Goal: Task Accomplishment & Management: Manage account settings

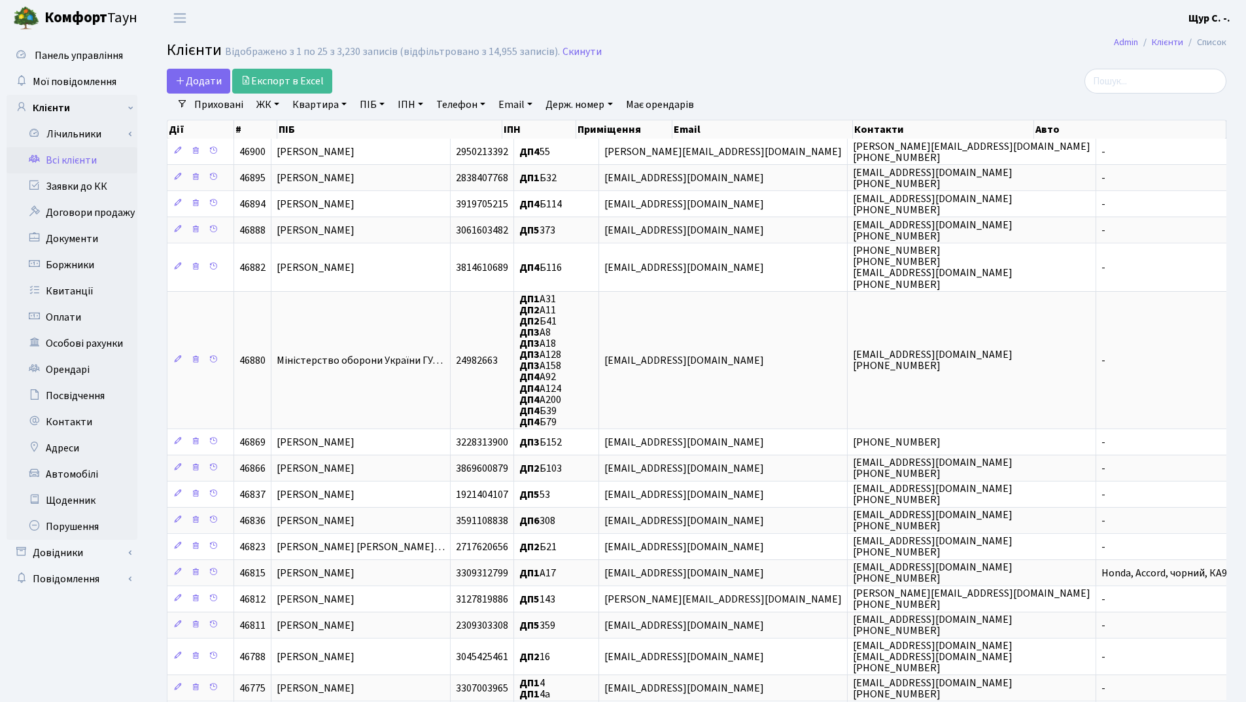
select select "25"
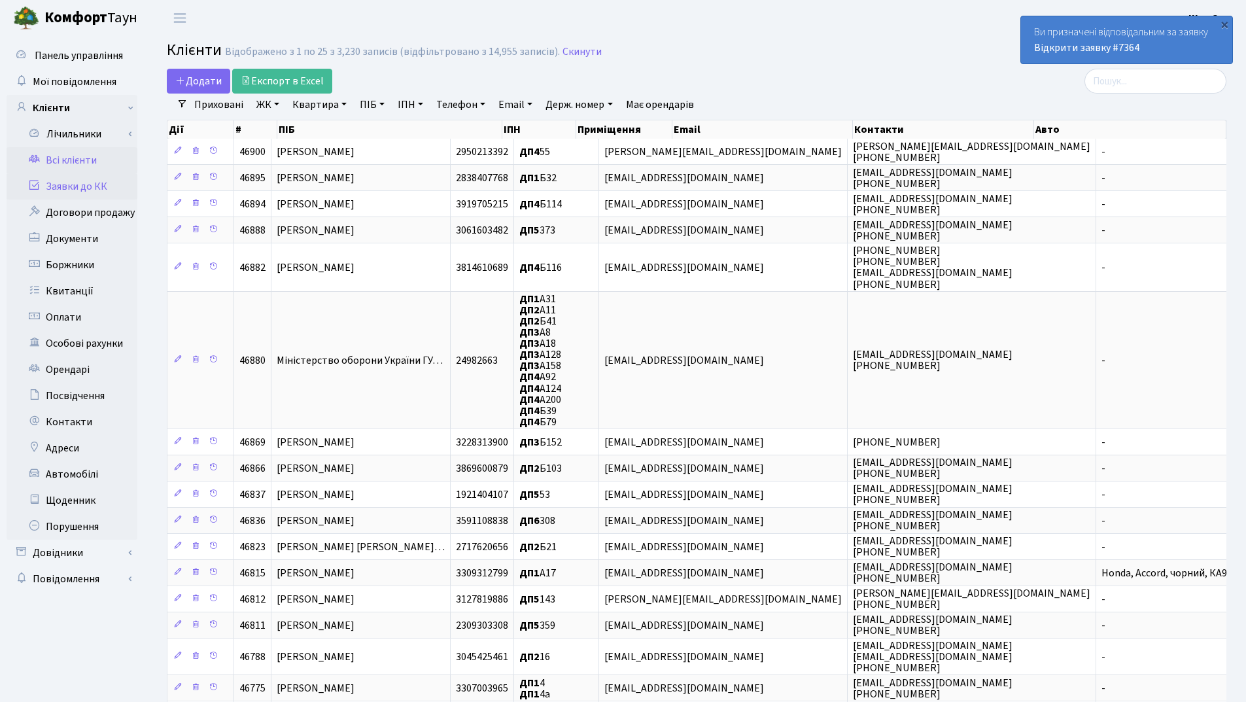
click at [88, 185] on link "Заявки до КК" at bounding box center [72, 186] width 131 height 26
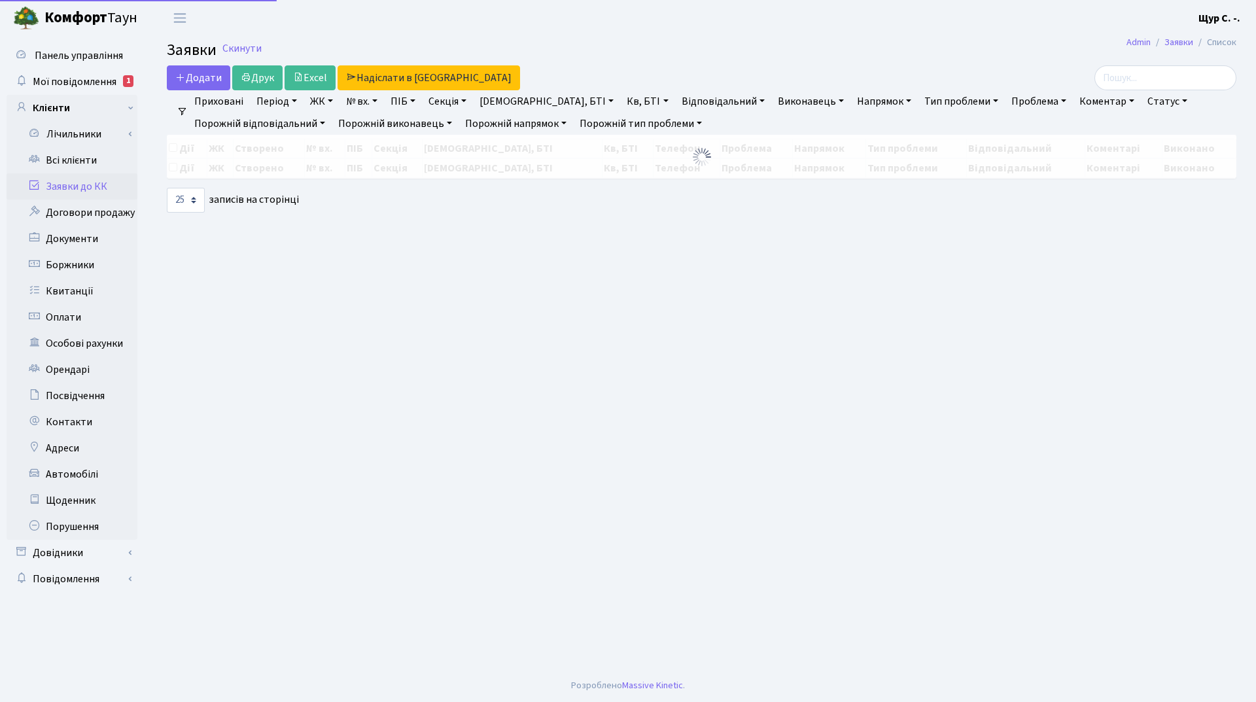
select select "25"
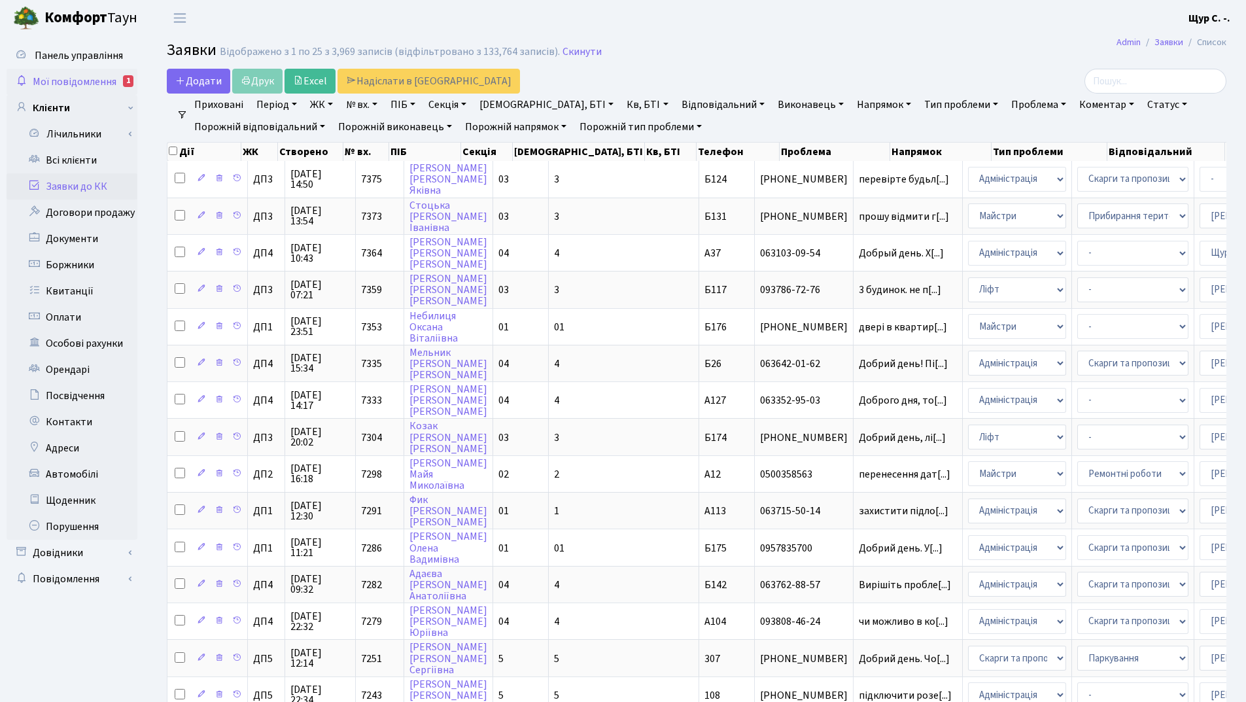
click at [105, 80] on span "Мої повідомлення" at bounding box center [75, 82] width 84 height 14
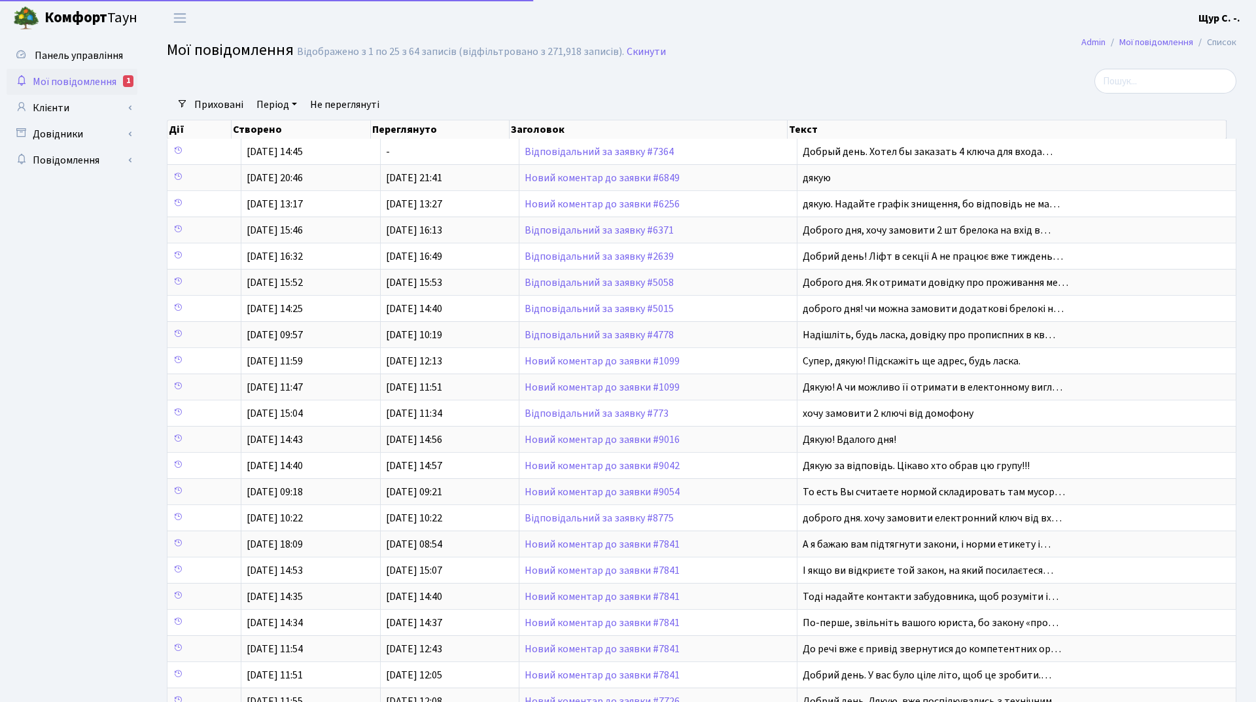
select select "25"
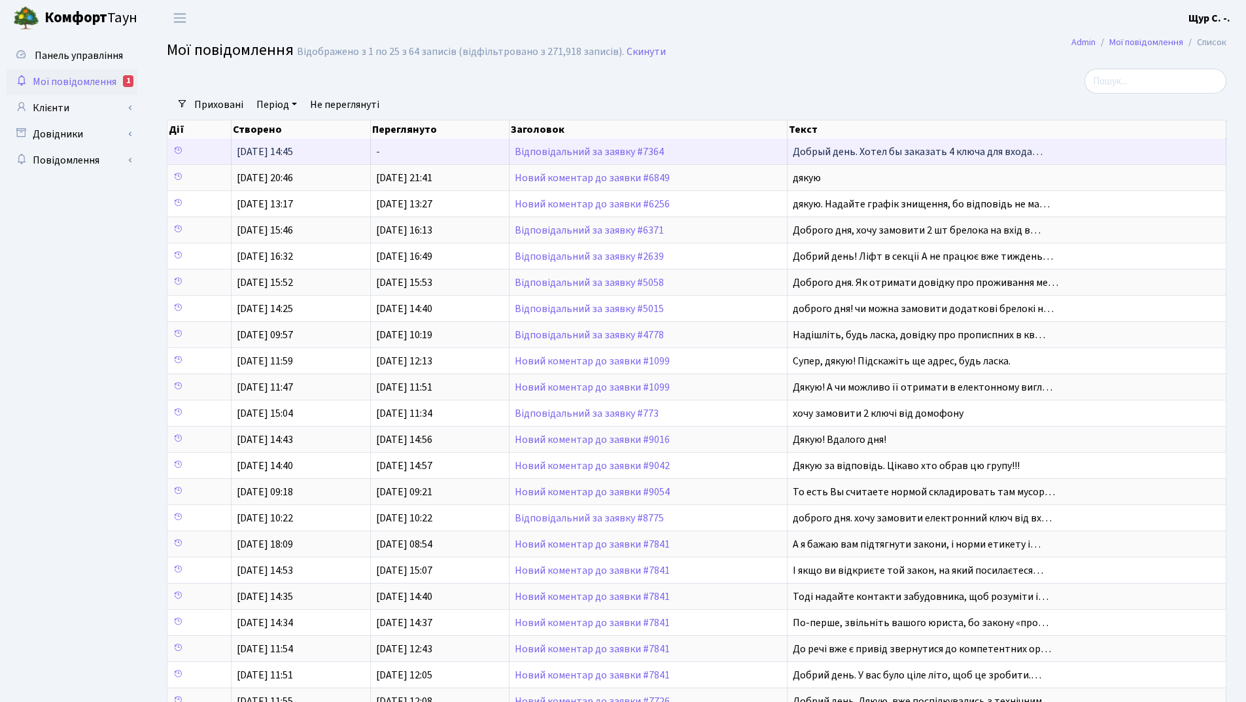
click at [604, 145] on td "Відповідальний за заявку #7364" at bounding box center [648, 152] width 278 height 26
click at [600, 156] on link "Відповідальний за заявку #7364" at bounding box center [589, 152] width 149 height 14
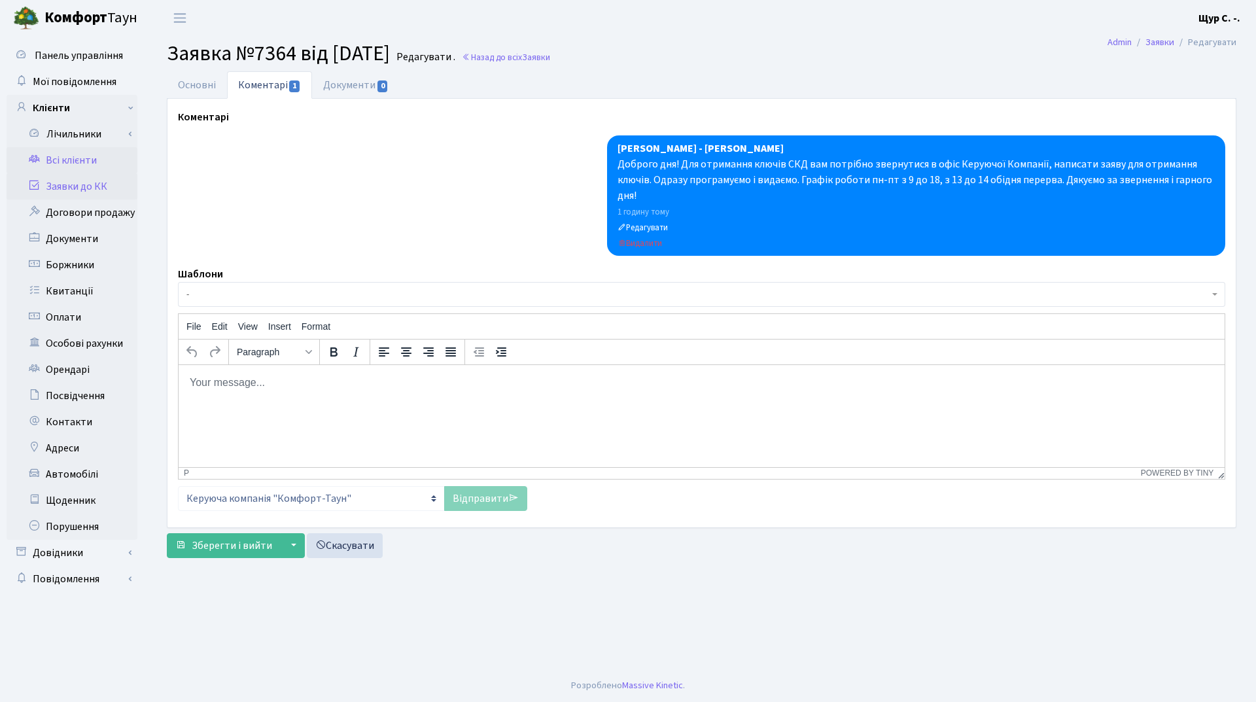
click at [77, 163] on link "Всі клієнти" at bounding box center [72, 160] width 131 height 26
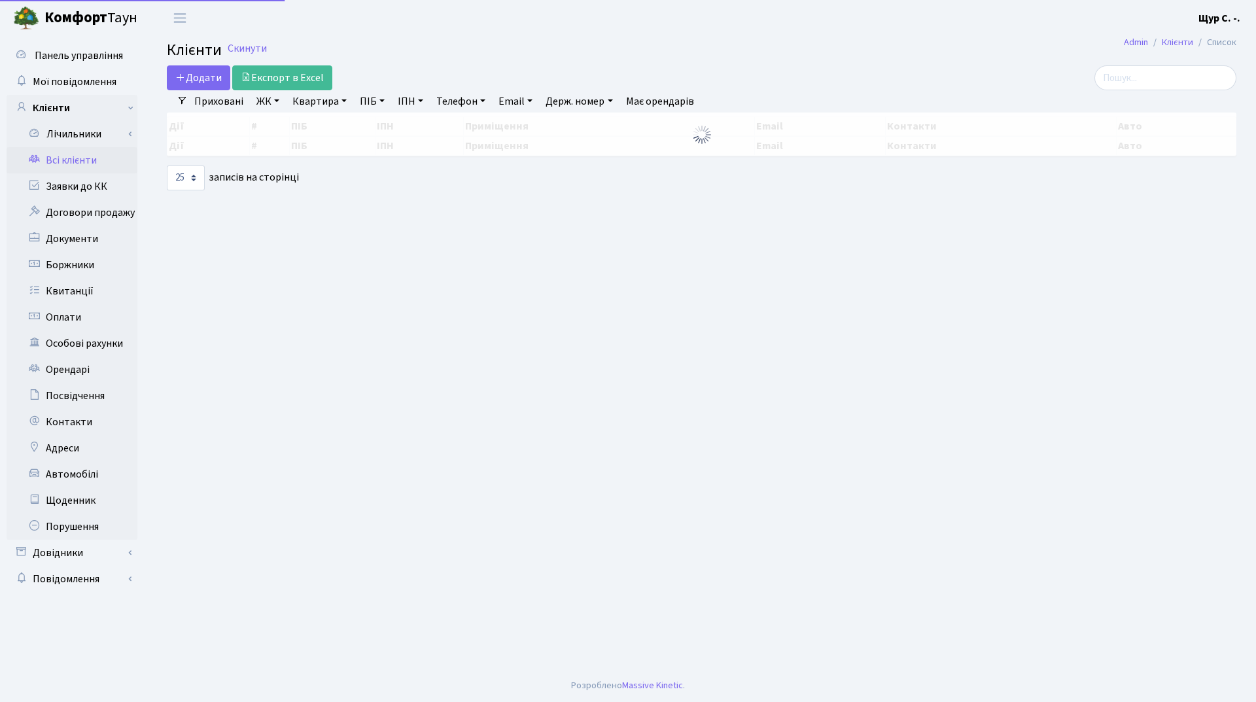
select select "25"
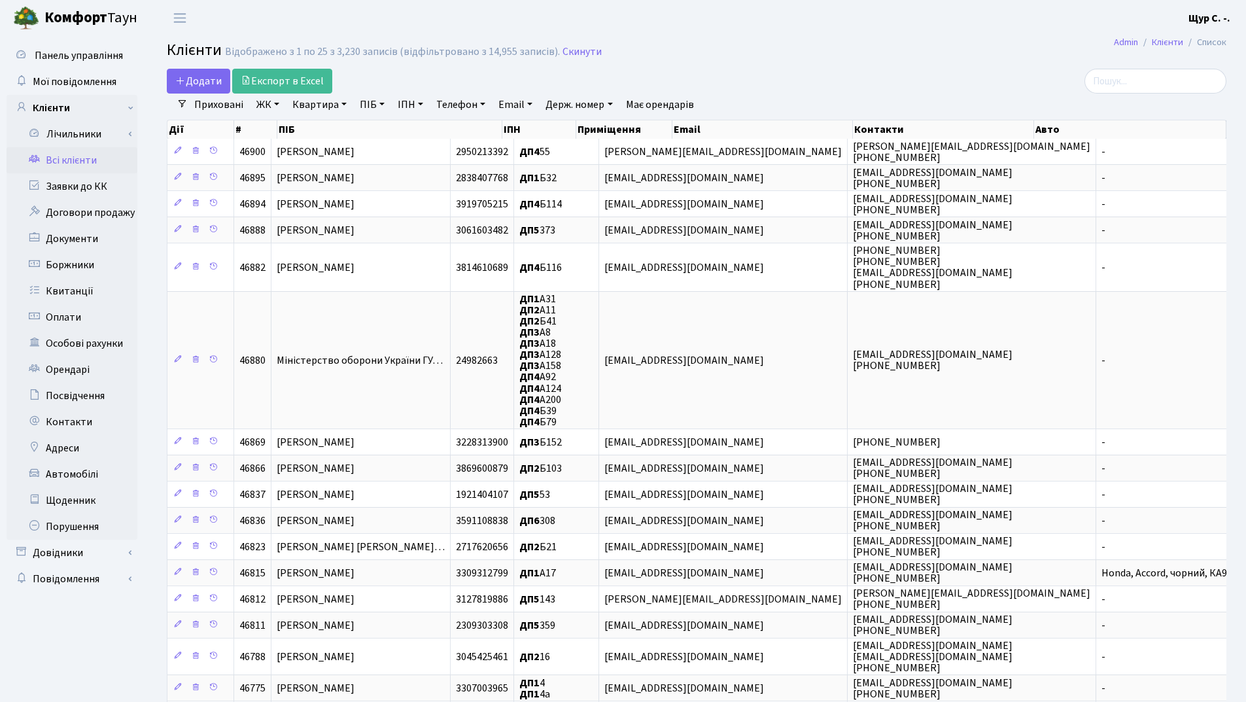
click at [332, 101] on link "Квартира" at bounding box center [319, 105] width 65 height 22
type input "110"
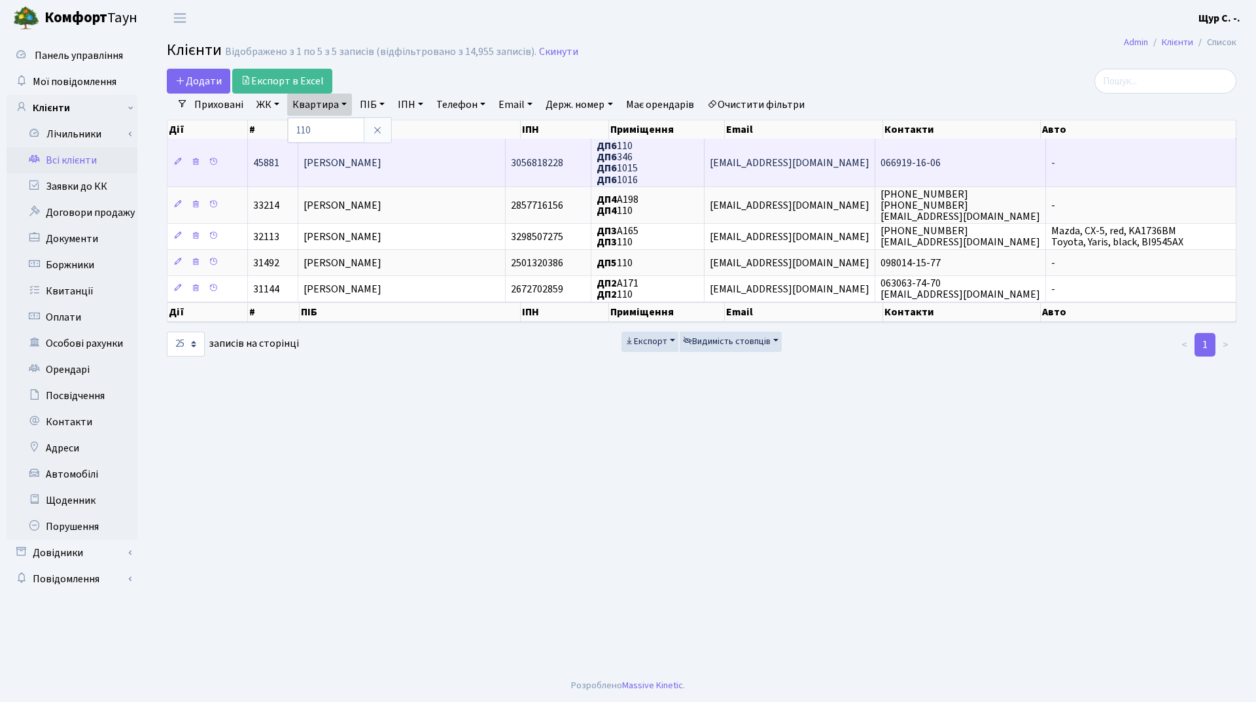
click at [340, 162] on span "Ярославцева Ірина Миколаївна" at bounding box center [342, 163] width 78 height 14
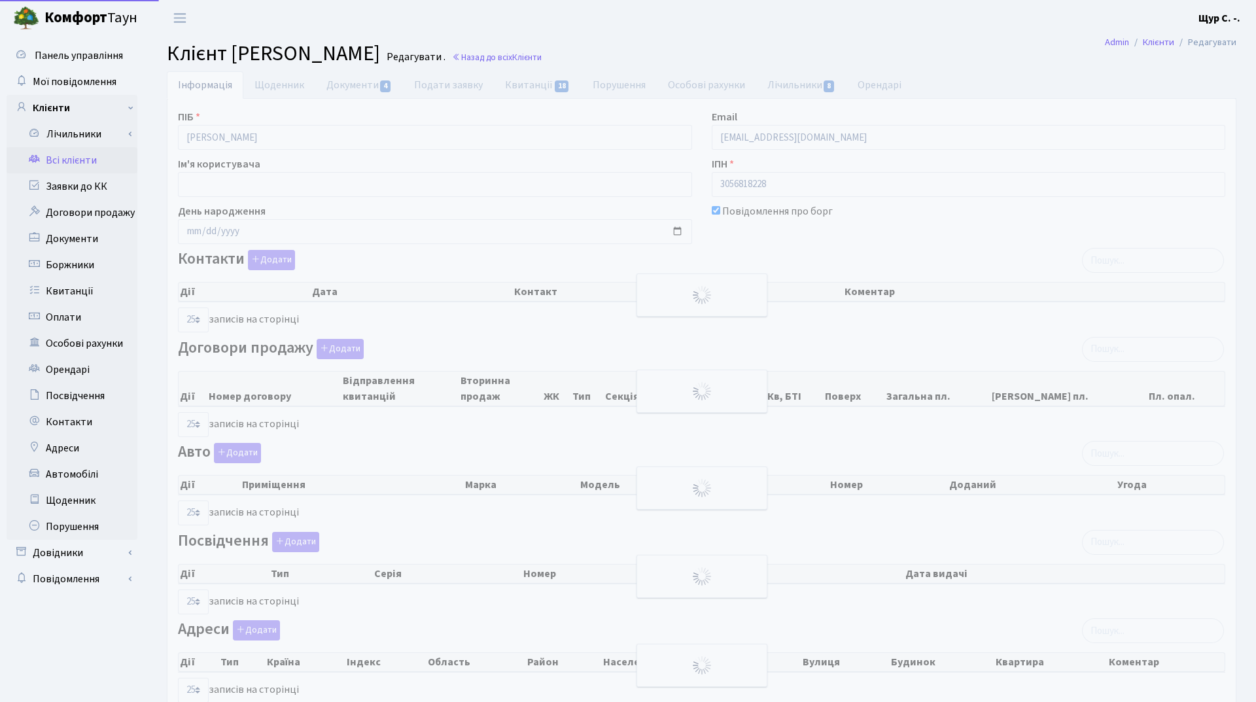
select select "25"
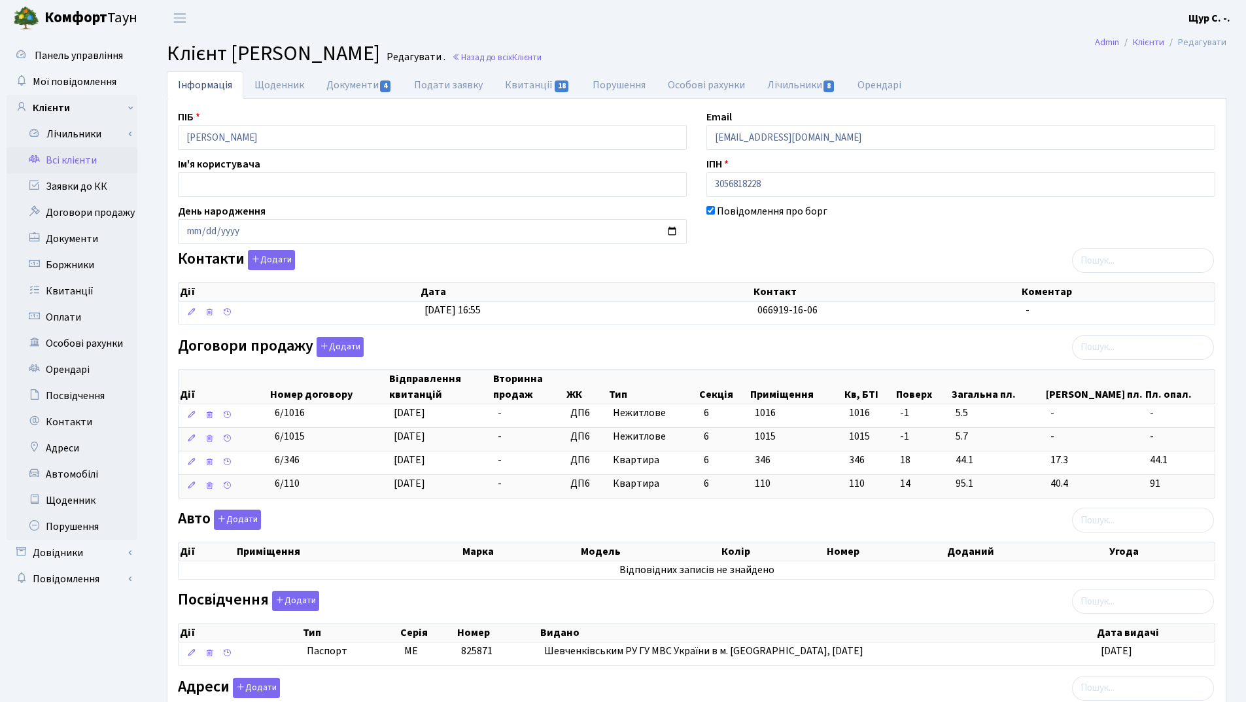
click at [68, 163] on link "Всі клієнти" at bounding box center [72, 160] width 131 height 26
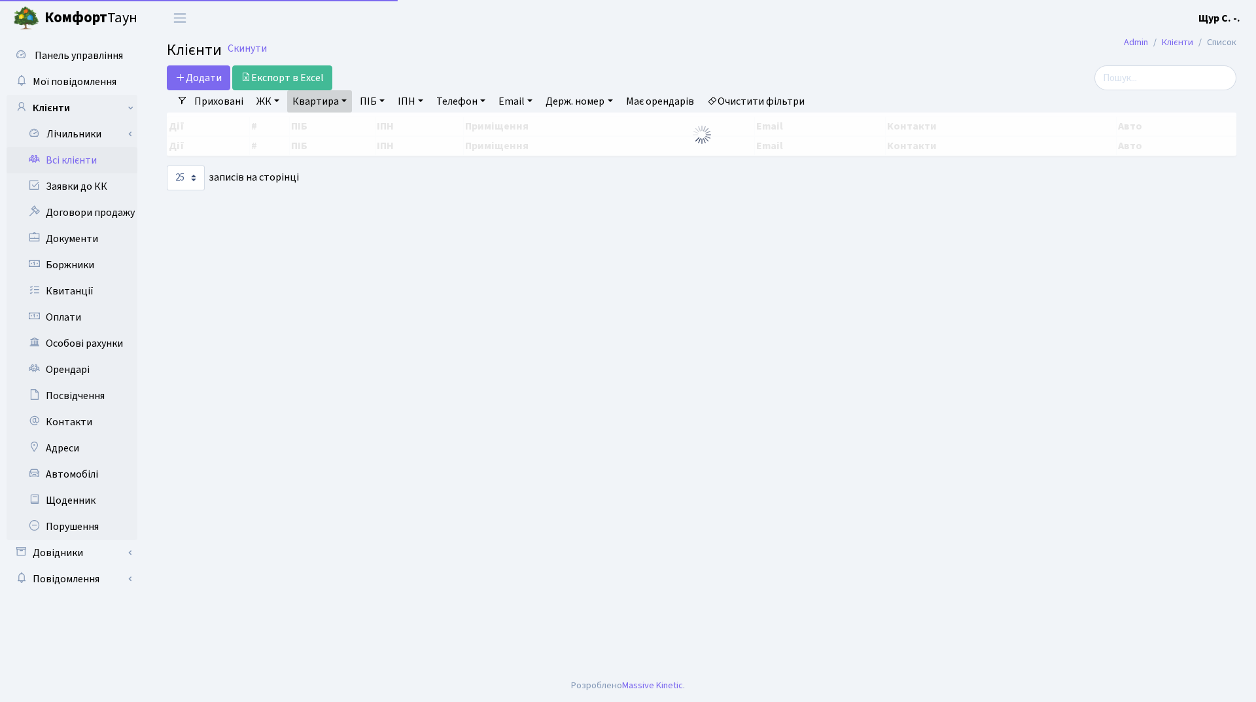
select select "25"
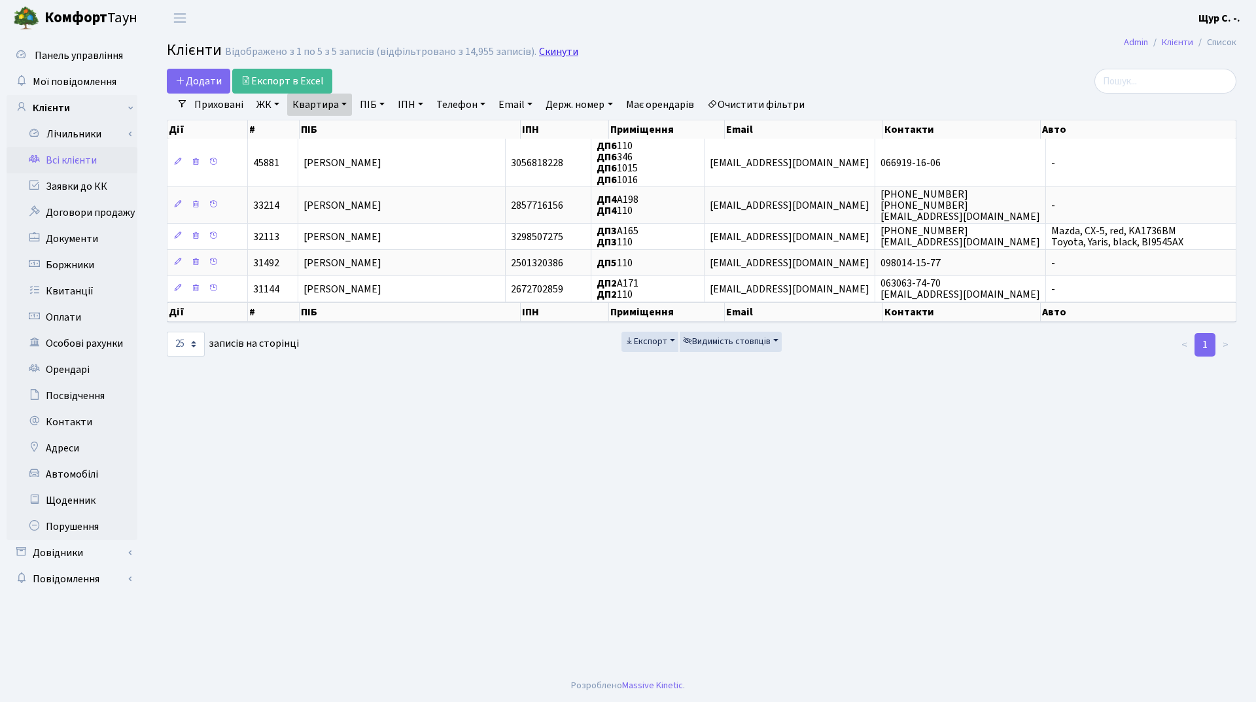
click at [556, 51] on link "Скинути" at bounding box center [558, 52] width 39 height 12
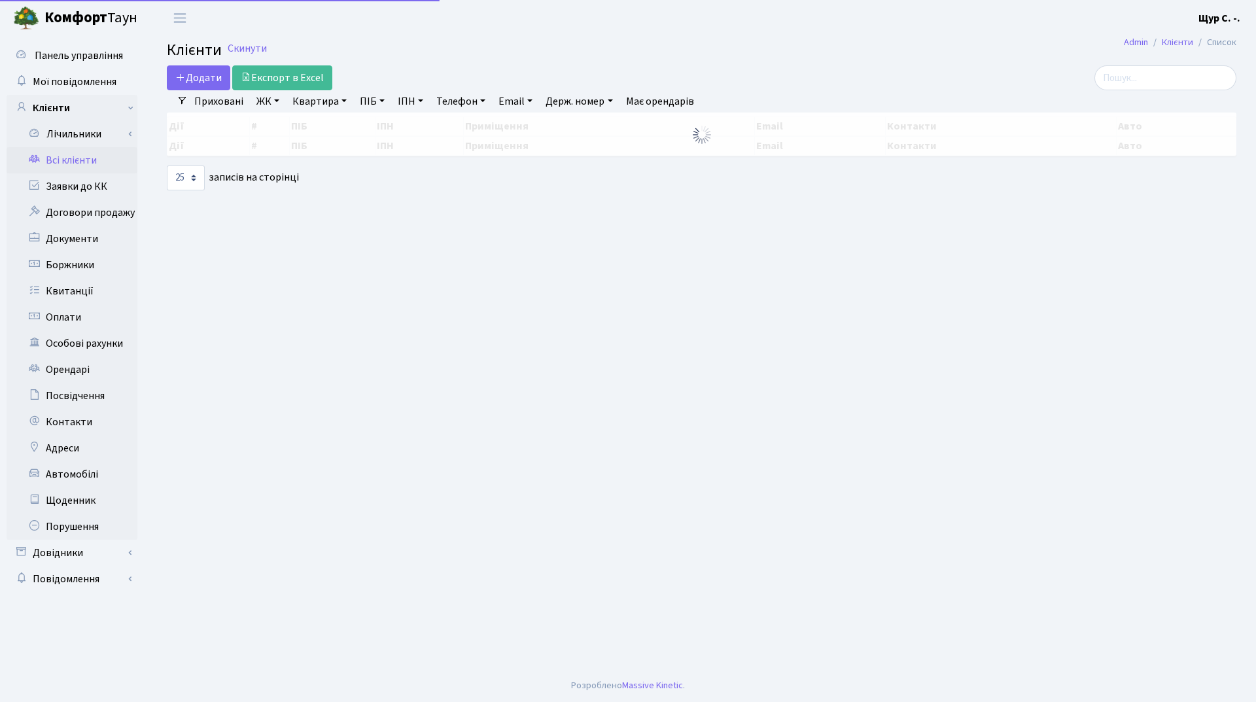
select select "25"
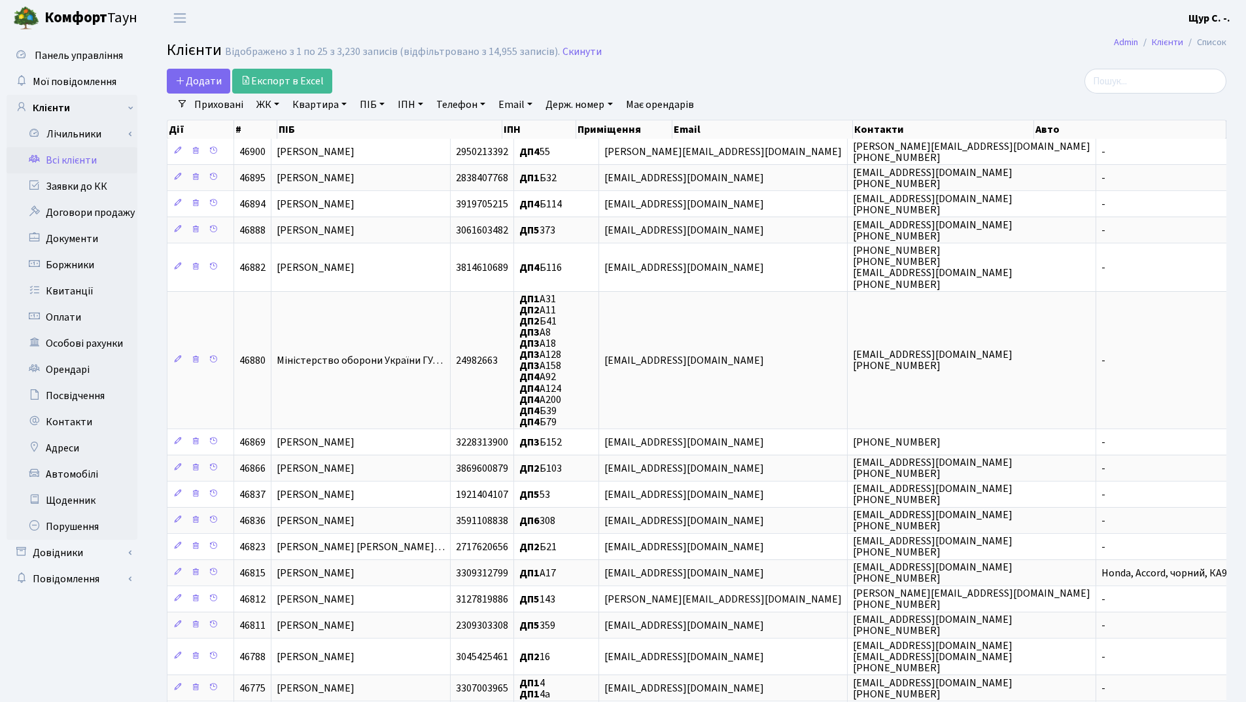
click at [322, 101] on link "Квартира" at bounding box center [319, 105] width 65 height 22
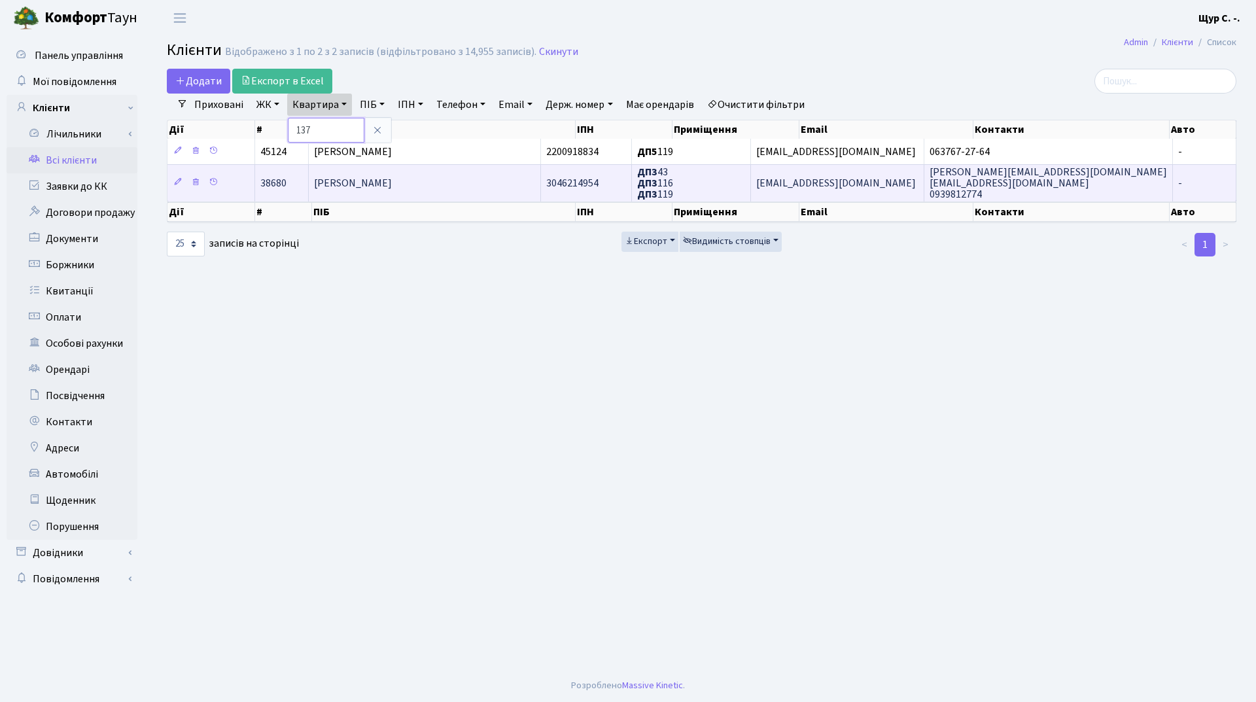
type input "137"
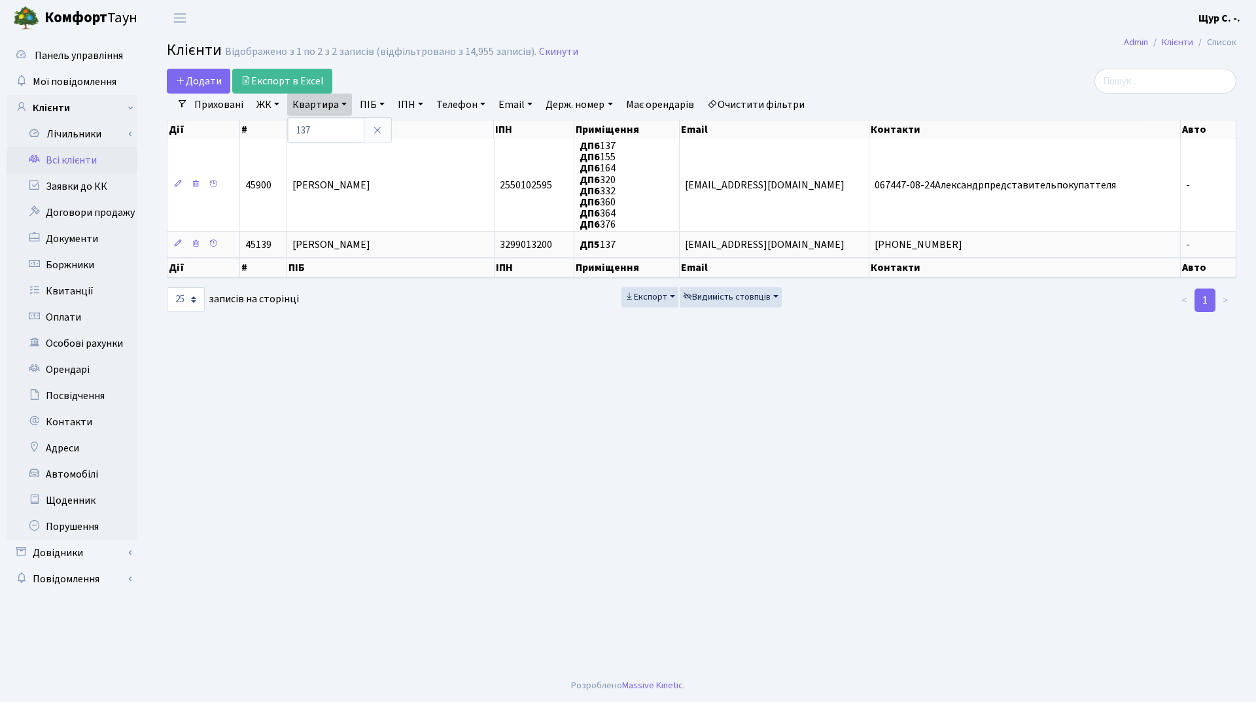
click at [350, 177] on td "Філатов Ярослав Олександрович" at bounding box center [390, 185] width 207 height 92
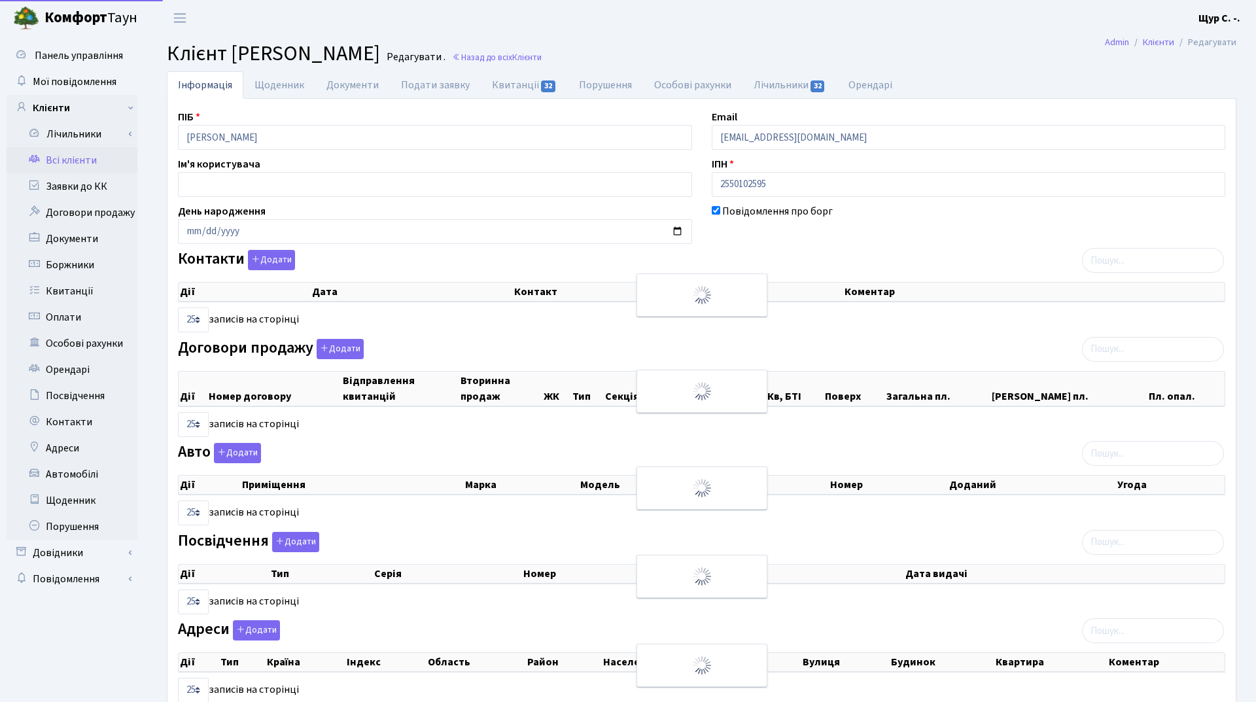
select select "25"
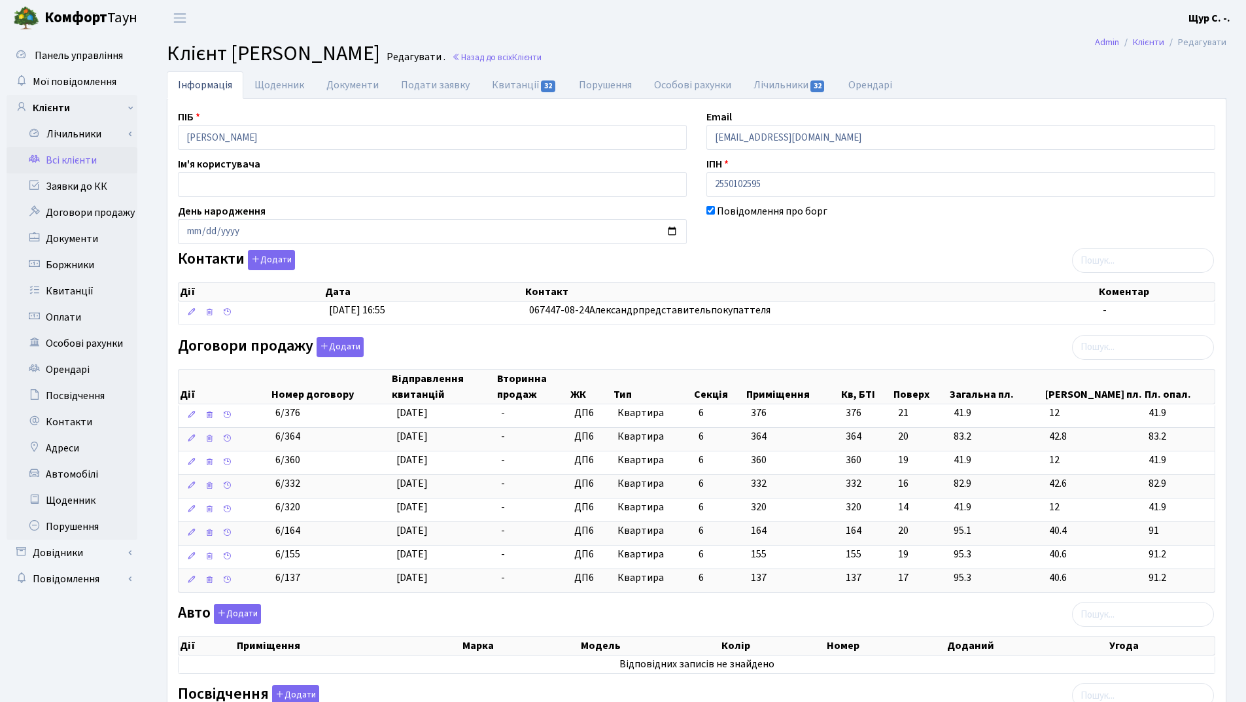
click at [103, 164] on link "Всі клієнти" at bounding box center [72, 160] width 131 height 26
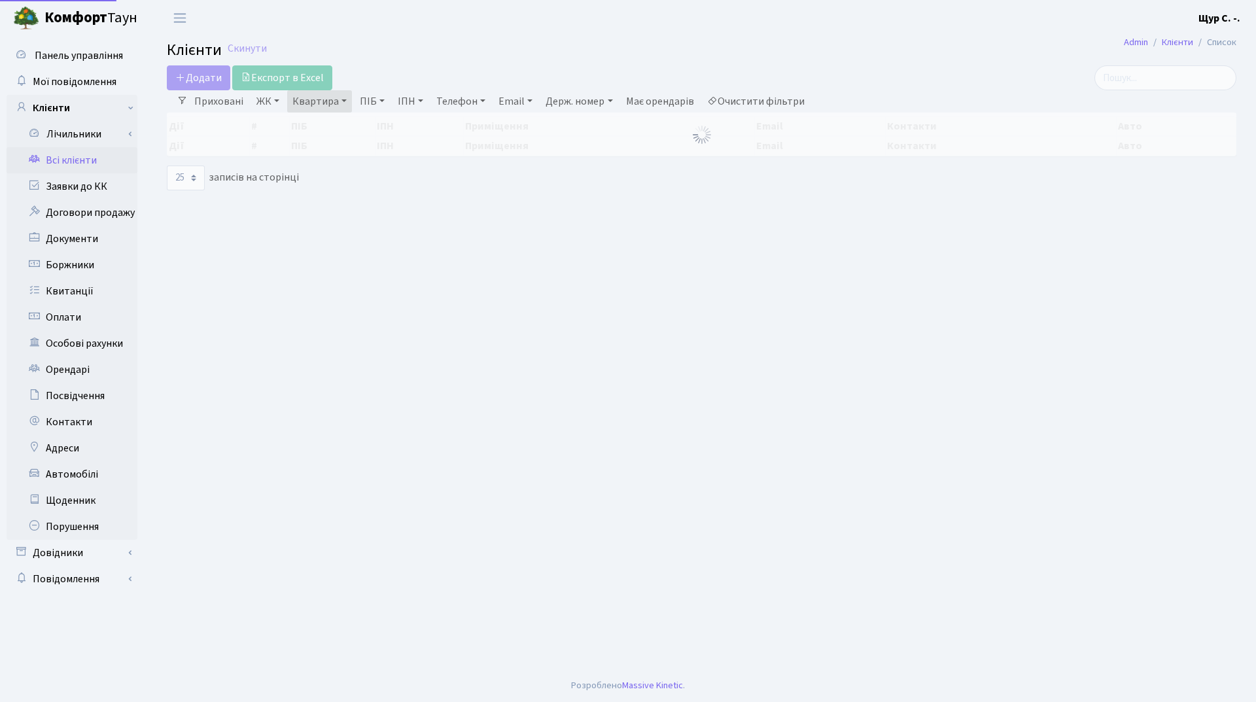
select select "25"
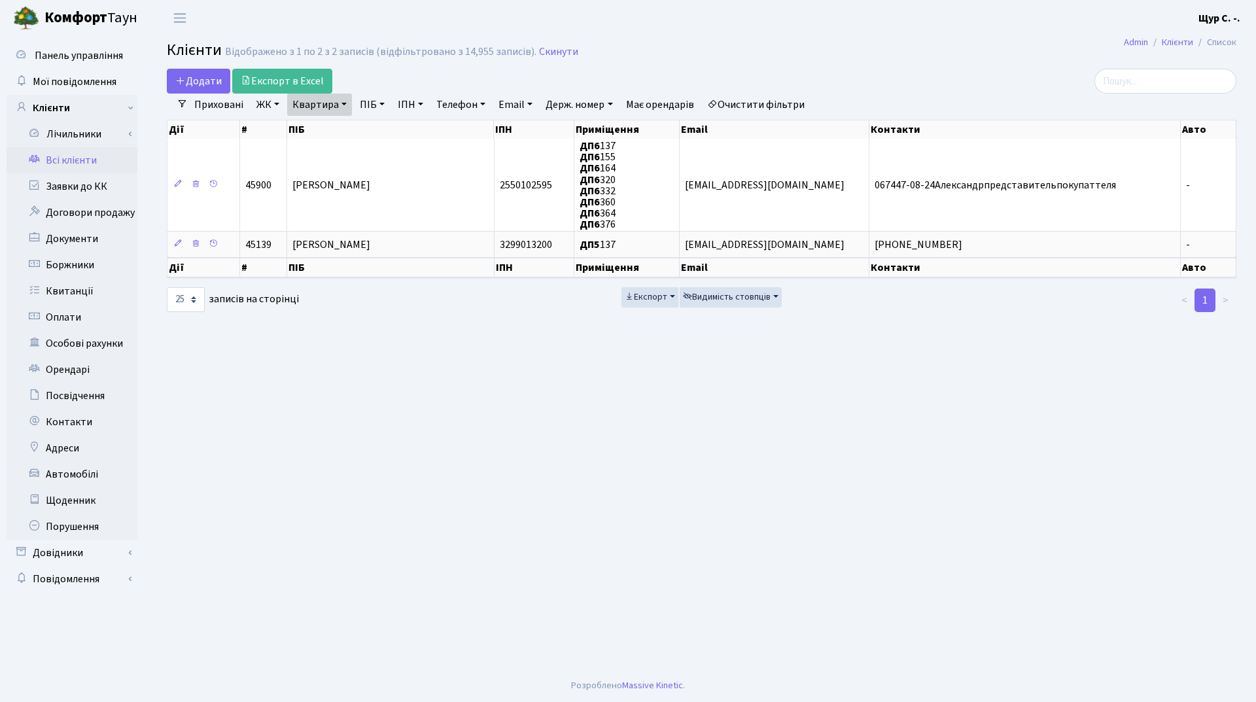
click at [345, 105] on link "Квартира" at bounding box center [319, 105] width 65 height 22
click at [332, 139] on input "137" at bounding box center [326, 130] width 77 height 25
type input "173"
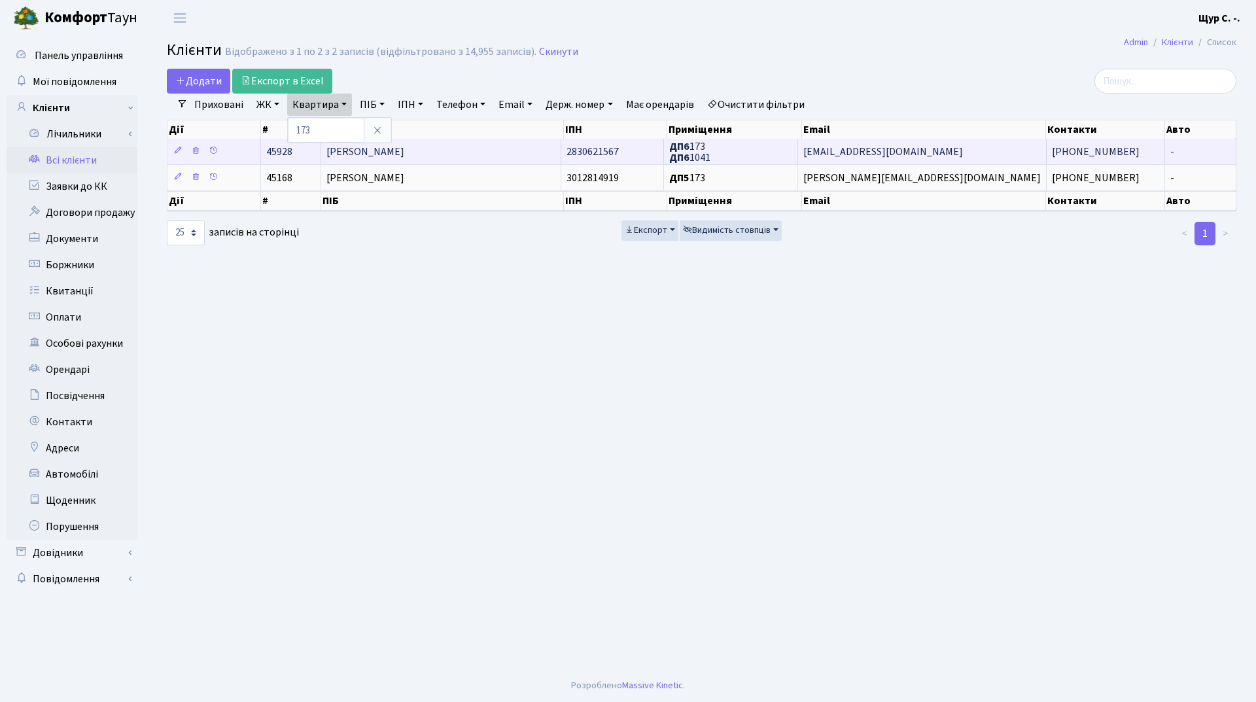
click at [371, 156] on span "[PERSON_NAME]" at bounding box center [365, 152] width 78 height 14
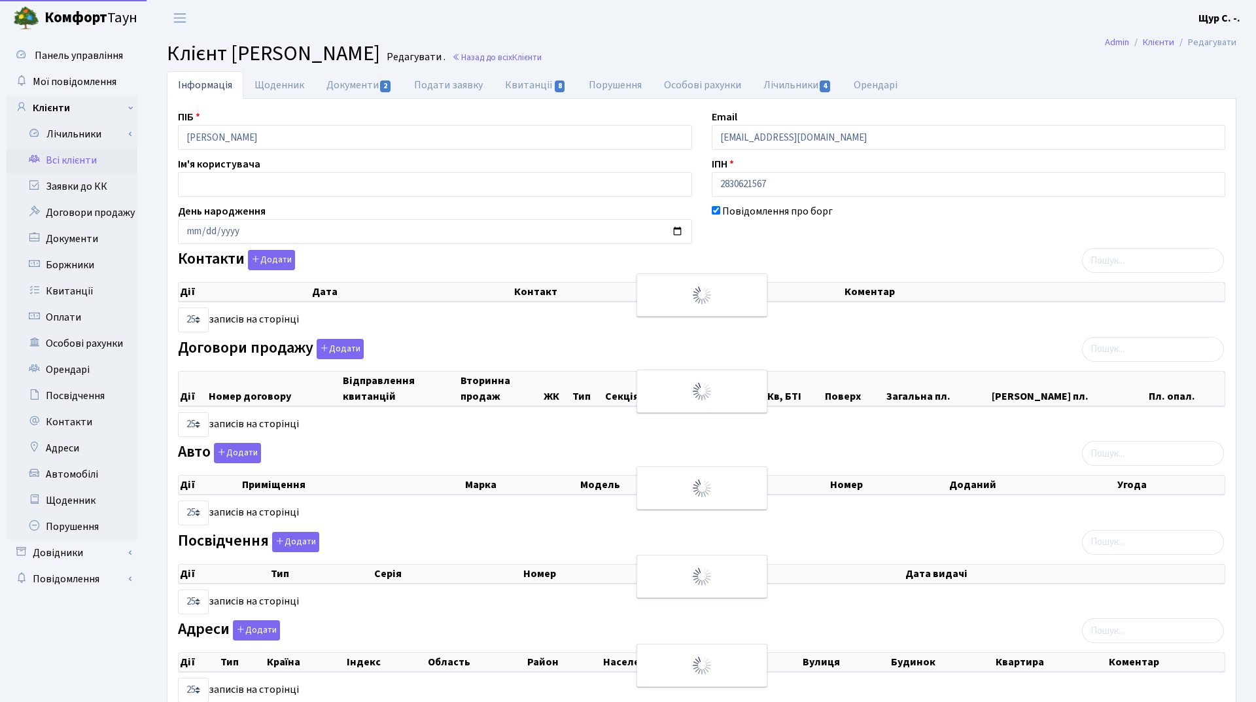
select select "25"
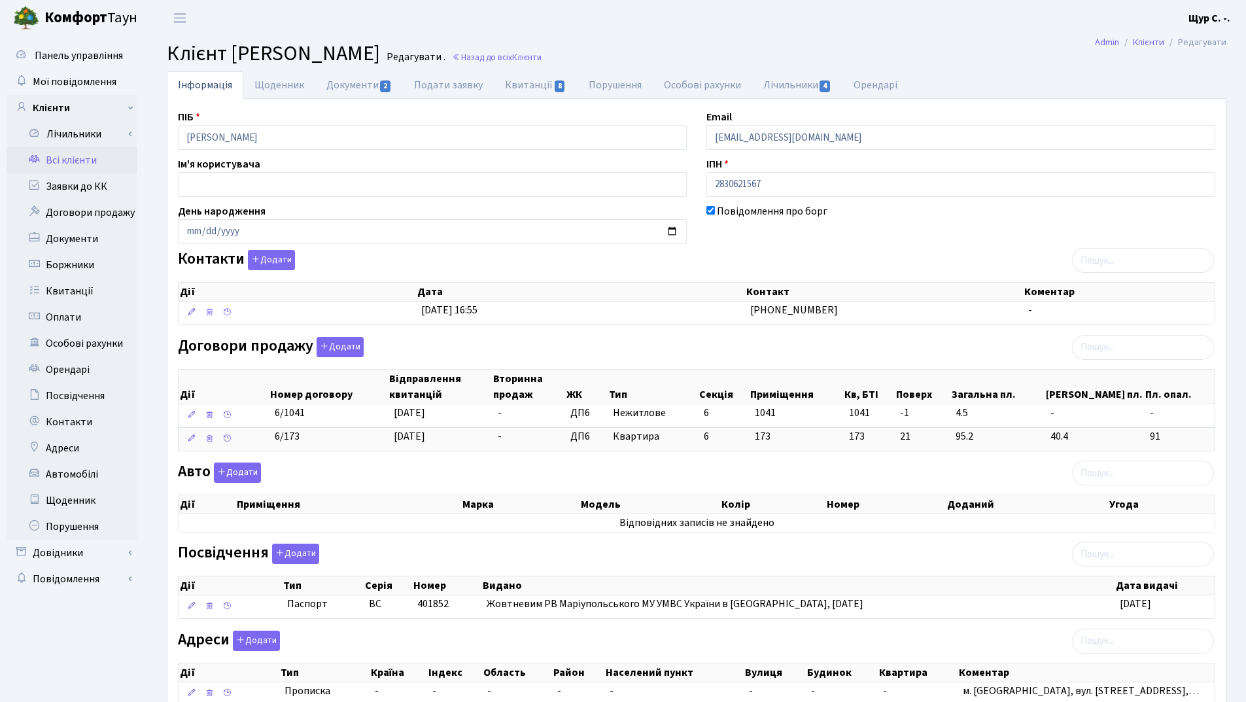
click at [90, 158] on link "Всі клієнти" at bounding box center [72, 160] width 131 height 26
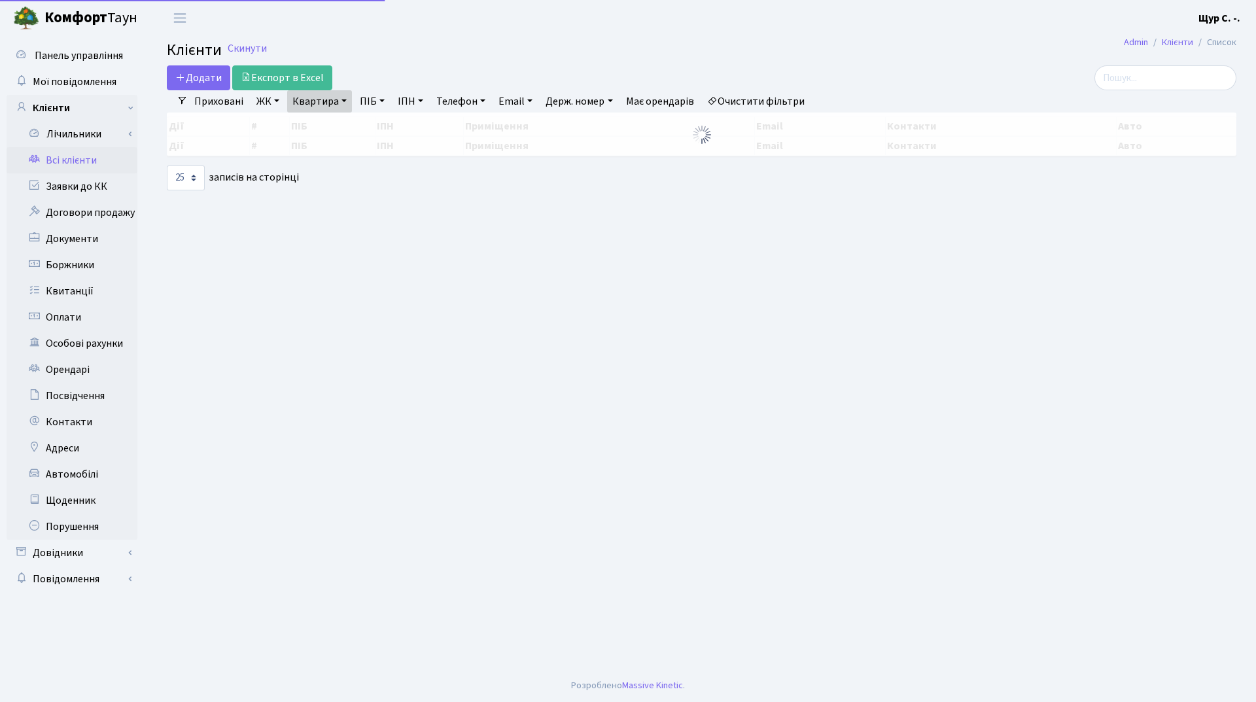
select select "25"
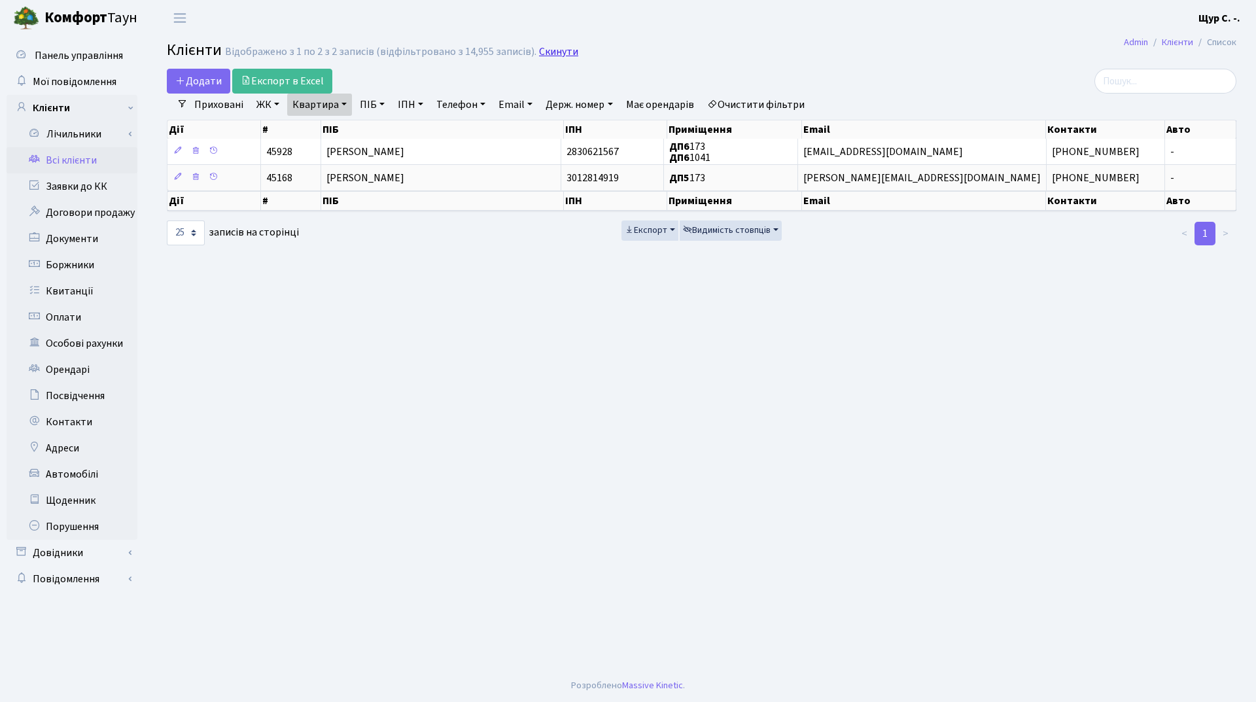
click at [551, 54] on link "Скинути" at bounding box center [558, 52] width 39 height 12
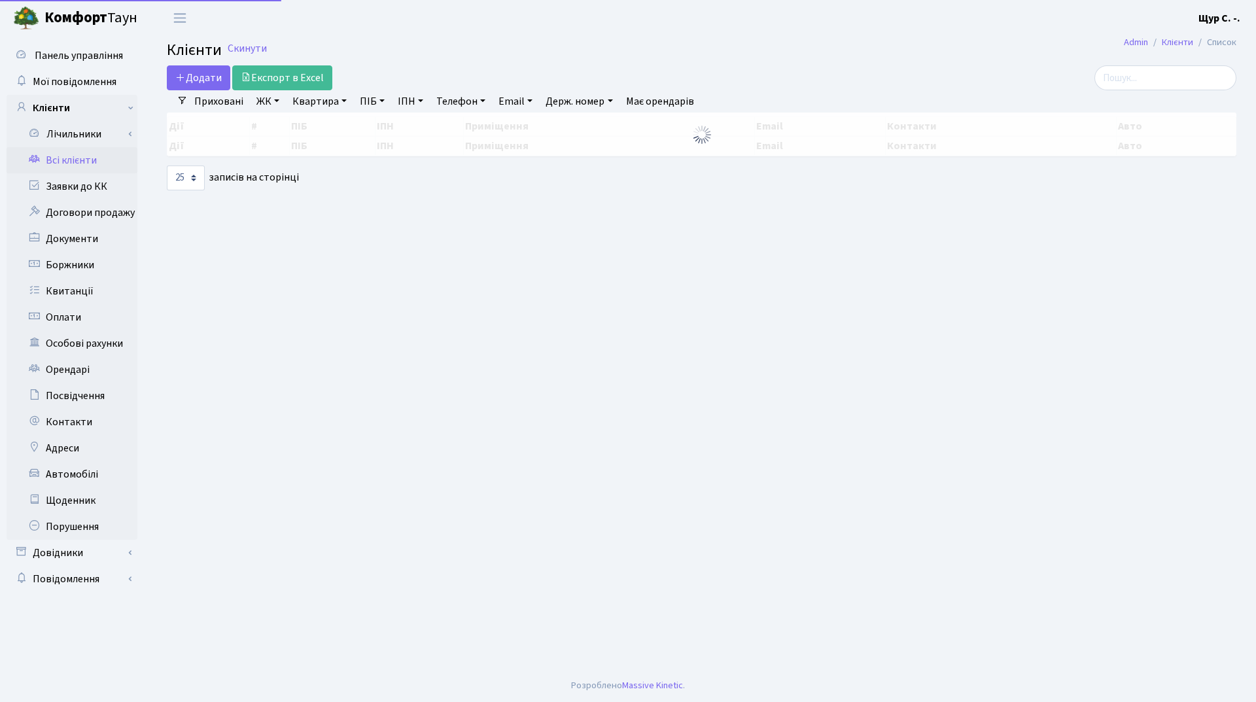
select select "25"
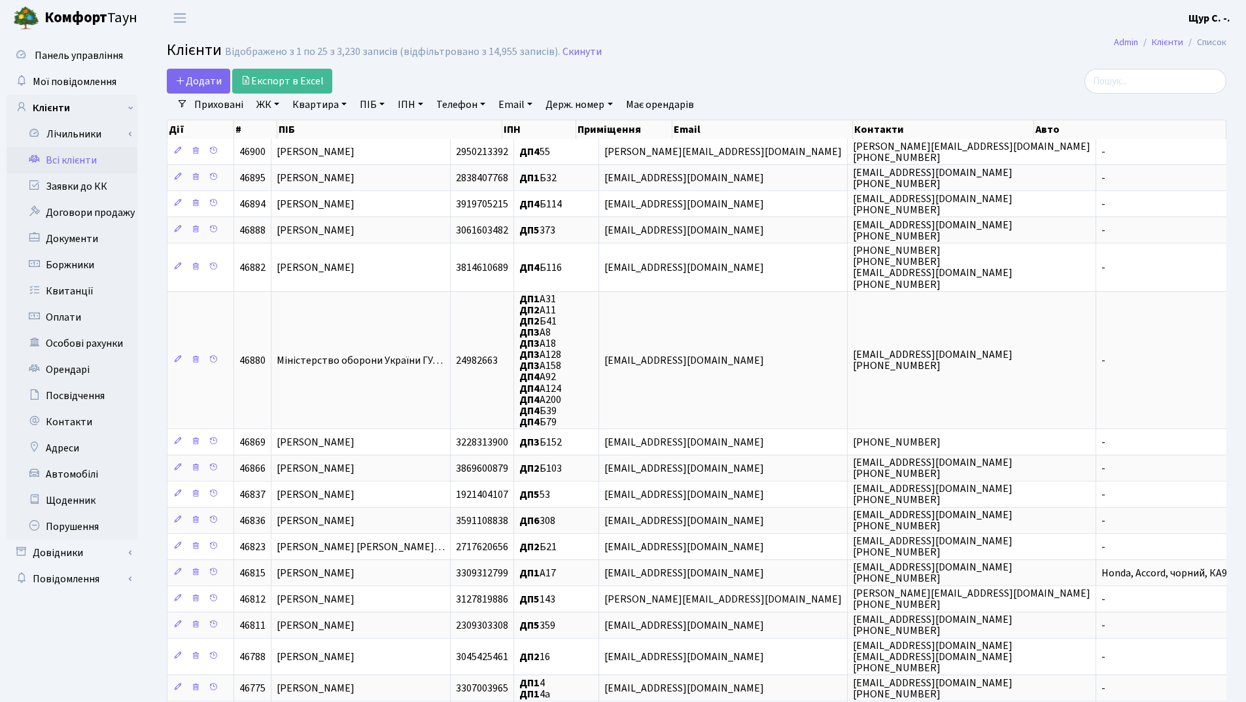
click at [65, 156] on link "Всі клієнти" at bounding box center [72, 160] width 131 height 26
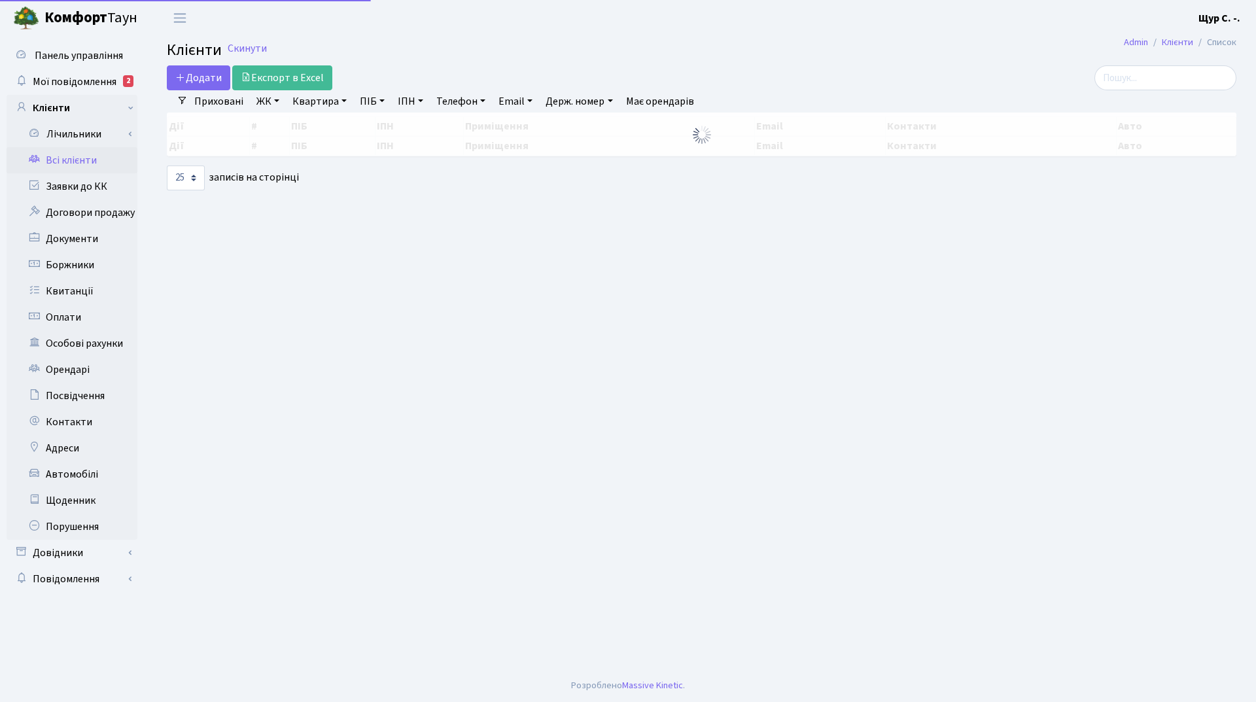
select select "25"
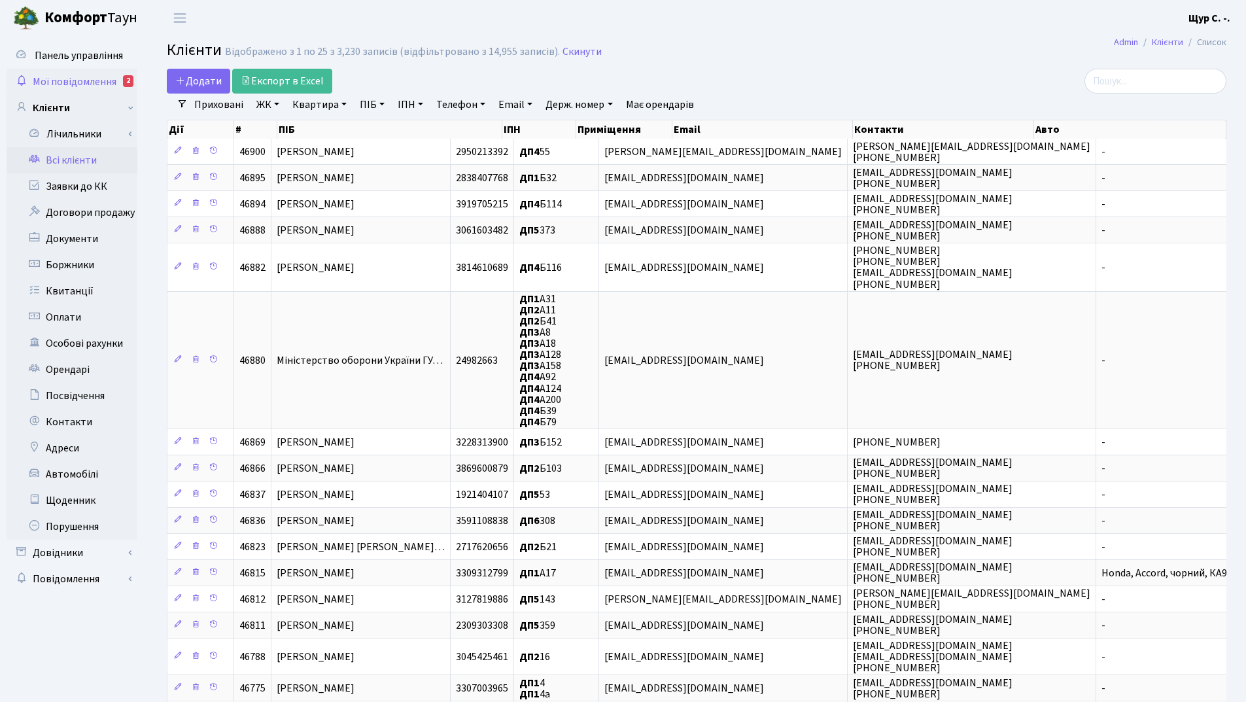
click at [68, 75] on span "Мої повідомлення" at bounding box center [75, 82] width 84 height 14
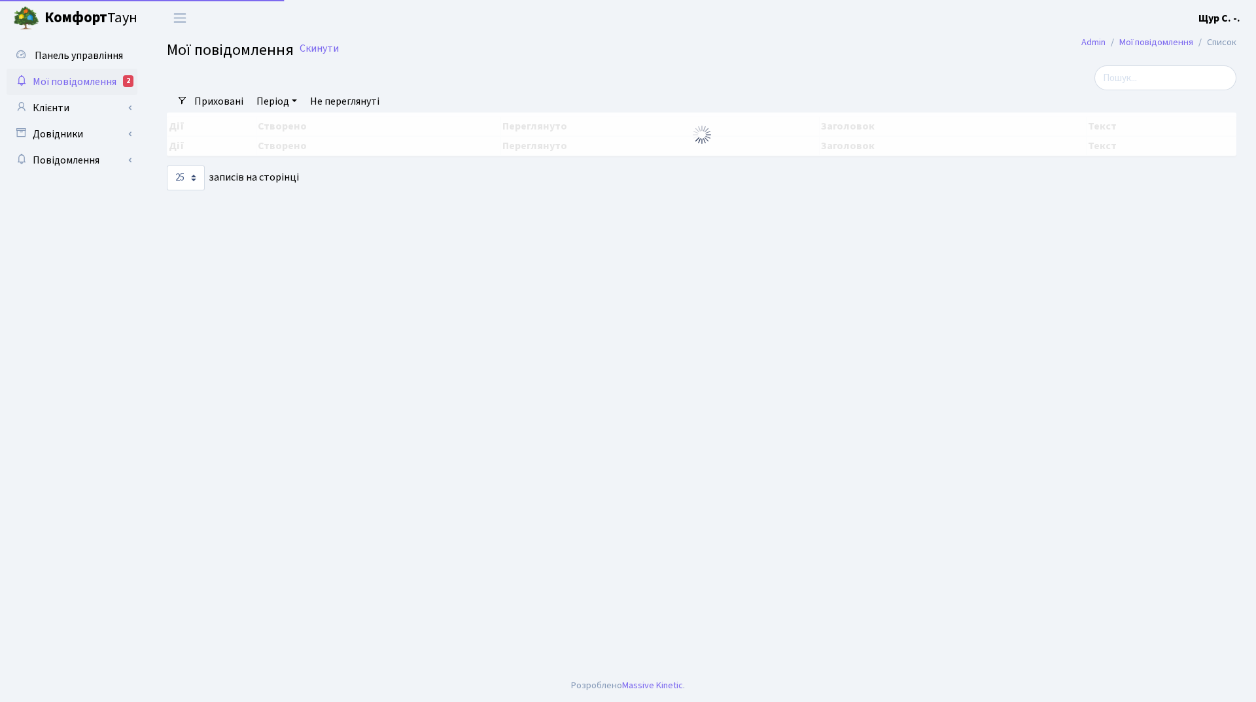
select select "25"
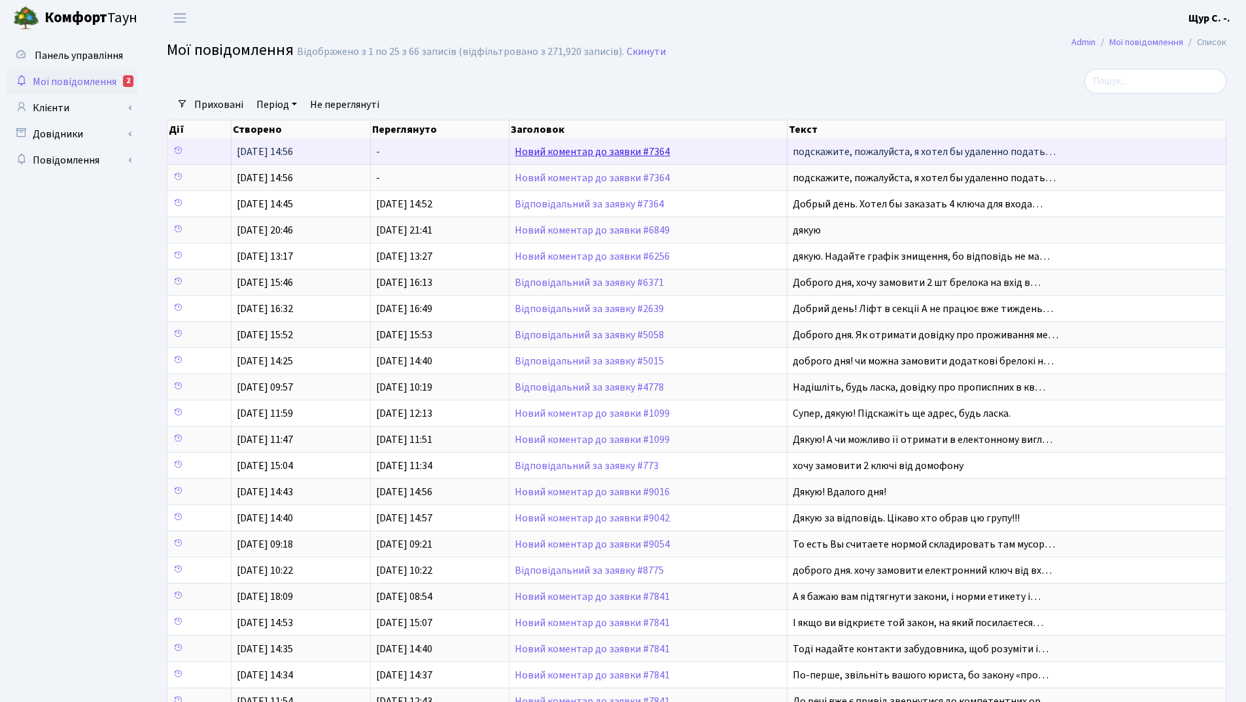
click at [604, 155] on link "Новий коментар до заявки #7364" at bounding box center [592, 152] width 155 height 14
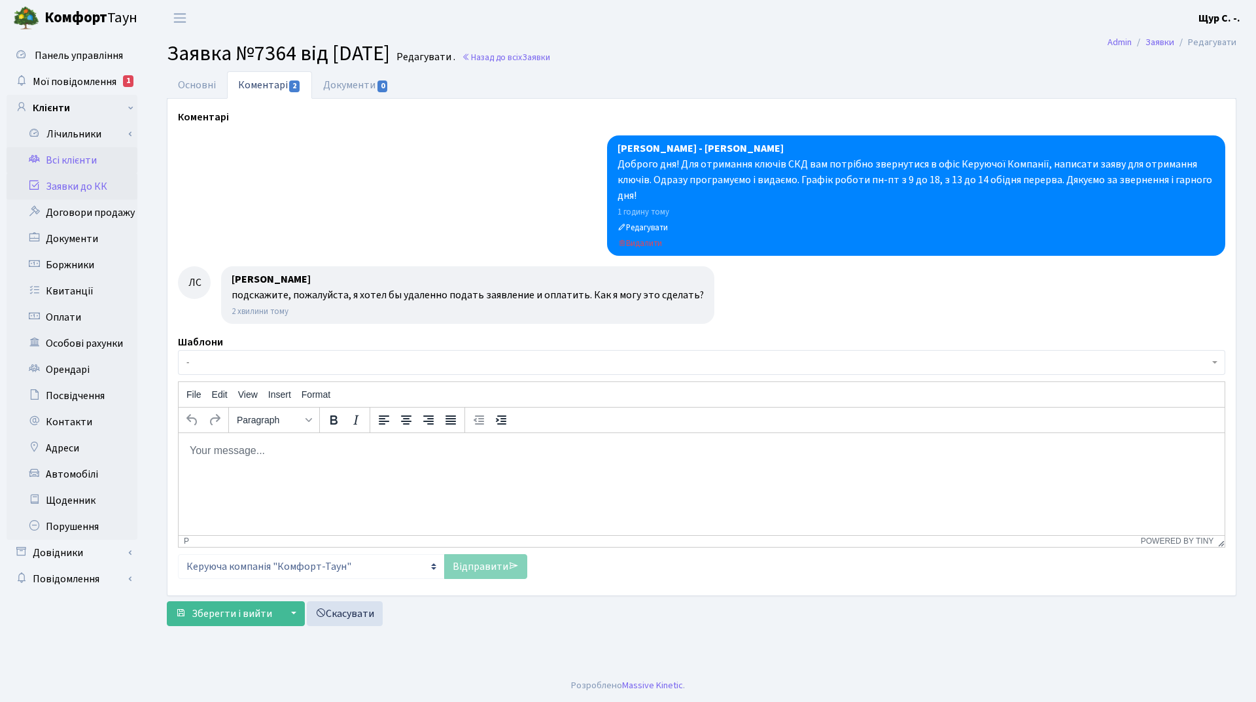
click at [82, 158] on link "Всі клієнти" at bounding box center [72, 160] width 131 height 26
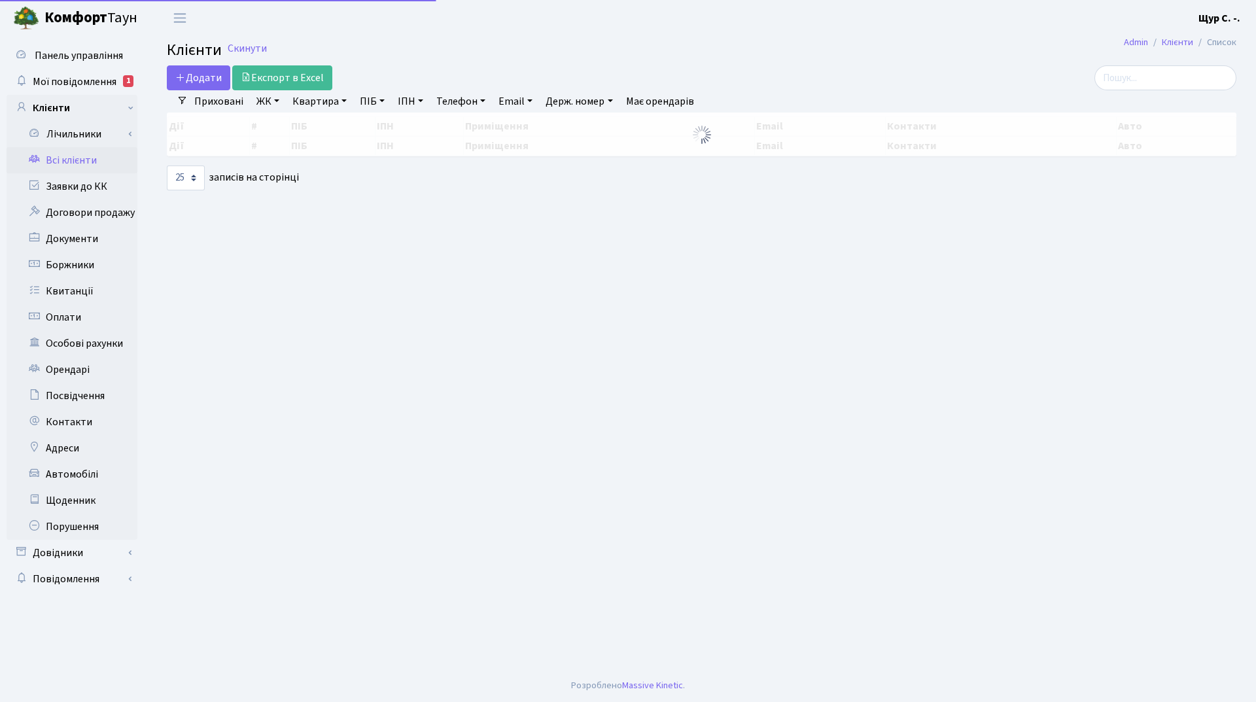
select select "25"
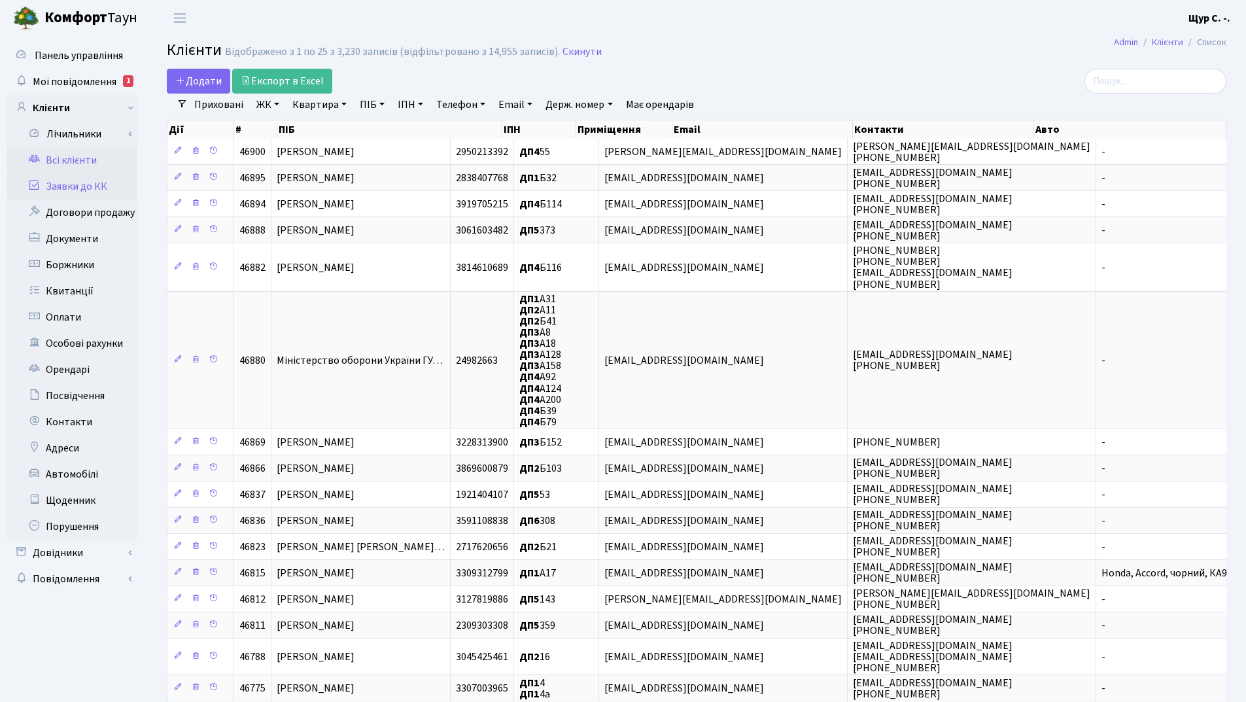
click at [90, 183] on link "Заявки до КК" at bounding box center [72, 186] width 131 height 26
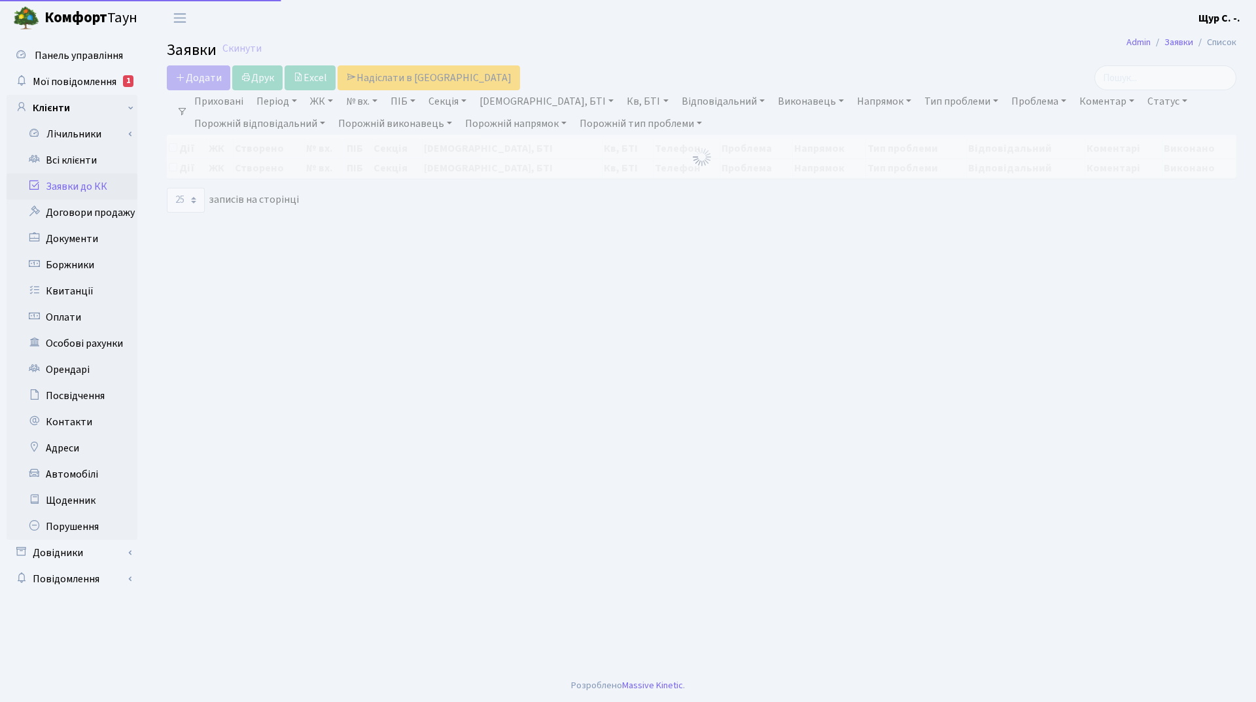
select select "25"
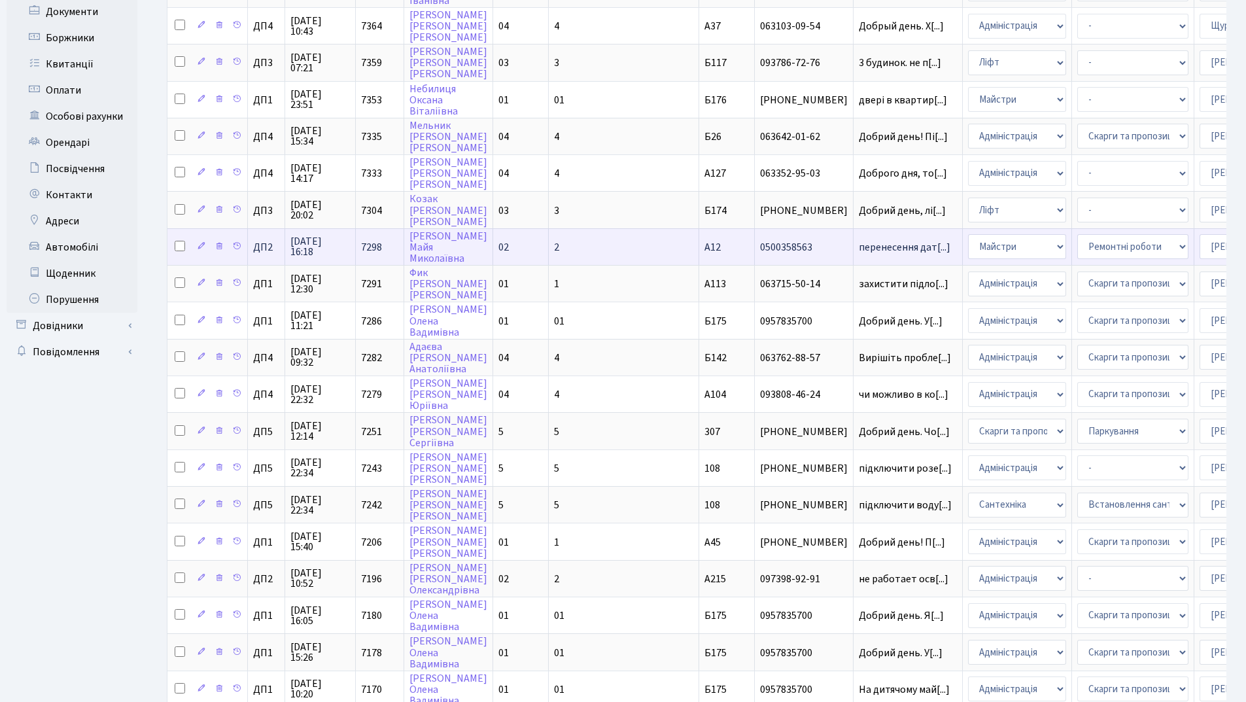
scroll to position [478, 0]
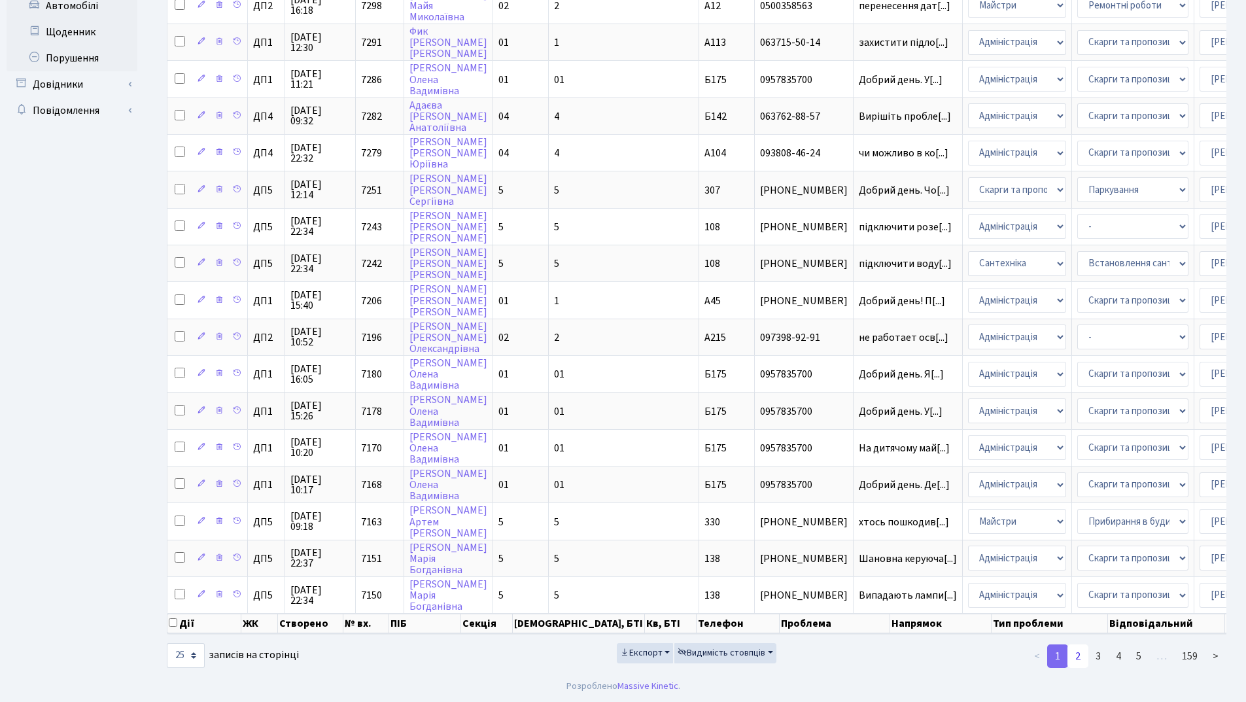
click at [1075, 659] on link "2" at bounding box center [1077, 656] width 21 height 24
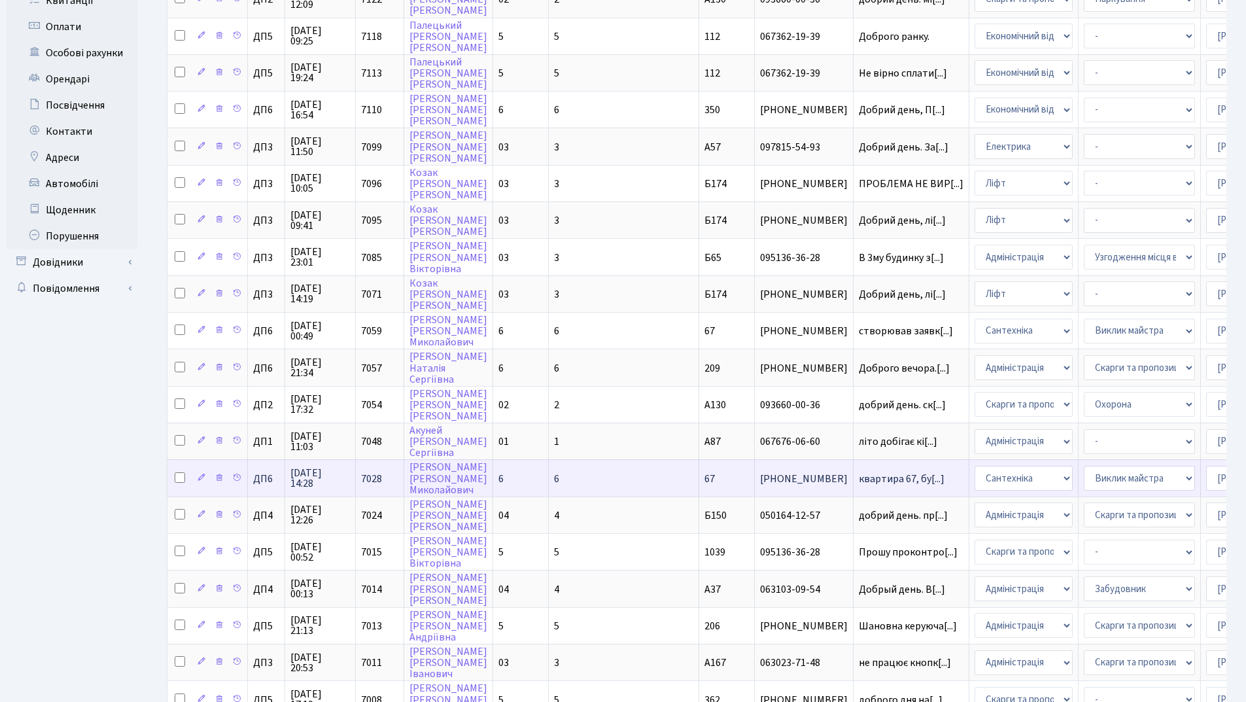
scroll to position [0, 0]
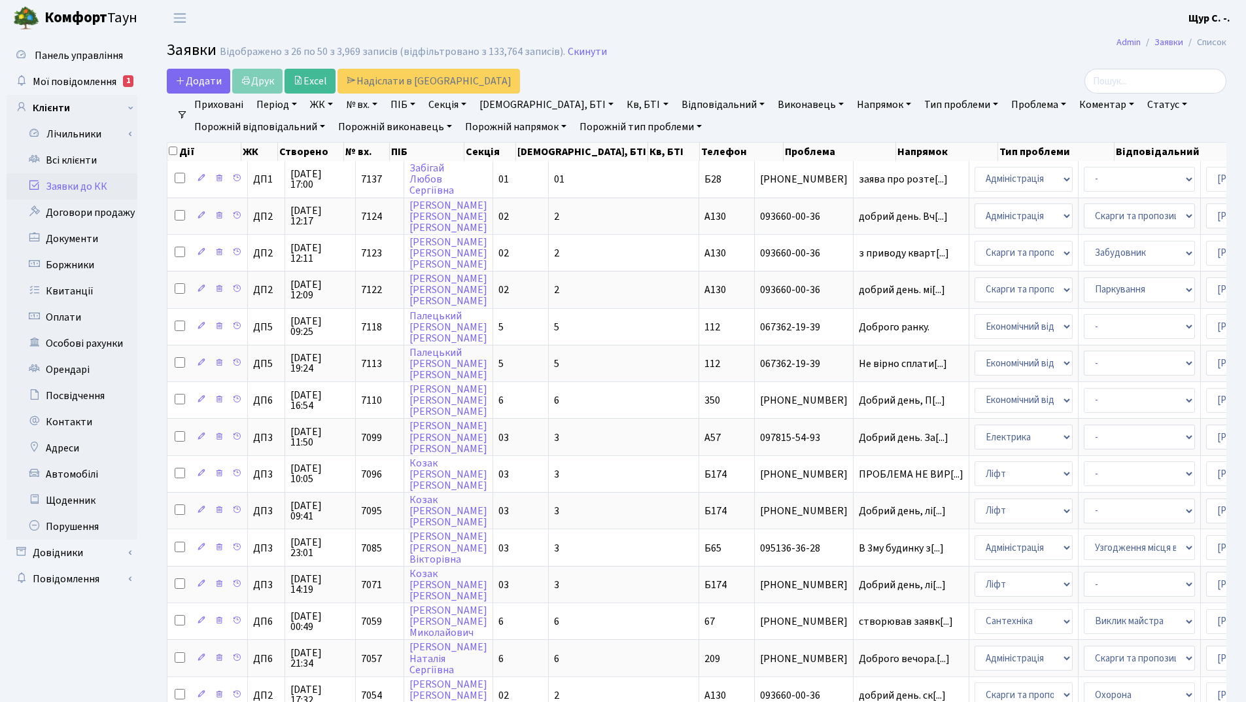
click at [851, 99] on link "Напрямок" at bounding box center [883, 105] width 65 height 22
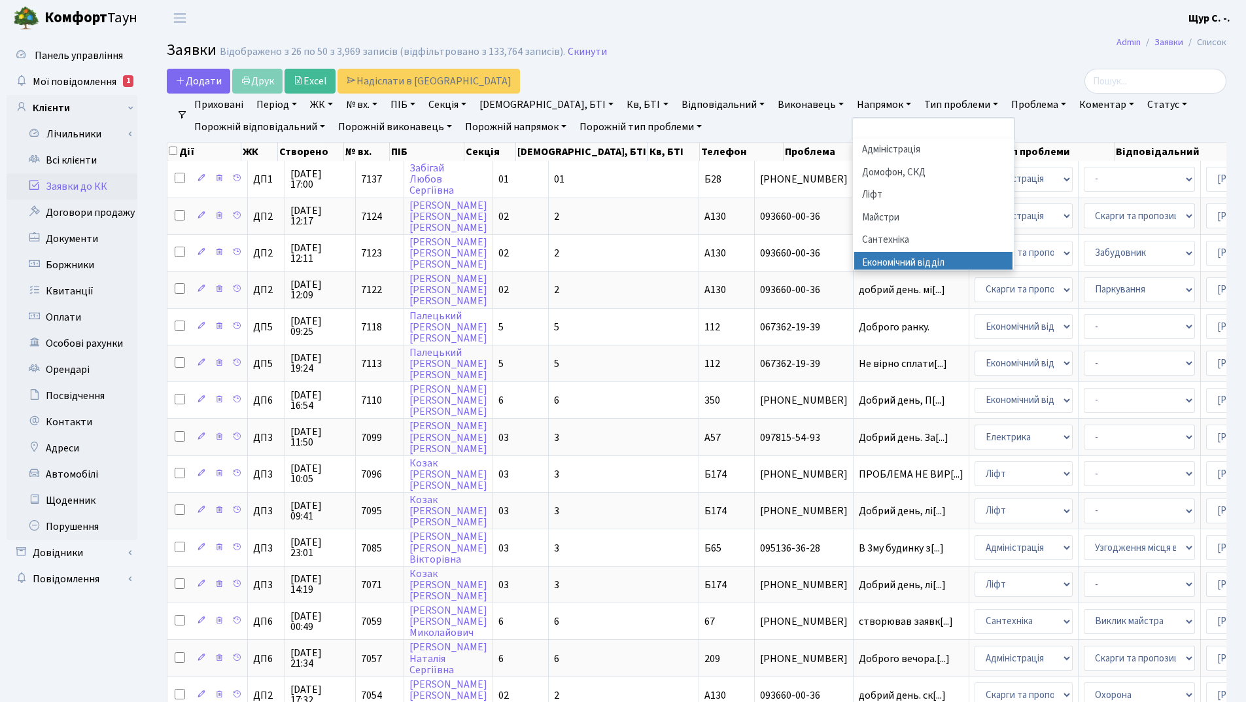
click at [864, 256] on li "Економічний відділ" at bounding box center [933, 263] width 158 height 23
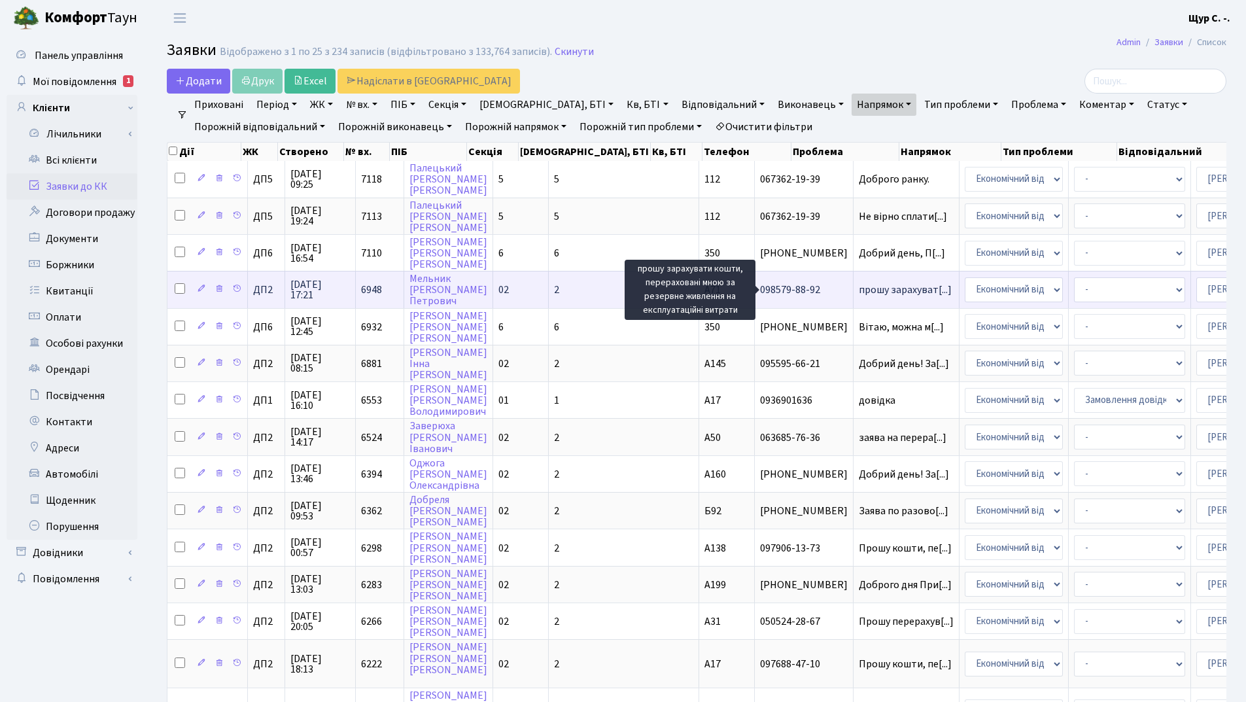
click at [859, 290] on span "прошу зарахуват[...]" at bounding box center [905, 290] width 93 height 14
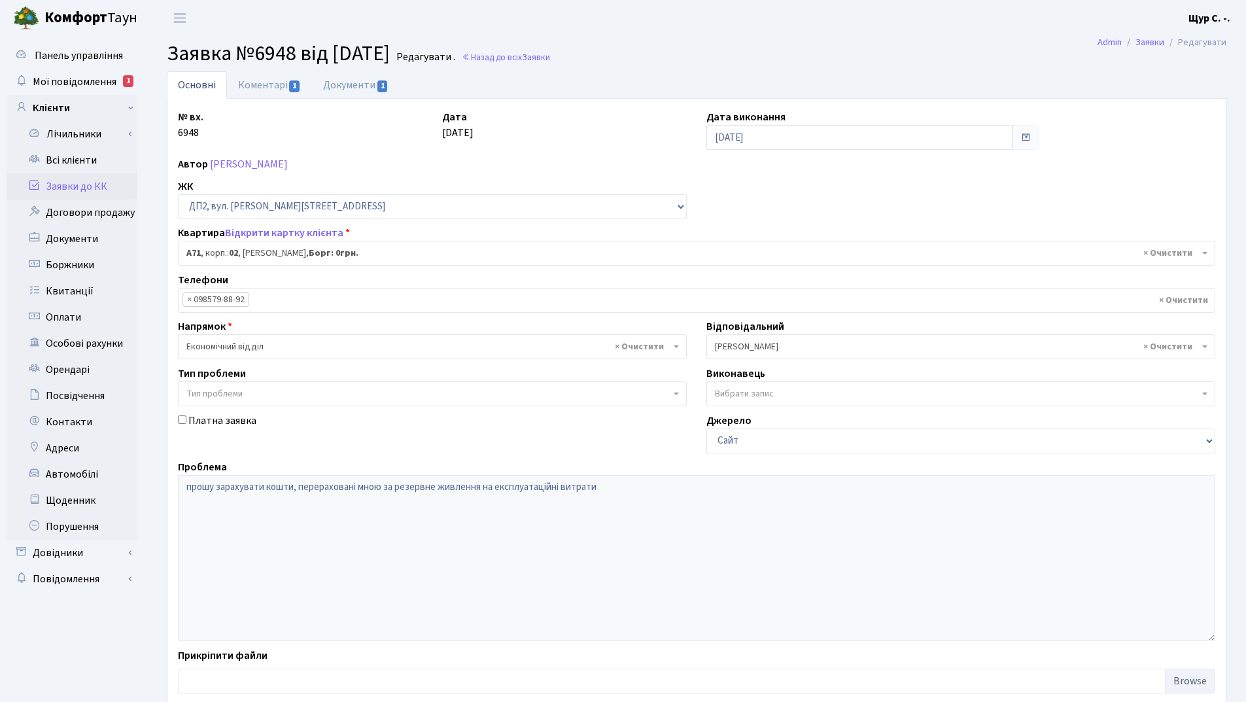
select select "30787"
click at [347, 83] on link "Документи 1" at bounding box center [356, 84] width 88 height 27
select select "25"
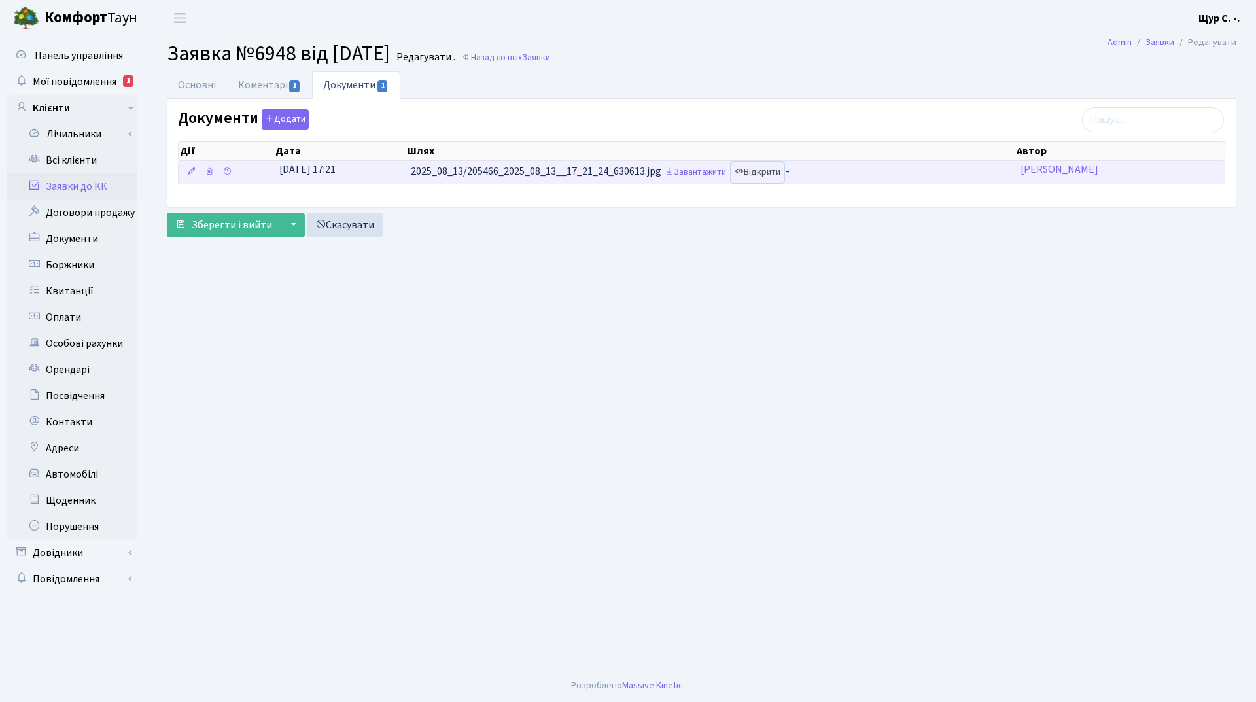
click at [771, 167] on link "Відкрити" at bounding box center [757, 172] width 52 height 20
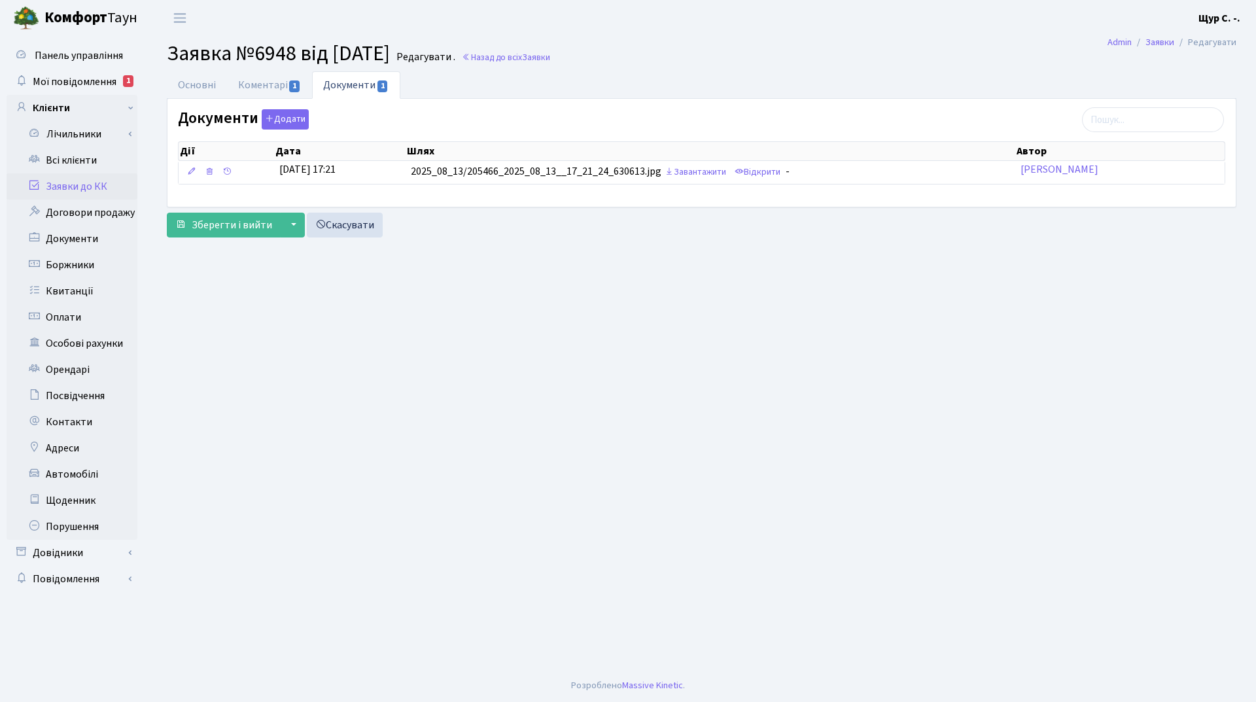
click at [95, 189] on link "Заявки до КК" at bounding box center [72, 186] width 131 height 26
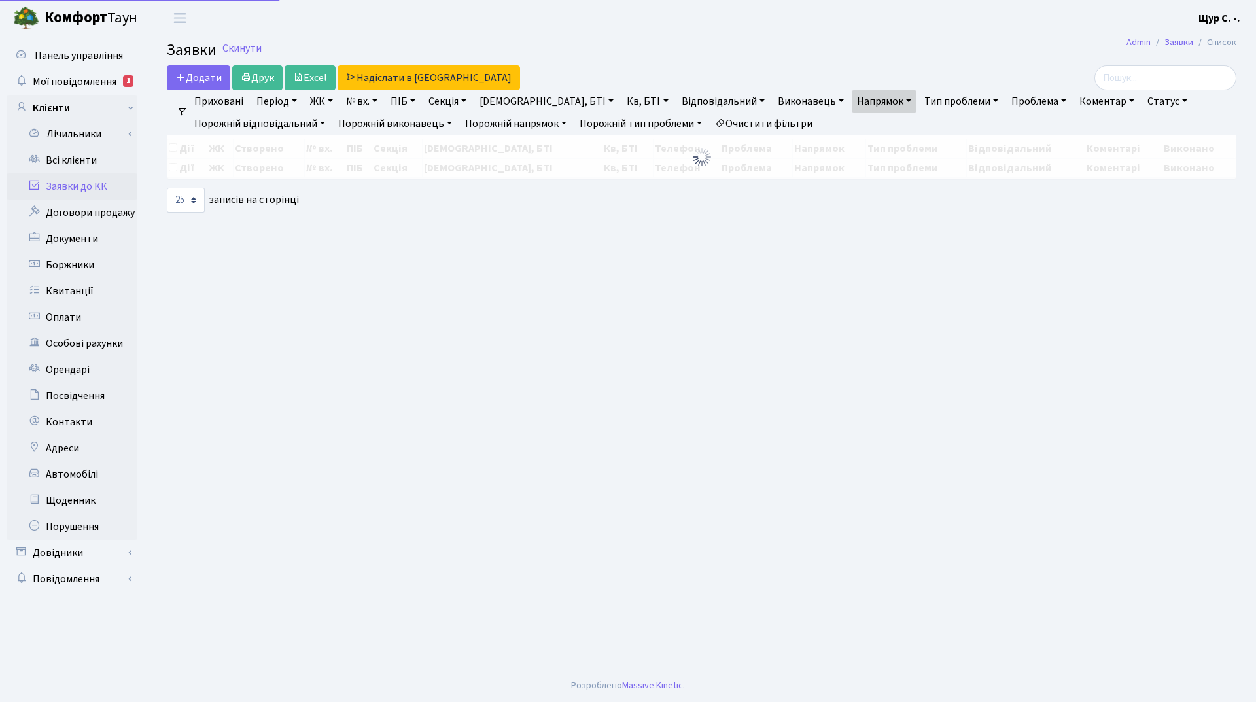
select select "25"
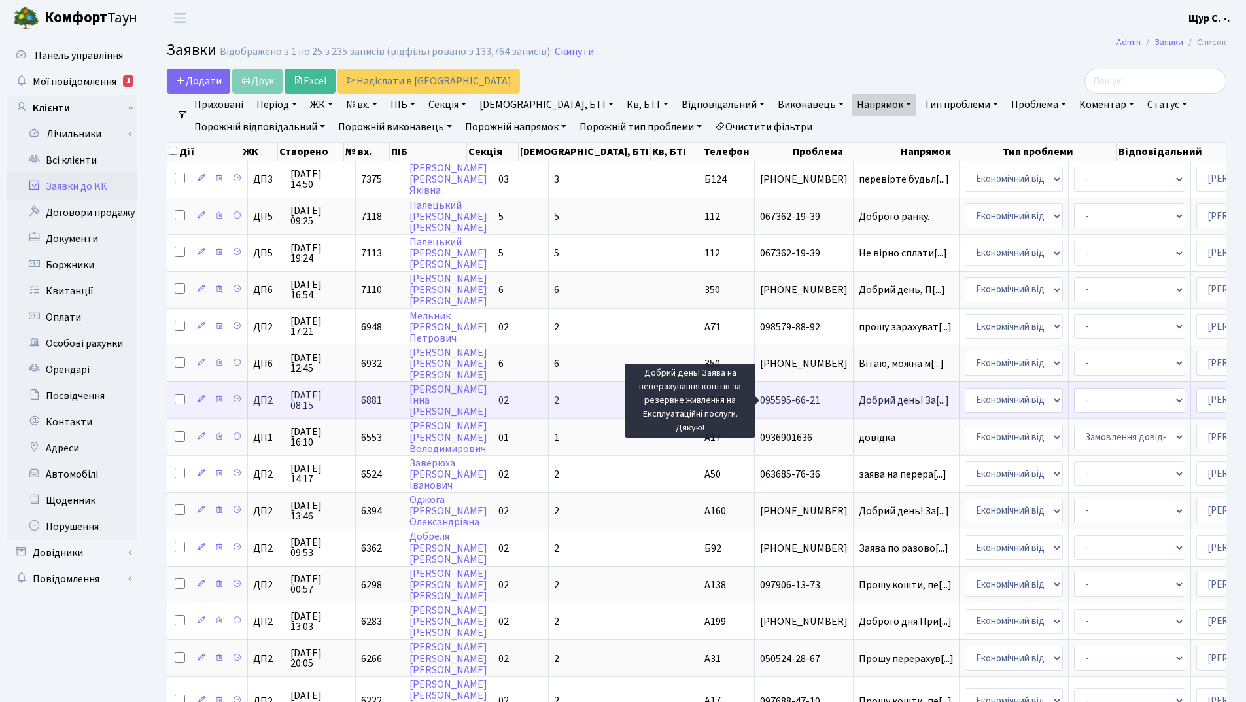
click at [859, 400] on span "Добрий день! За[...]" at bounding box center [904, 400] width 90 height 14
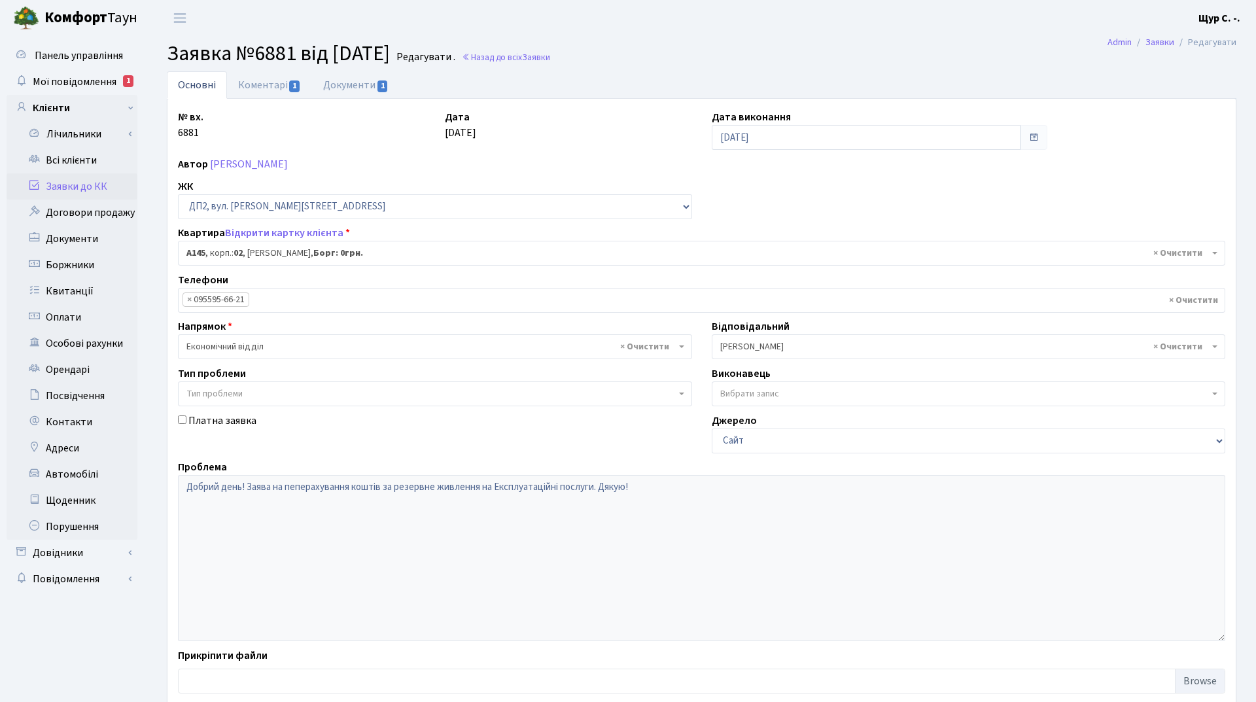
select select "31000"
click at [340, 92] on link "Документи 1" at bounding box center [356, 84] width 88 height 27
select select "25"
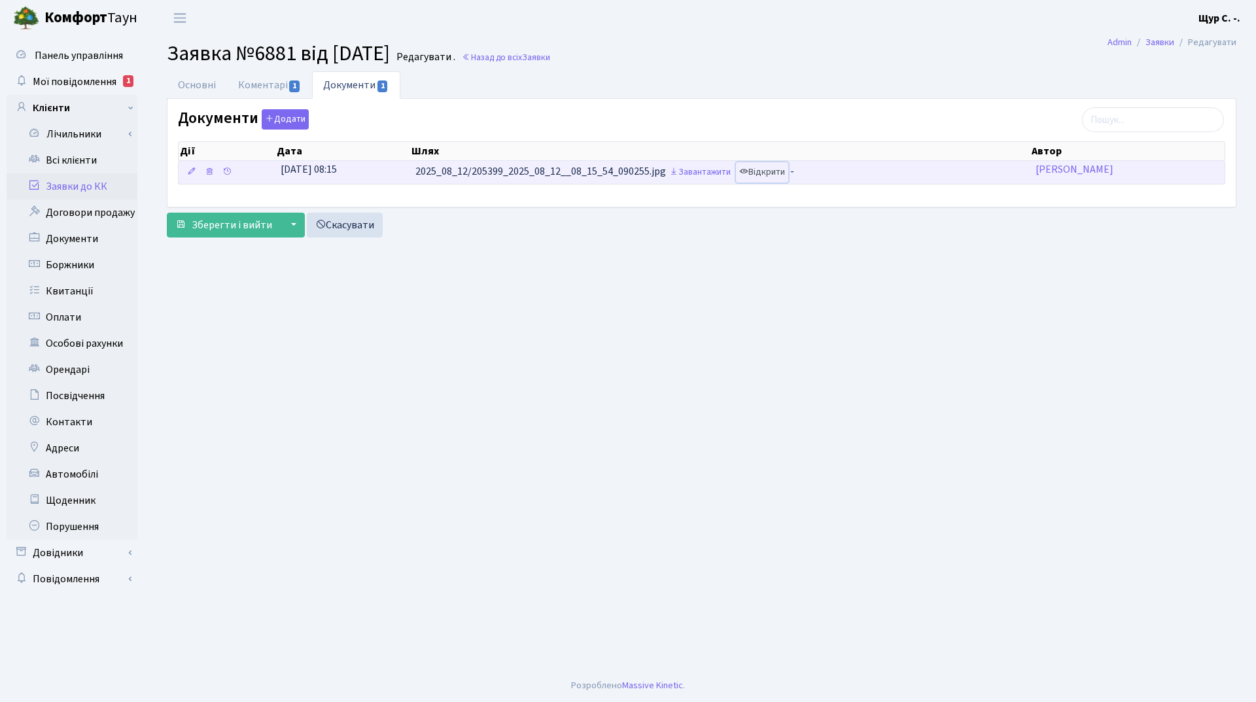
click at [778, 174] on link "Відкрити" at bounding box center [762, 172] width 52 height 20
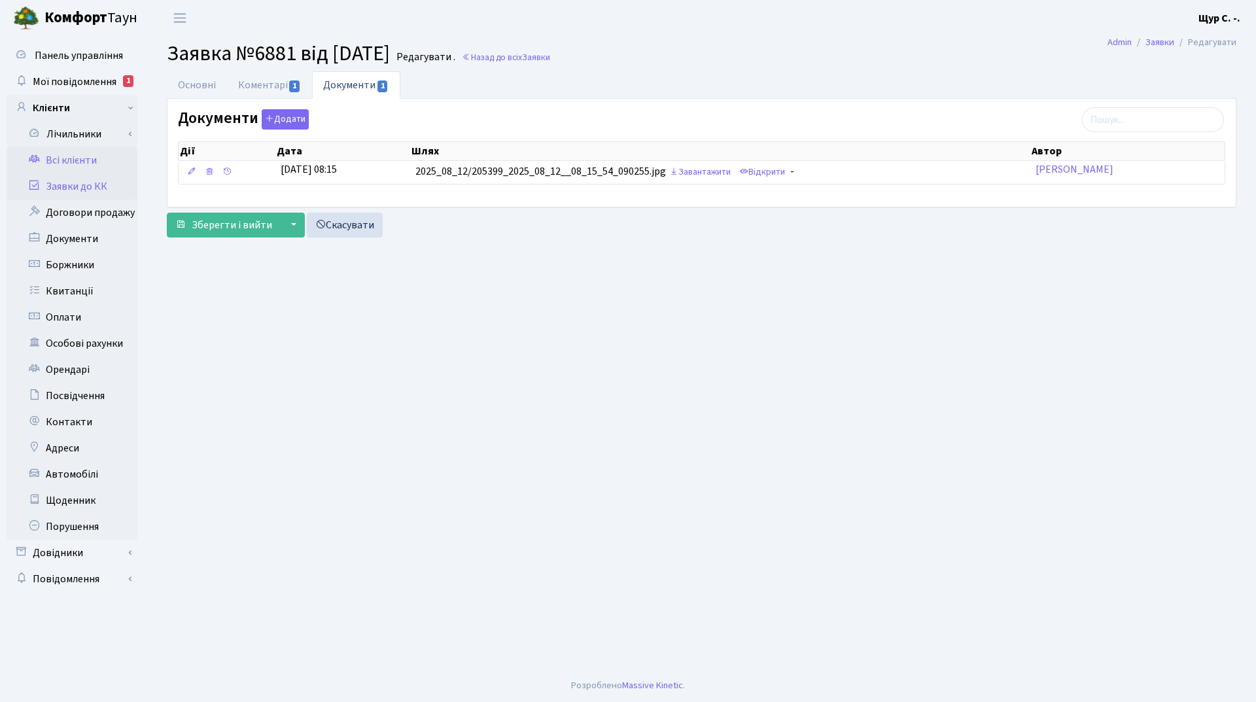
click at [57, 166] on link "Всі клієнти" at bounding box center [72, 160] width 131 height 26
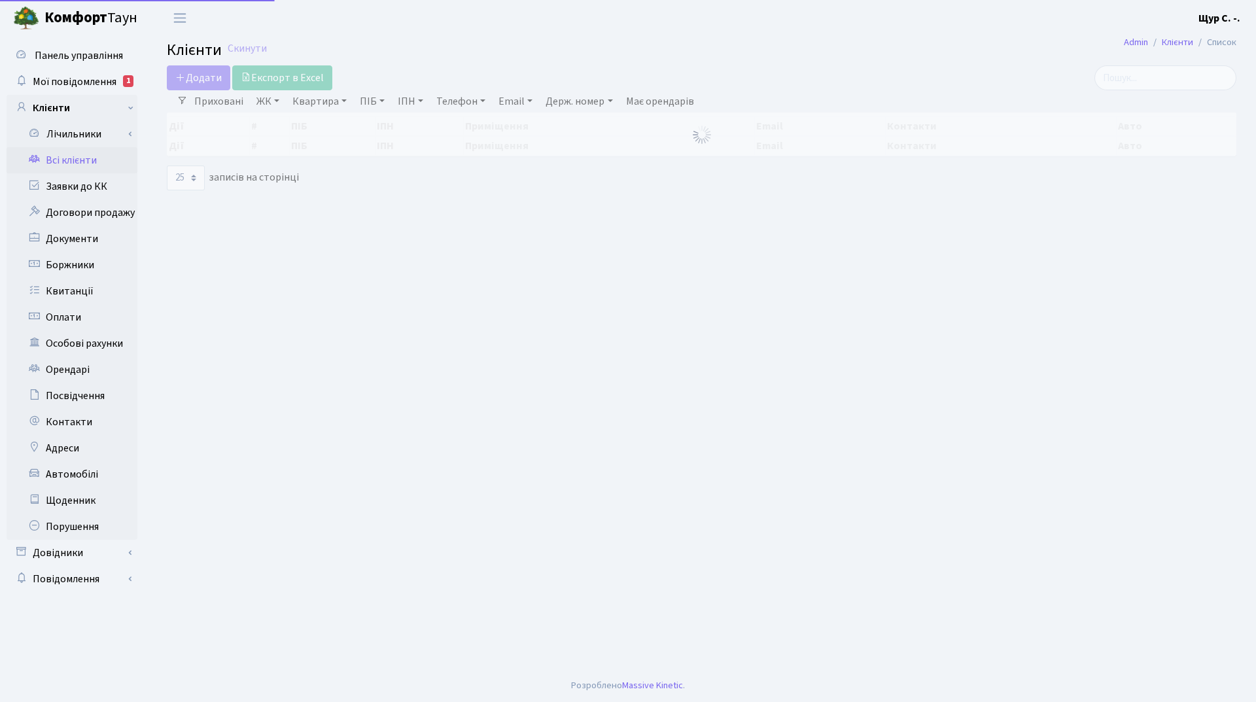
select select "25"
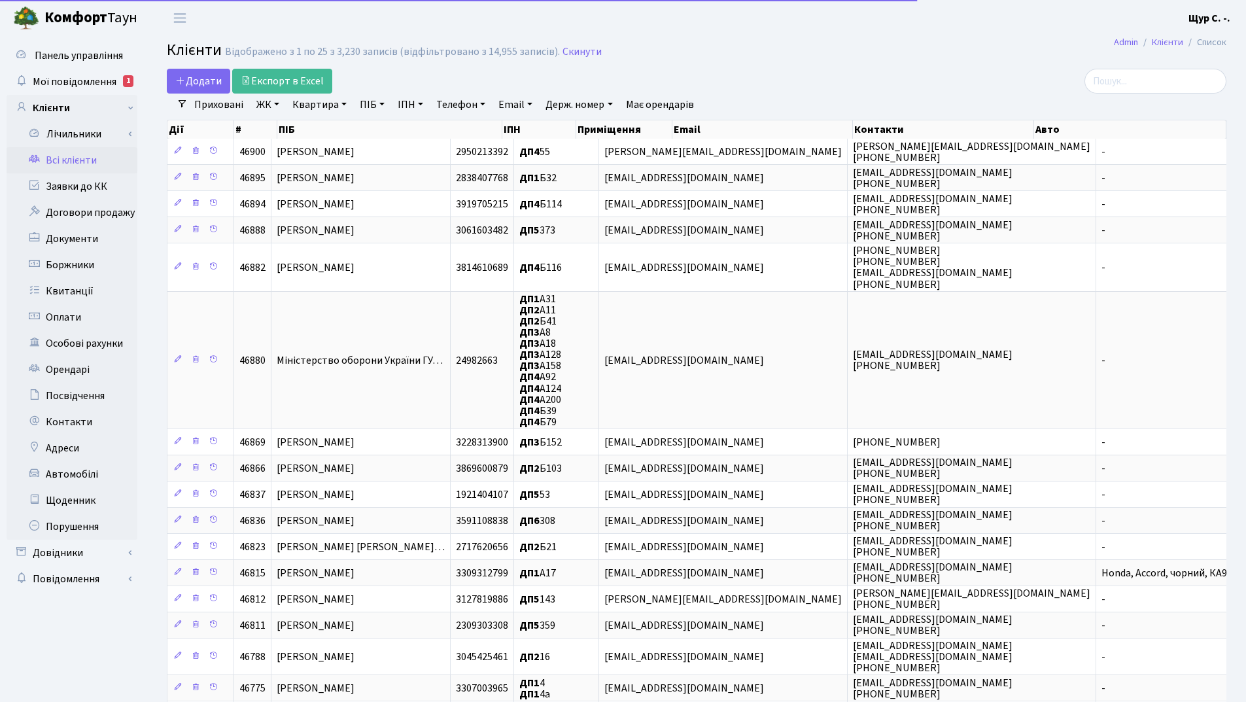
click at [320, 106] on link "Квартира" at bounding box center [319, 105] width 65 height 22
type input "а200"
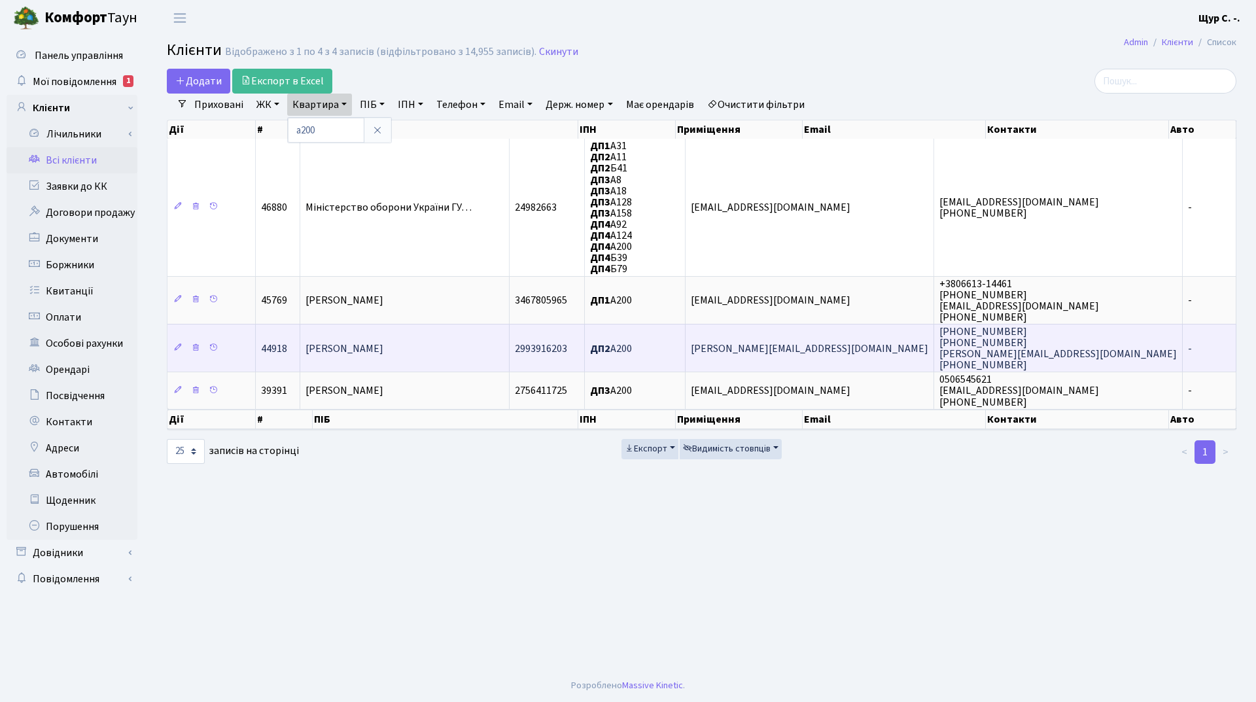
click at [383, 351] on span "[PERSON_NAME] [PERSON_NAME]" at bounding box center [344, 348] width 78 height 14
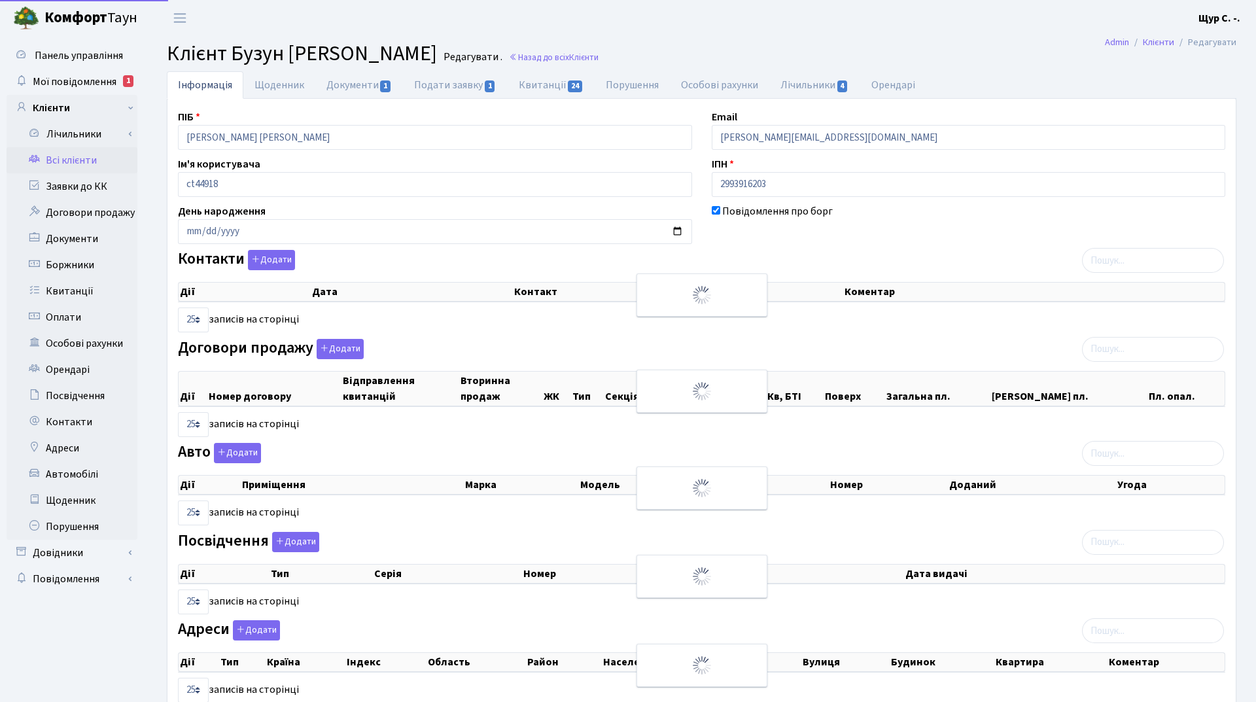
select select "25"
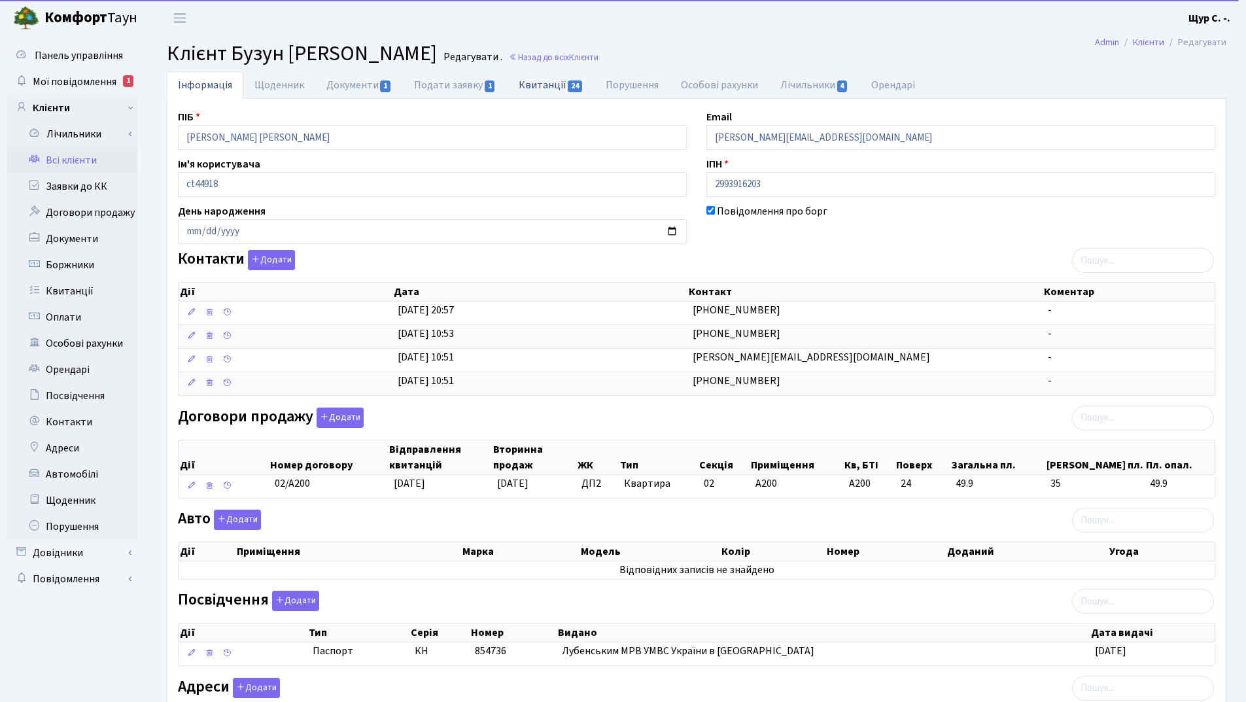
click at [528, 80] on link "Квитанції 24" at bounding box center [550, 84] width 87 height 27
select select "25"
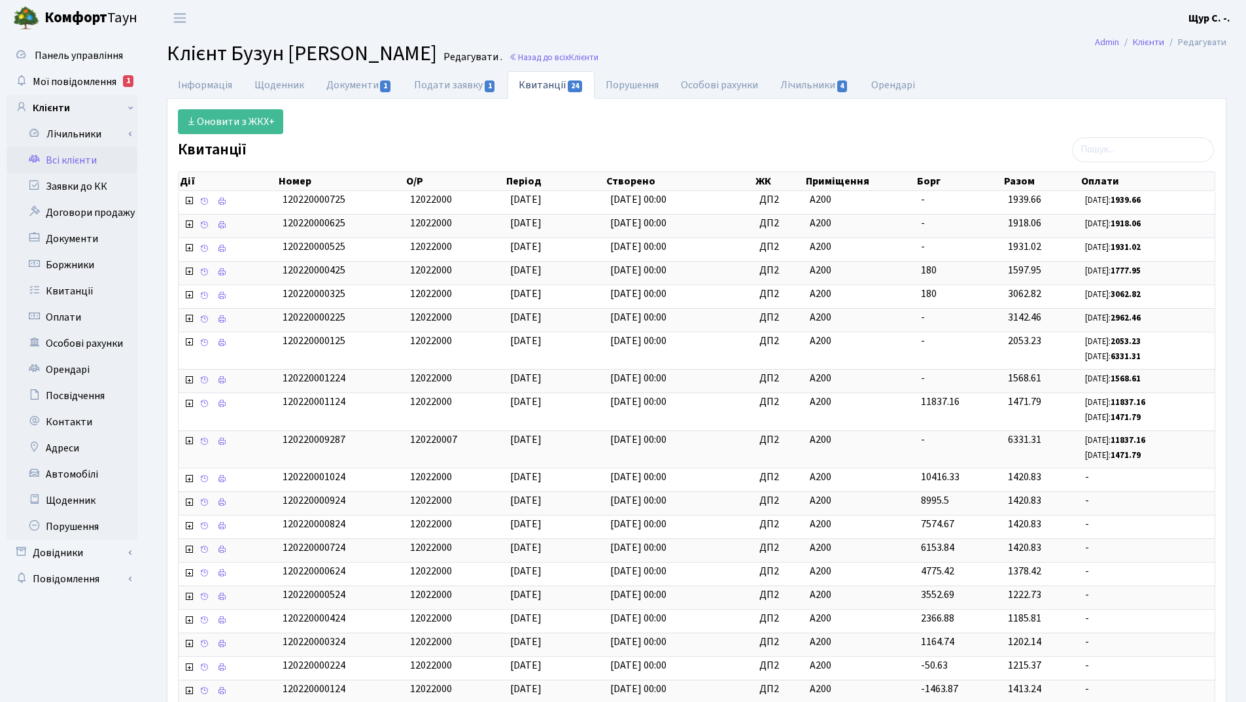
click at [65, 163] on link "Всі клієнти" at bounding box center [72, 160] width 131 height 26
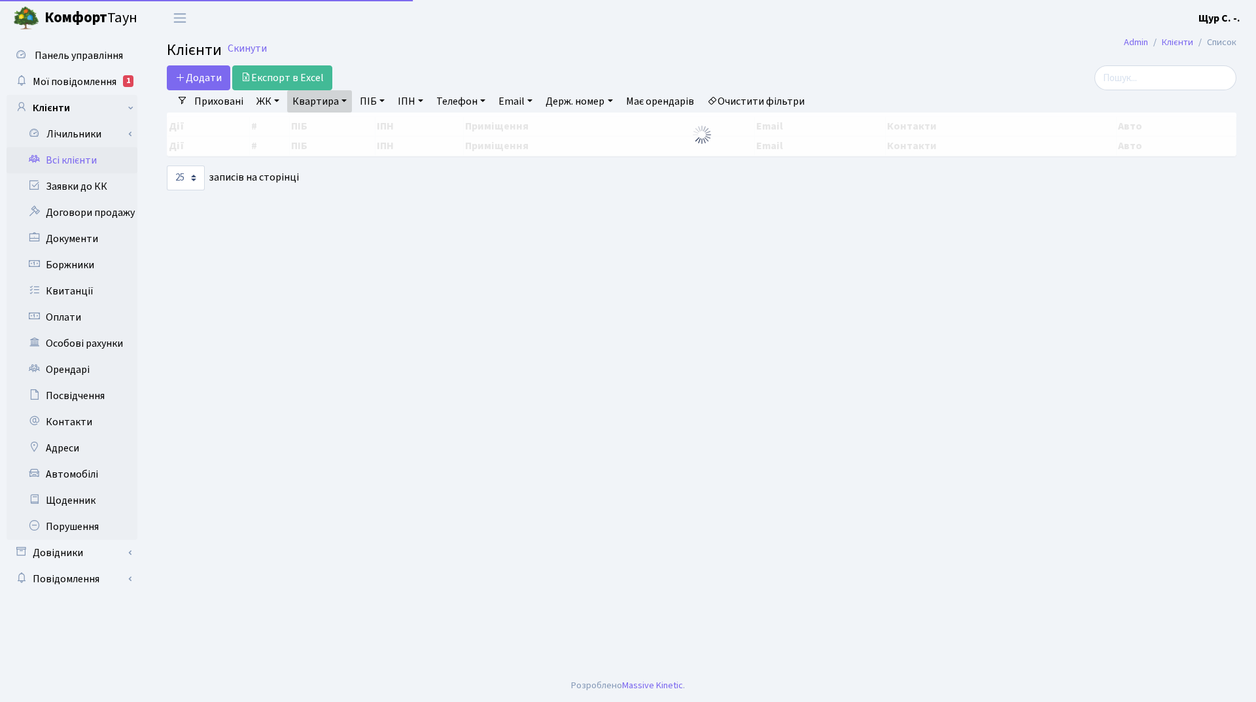
select select "25"
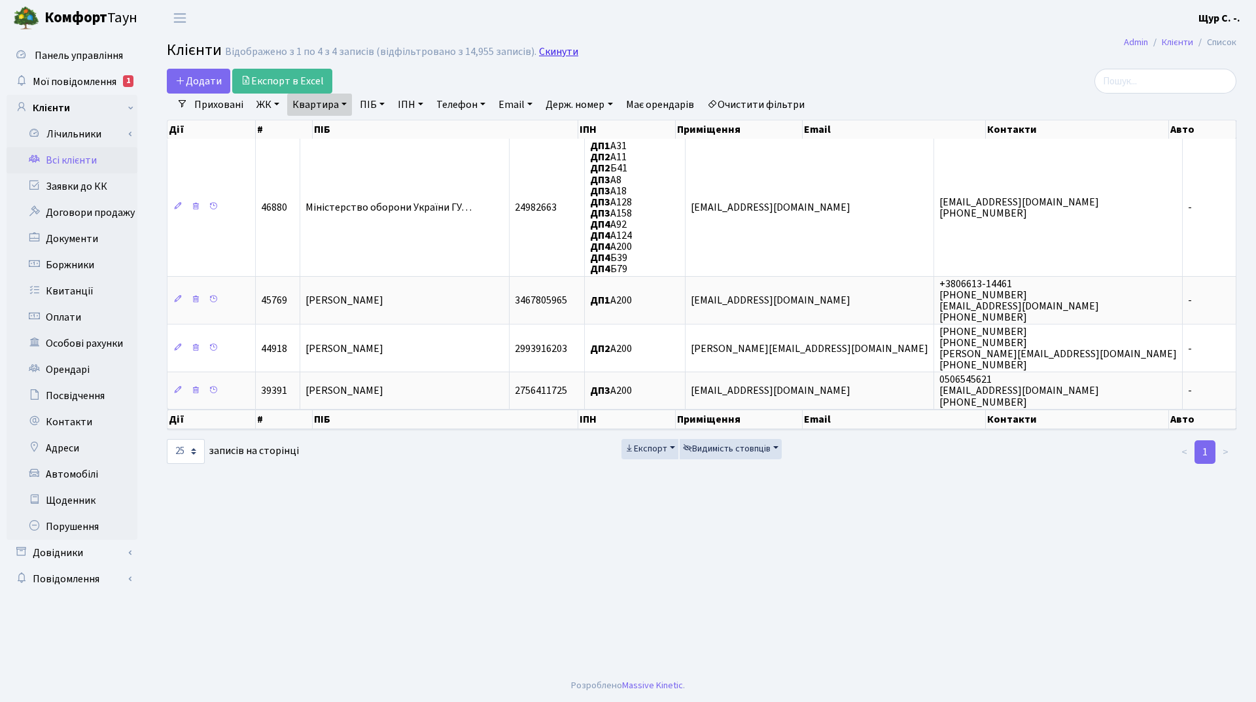
click at [543, 52] on link "Скинути" at bounding box center [558, 52] width 39 height 12
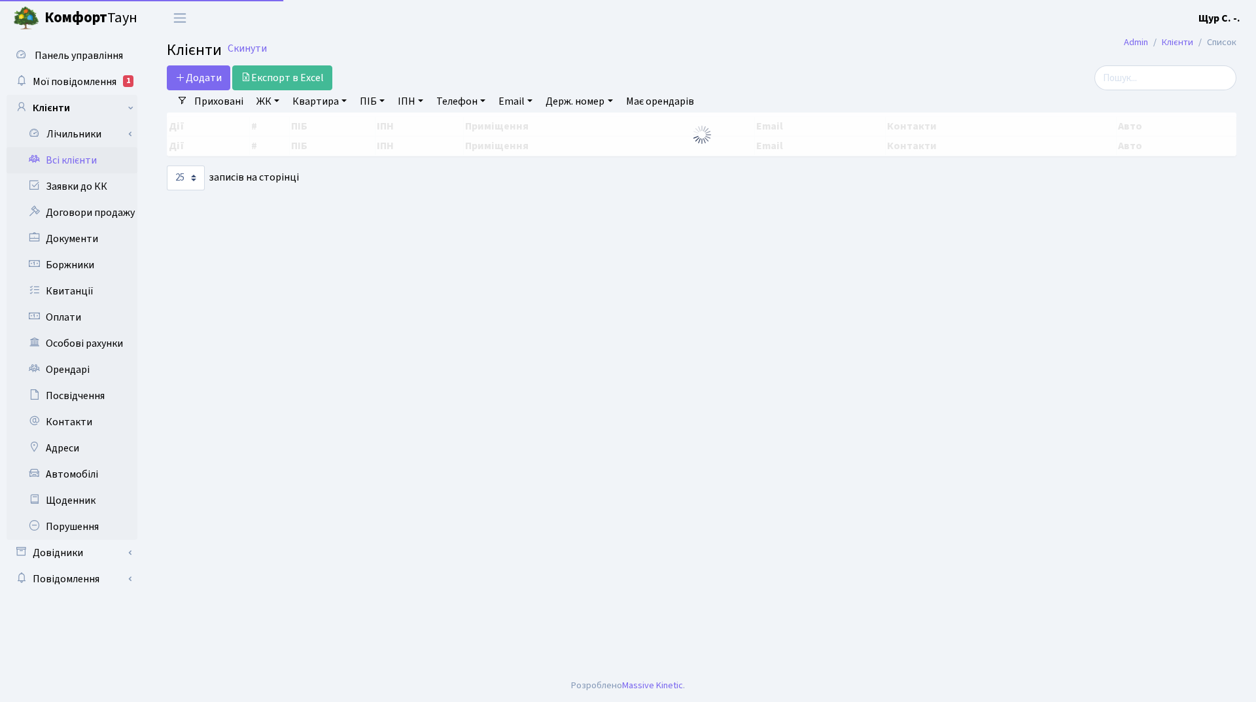
select select "25"
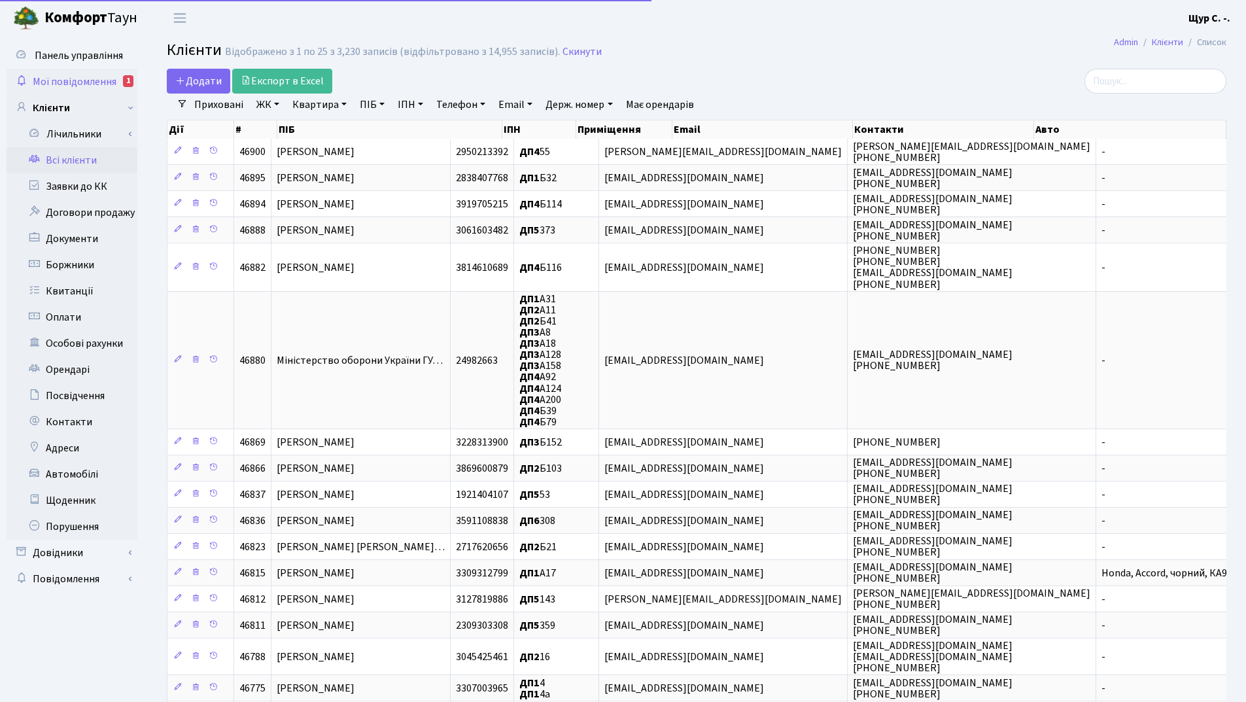
click at [99, 79] on span "Мої повідомлення" at bounding box center [75, 82] width 84 height 14
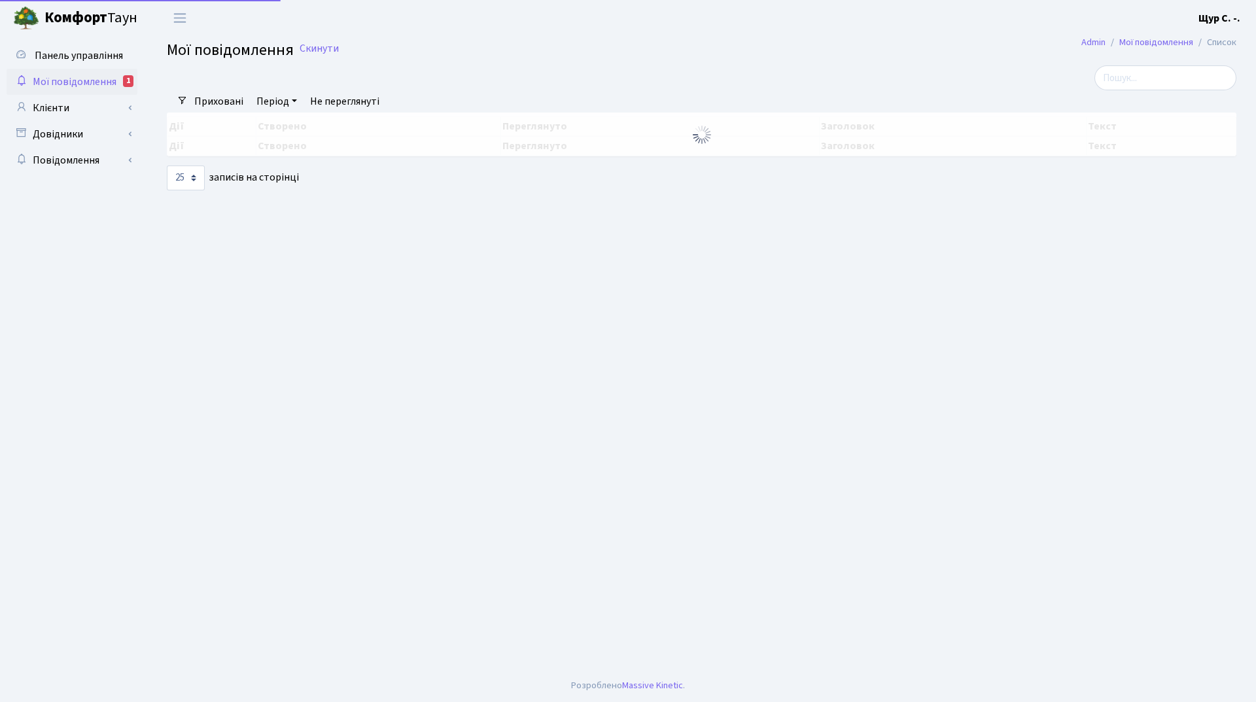
select select "25"
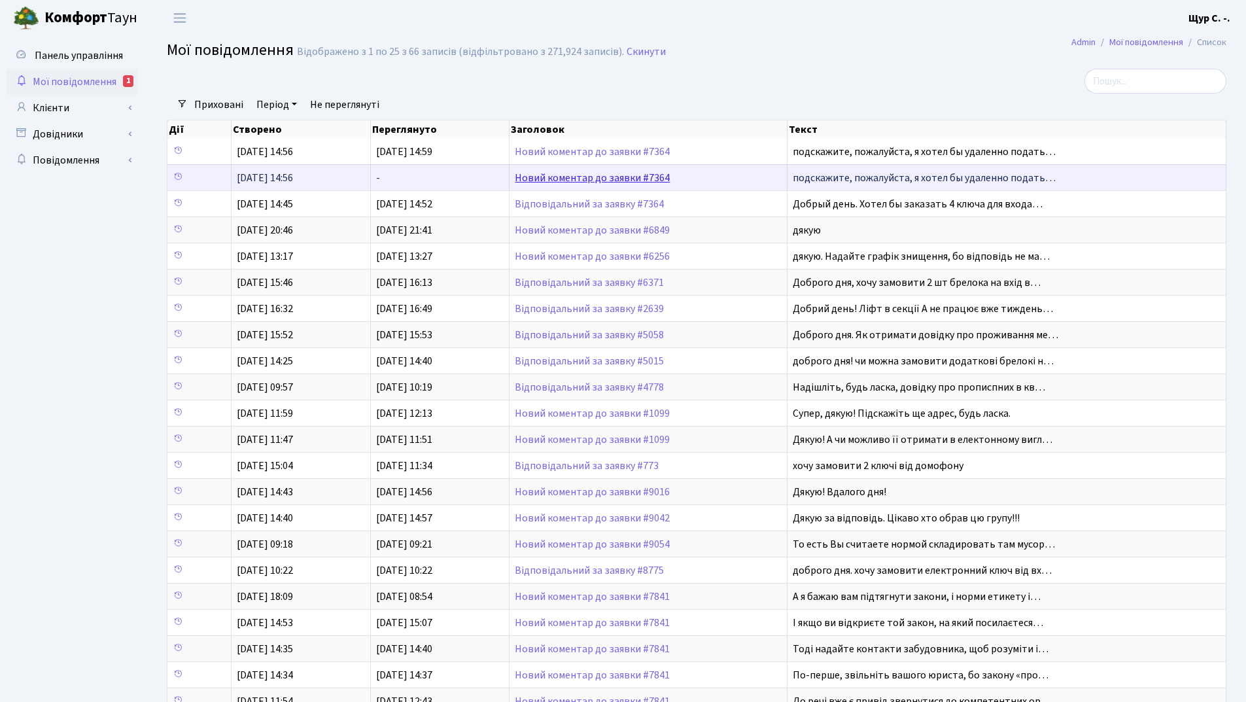
click at [574, 179] on link "Новий коментар до заявки #7364" at bounding box center [592, 178] width 155 height 14
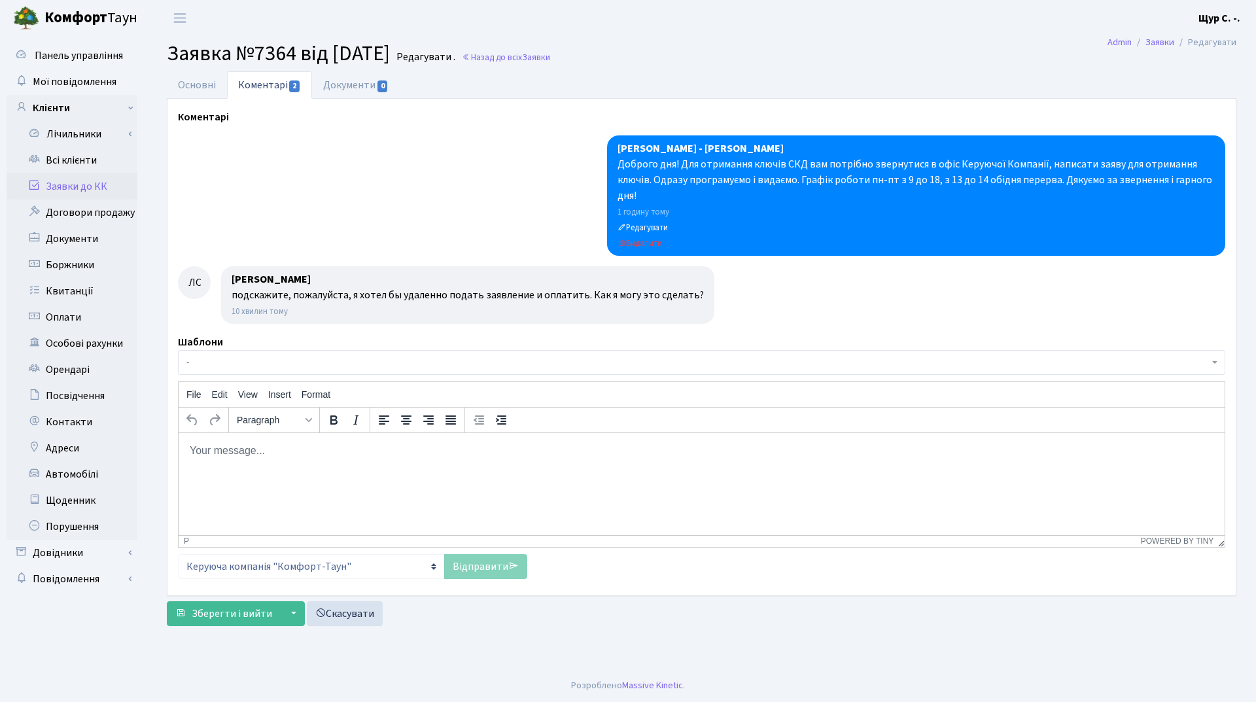
click at [211, 454] on body "Rich Text Area. Press ALT-0 for help." at bounding box center [701, 450] width 1025 height 14
click at [88, 162] on link "Всі клієнти" at bounding box center [72, 160] width 131 height 26
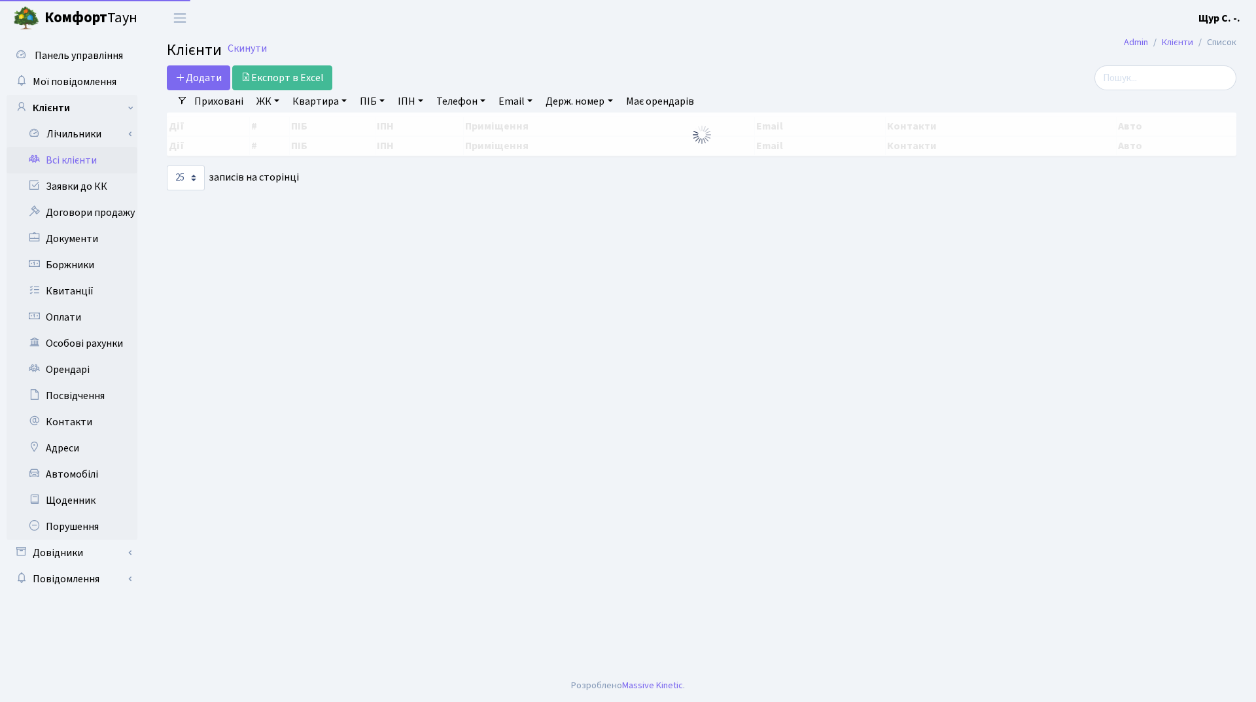
select select "25"
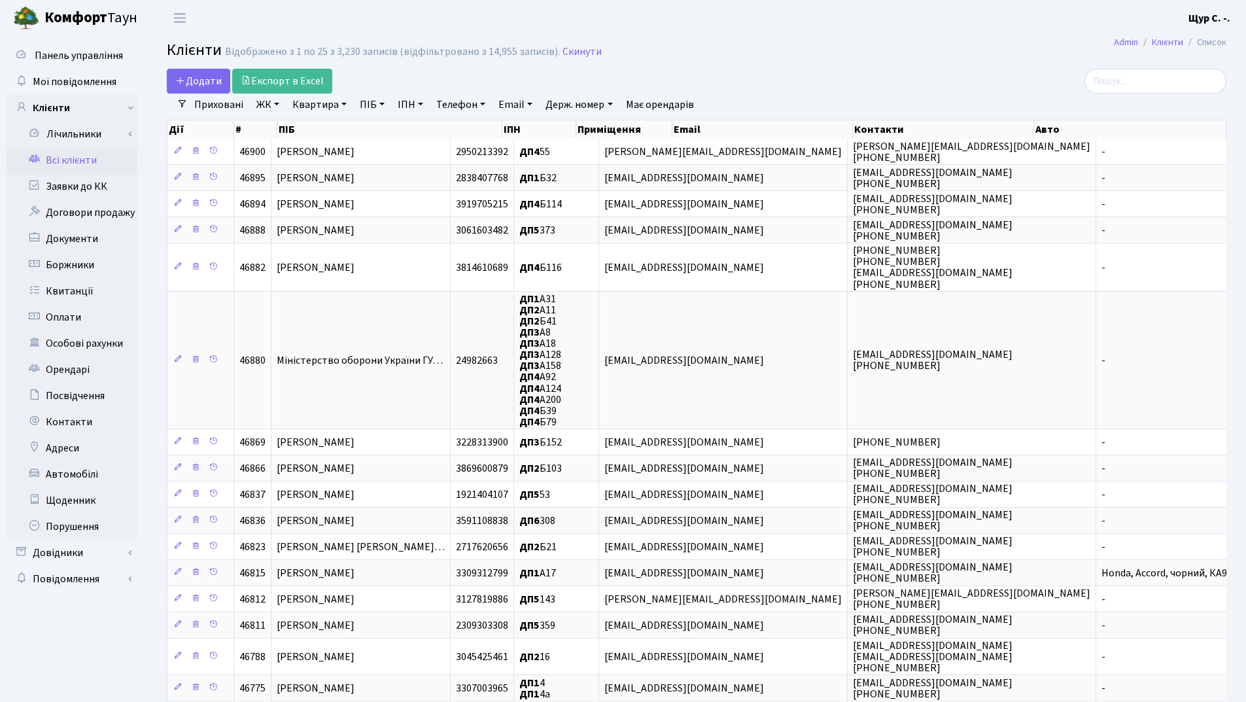
click at [322, 99] on link "Квартира" at bounding box center [319, 105] width 65 height 22
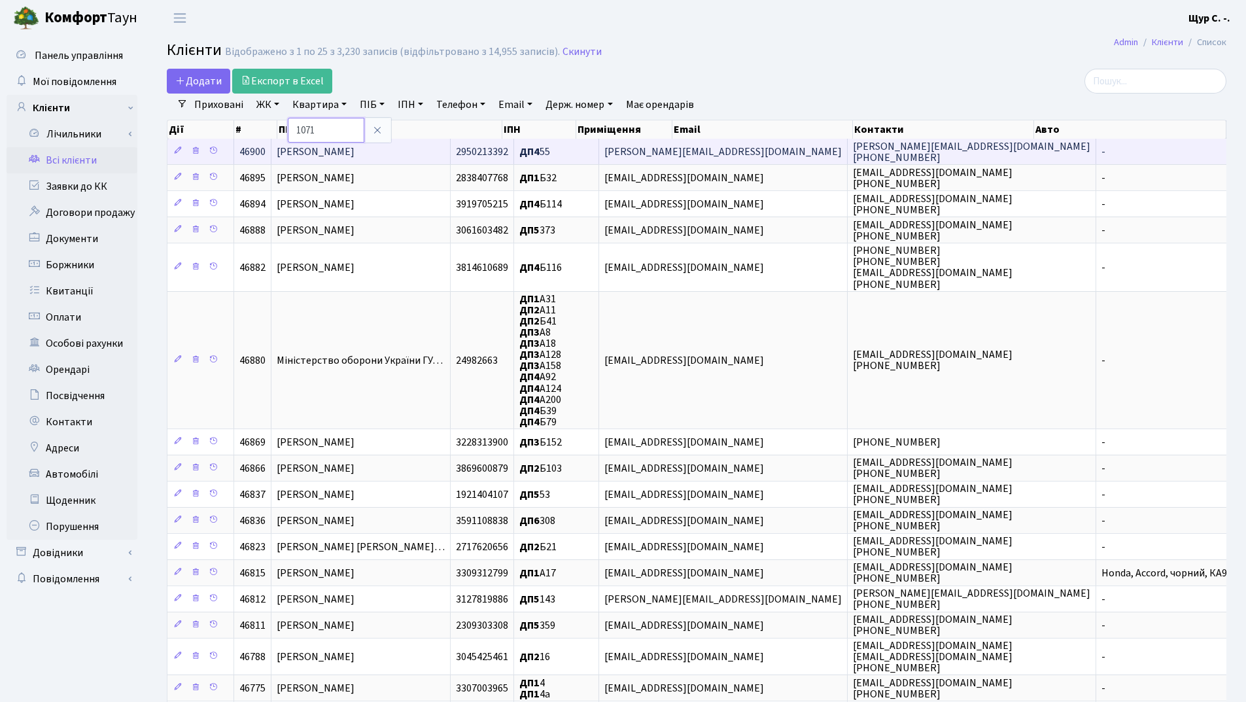
type input "1071"
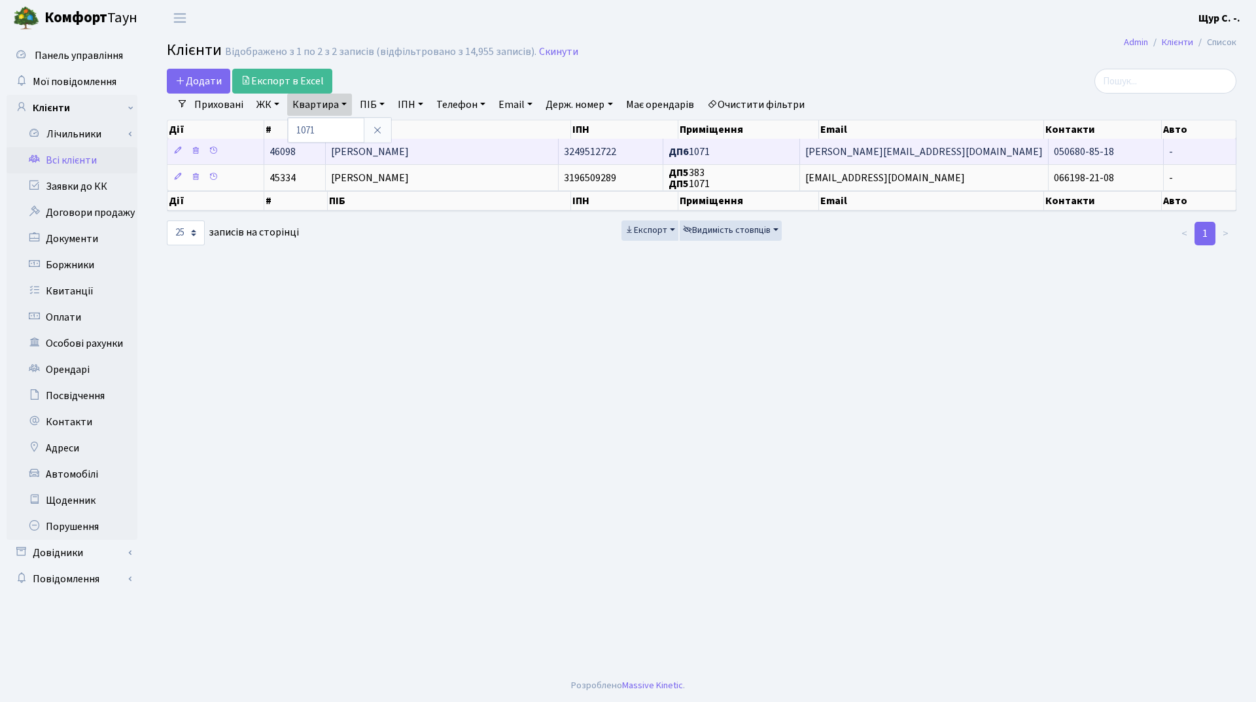
click at [409, 150] on span "[PERSON_NAME]" at bounding box center [370, 152] width 78 height 14
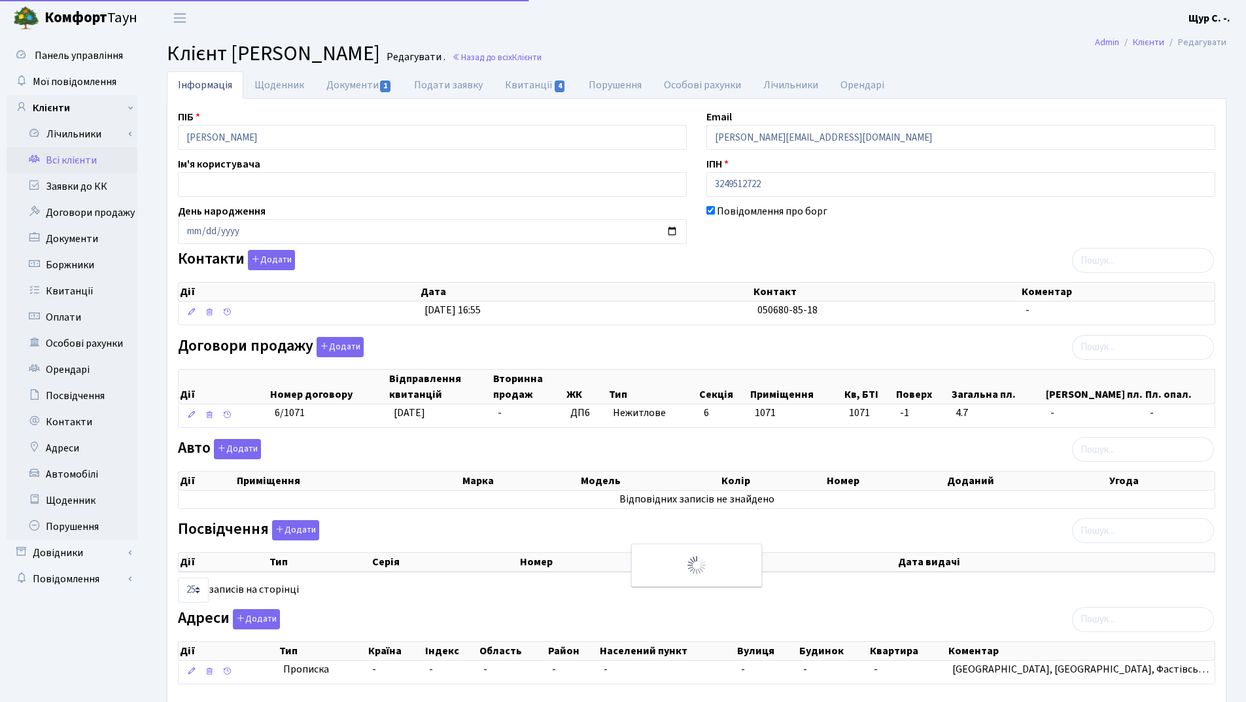
select select "25"
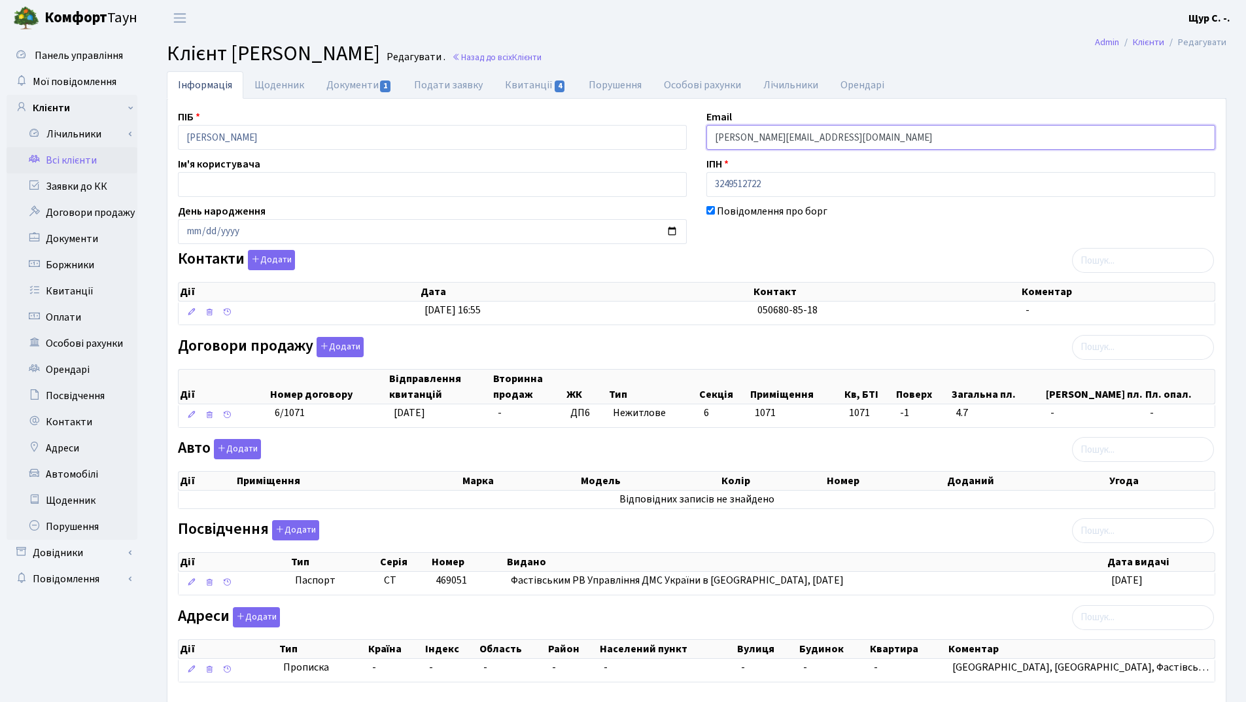
drag, startPoint x: 808, startPoint y: 135, endPoint x: 784, endPoint y: 136, distance: 24.2
click at [784, 136] on input "julia.yarmulska@gmail.com" at bounding box center [960, 137] width 509 height 25
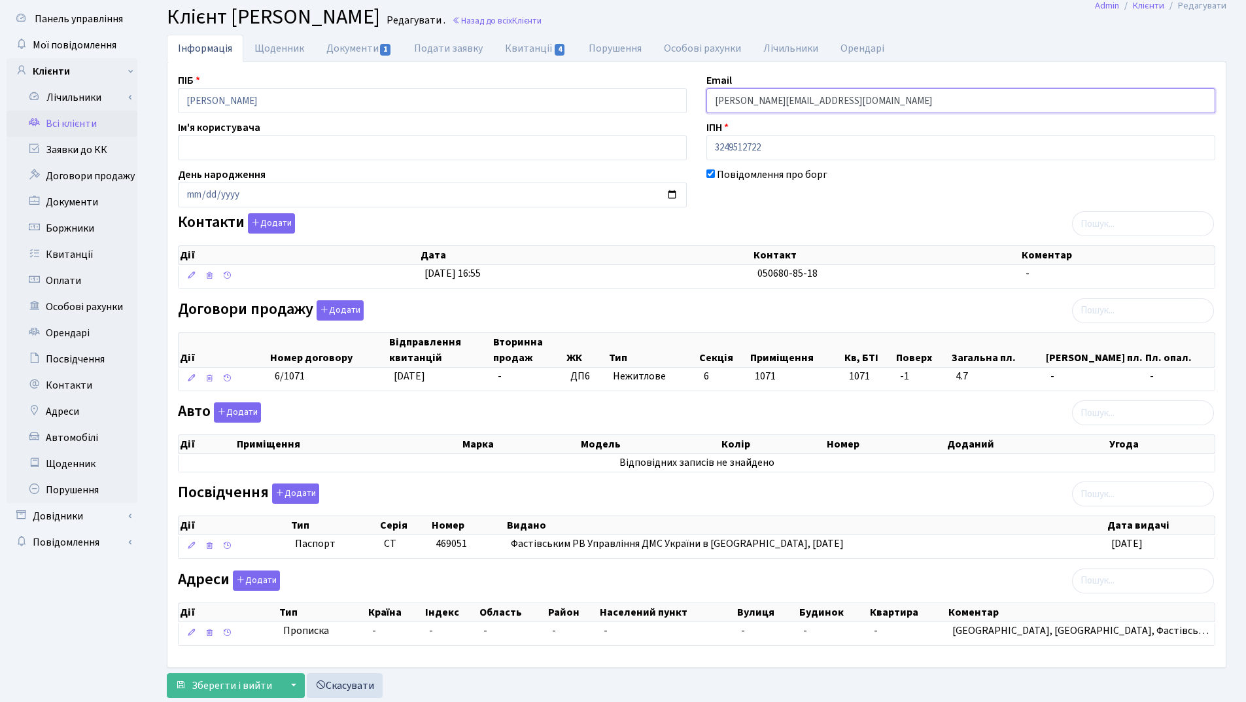
scroll to position [72, 0]
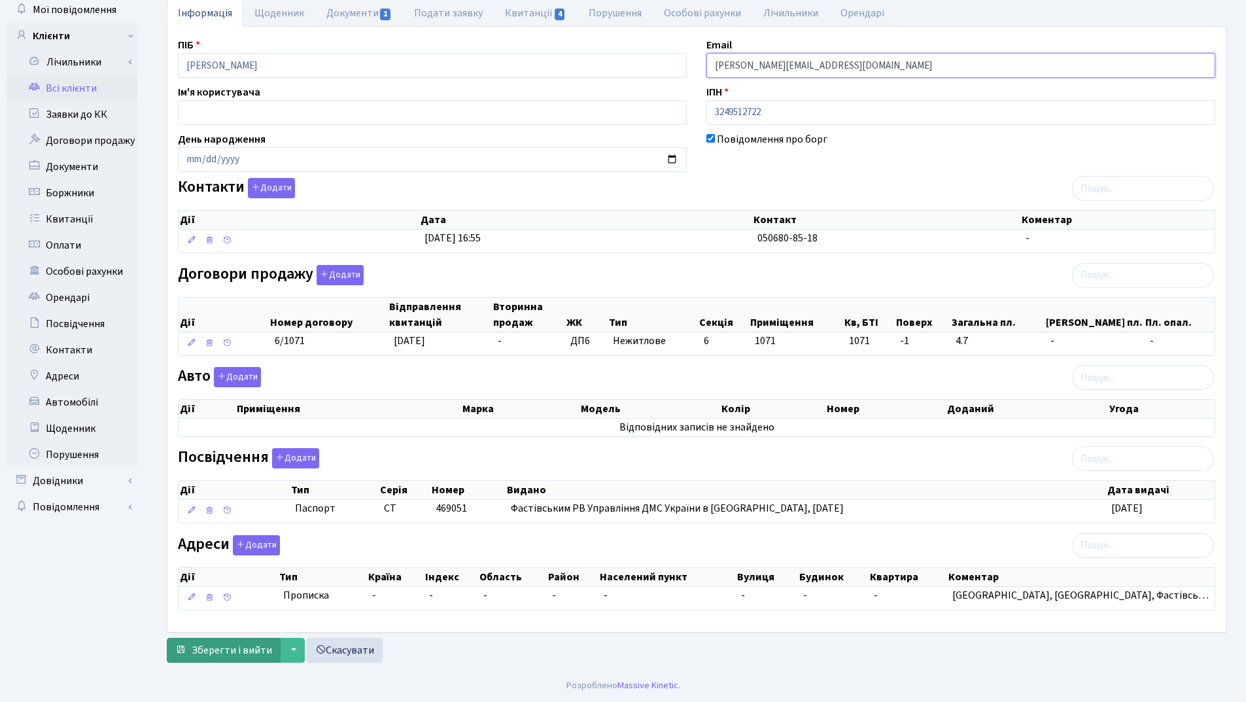
type input "[PERSON_NAME][EMAIL_ADDRESS][DOMAIN_NAME]"
click at [219, 648] on span "Зберегти і вийти" at bounding box center [232, 650] width 80 height 14
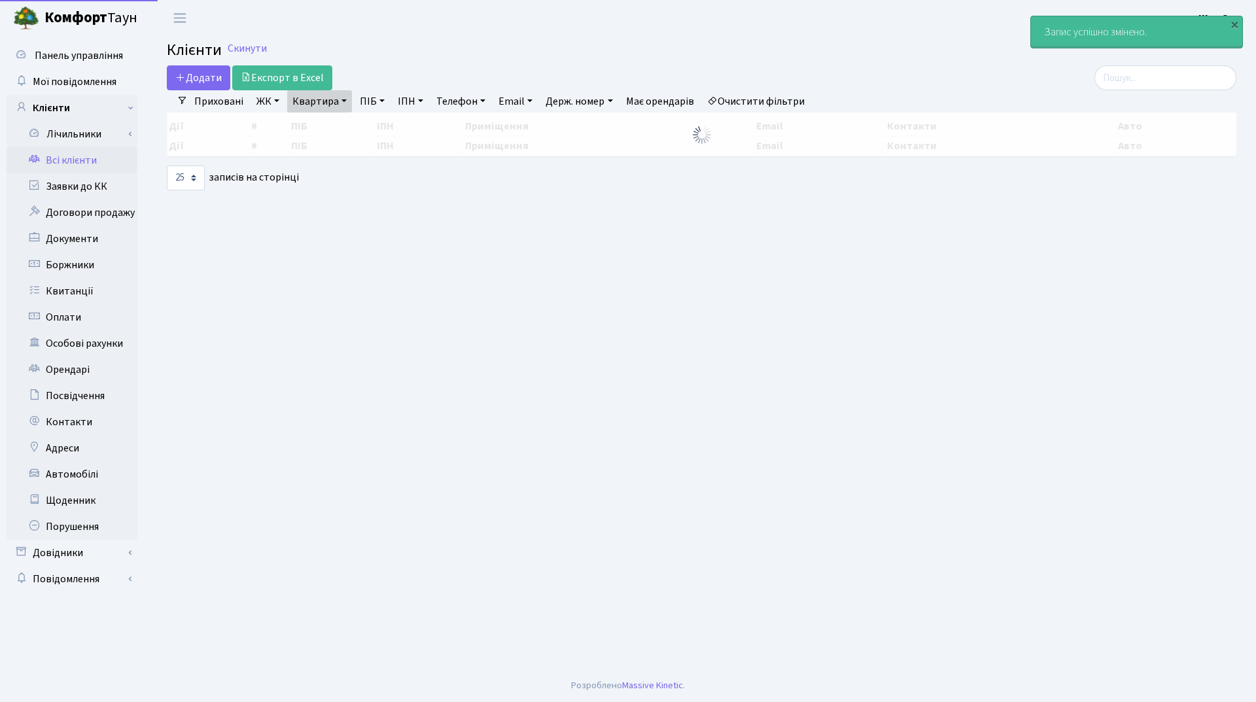
select select "25"
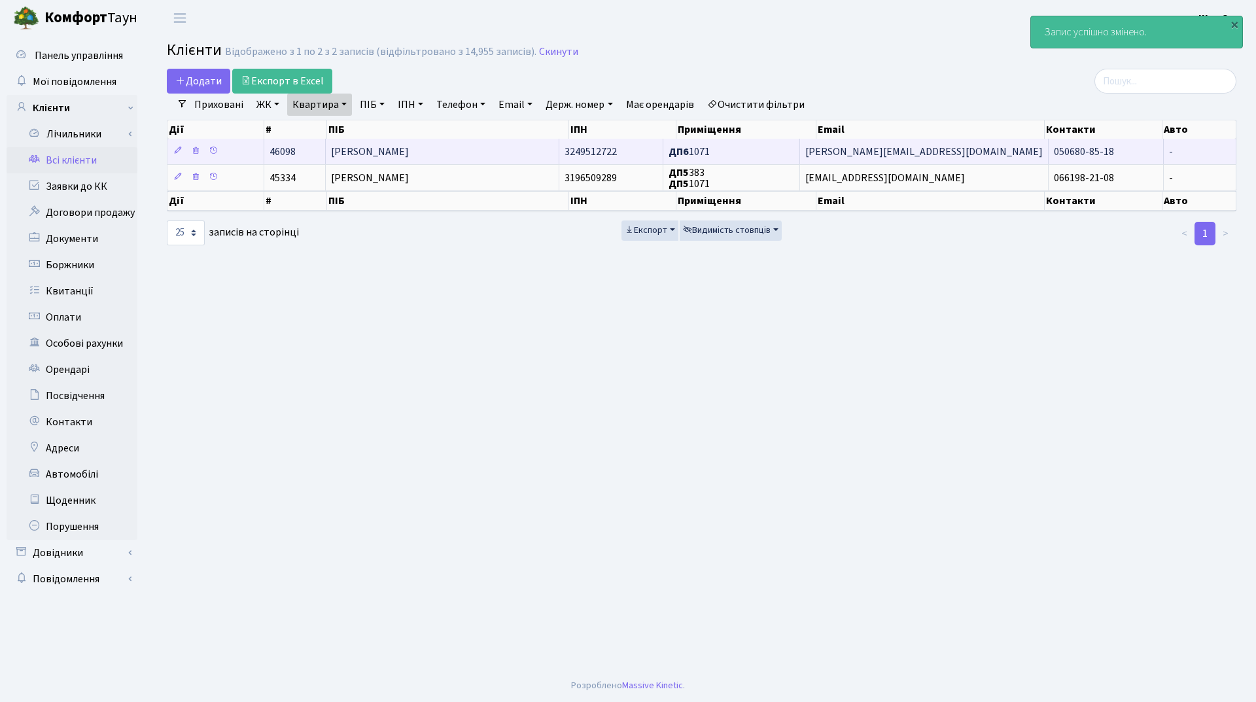
click at [464, 154] on td "[PERSON_NAME]" at bounding box center [442, 152] width 233 height 26
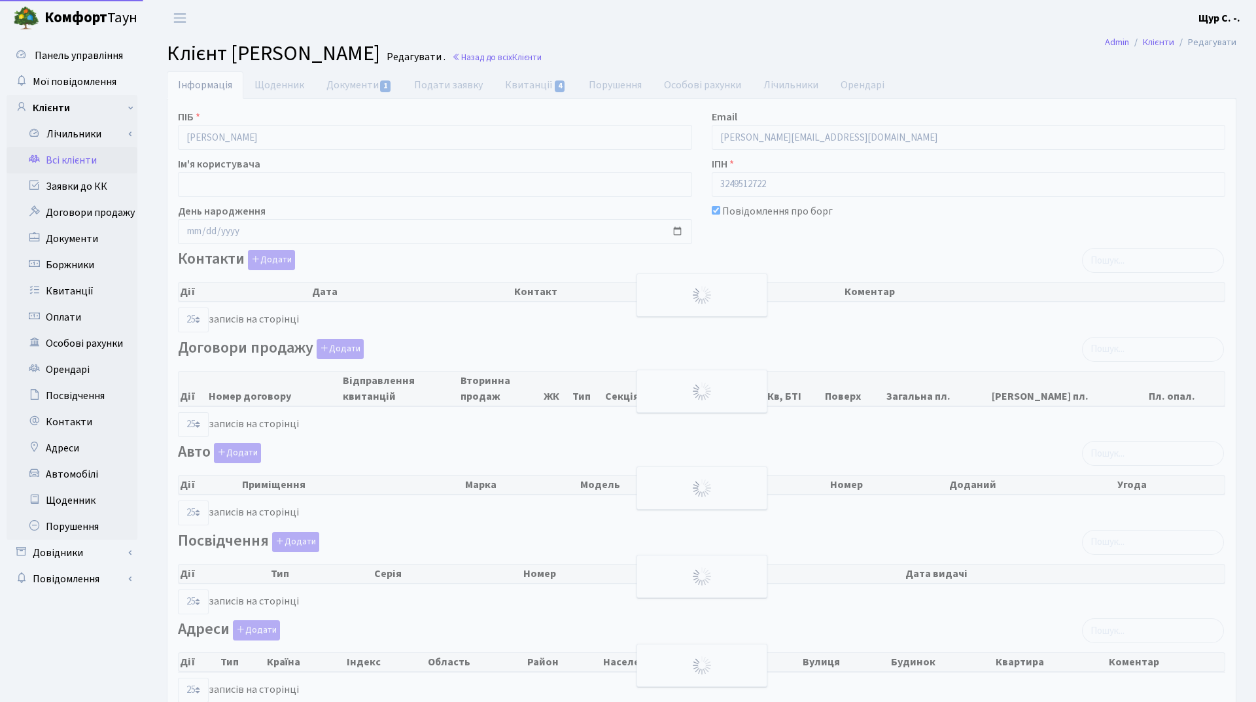
select select "25"
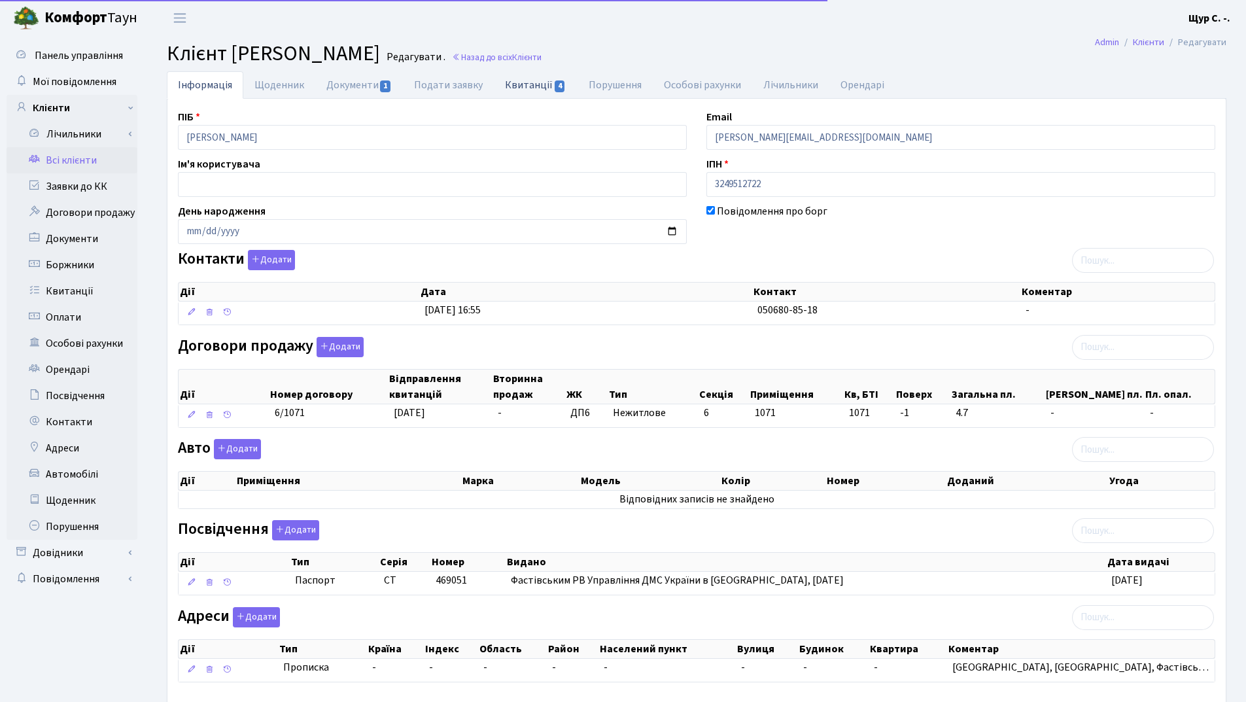
click at [506, 84] on link "Квитанції 4" at bounding box center [535, 84] width 83 height 27
select select "25"
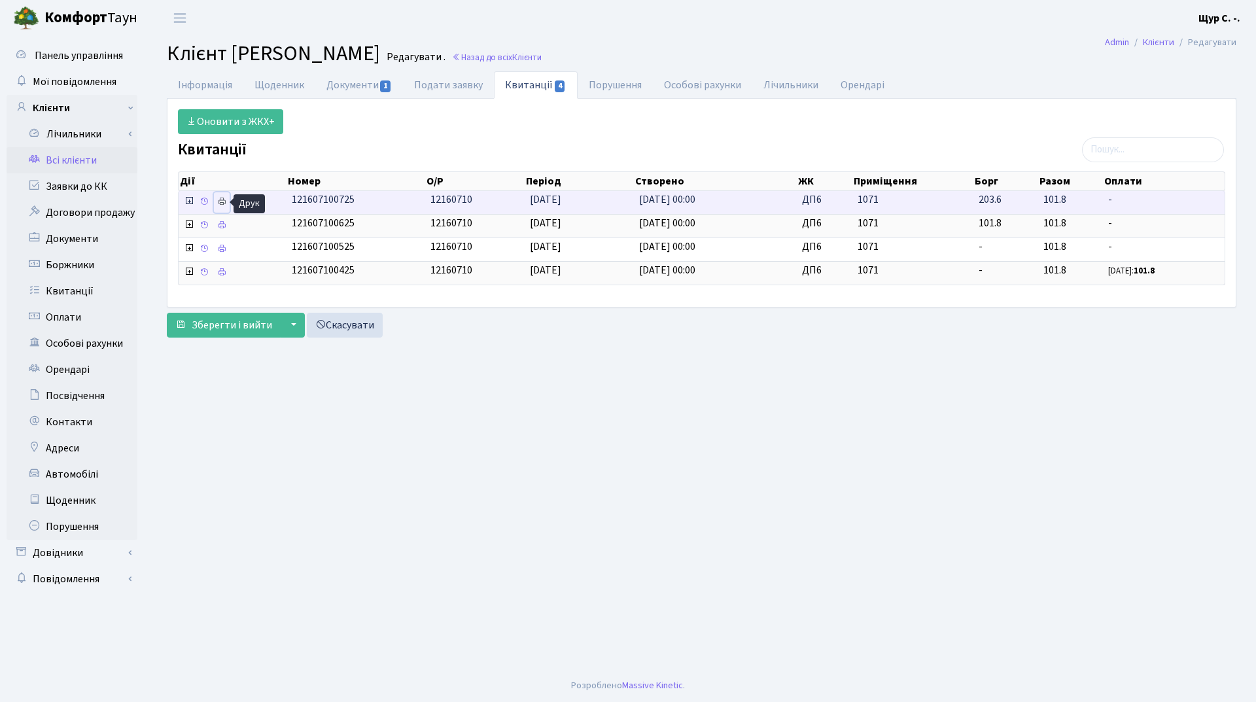
click at [218, 201] on icon at bounding box center [221, 201] width 9 height 9
click at [101, 170] on link "Всі клієнти" at bounding box center [72, 160] width 131 height 26
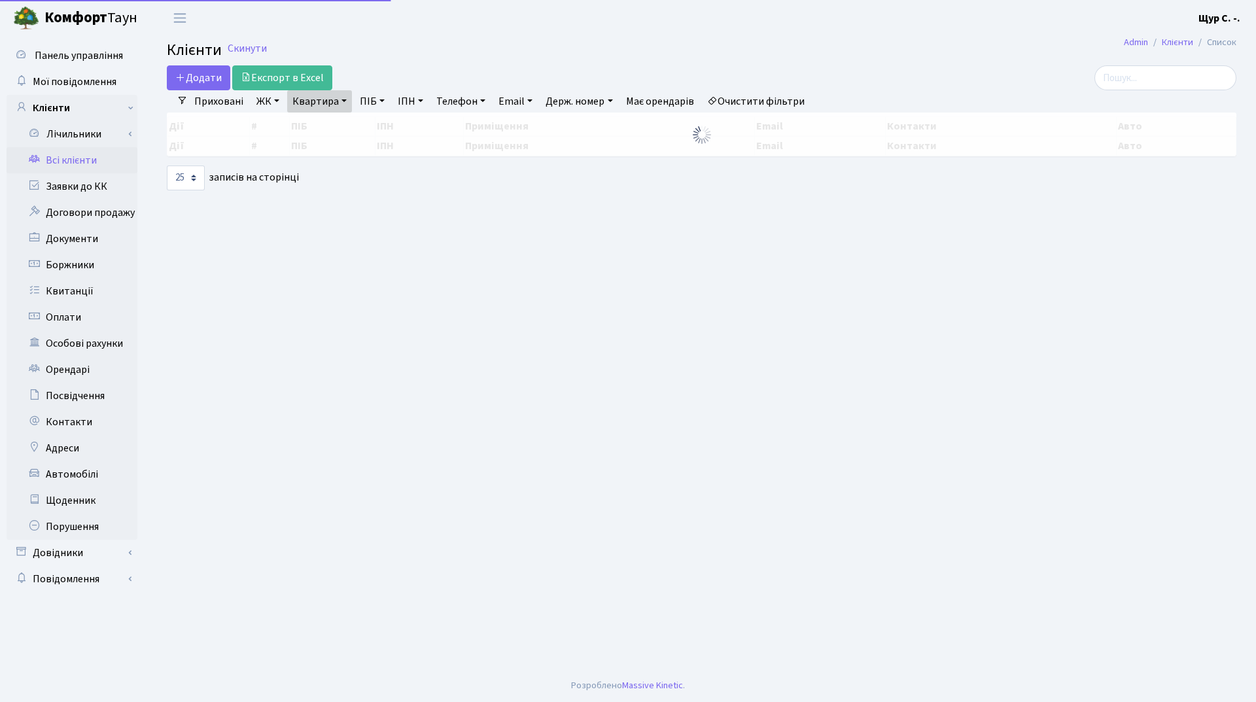
select select "25"
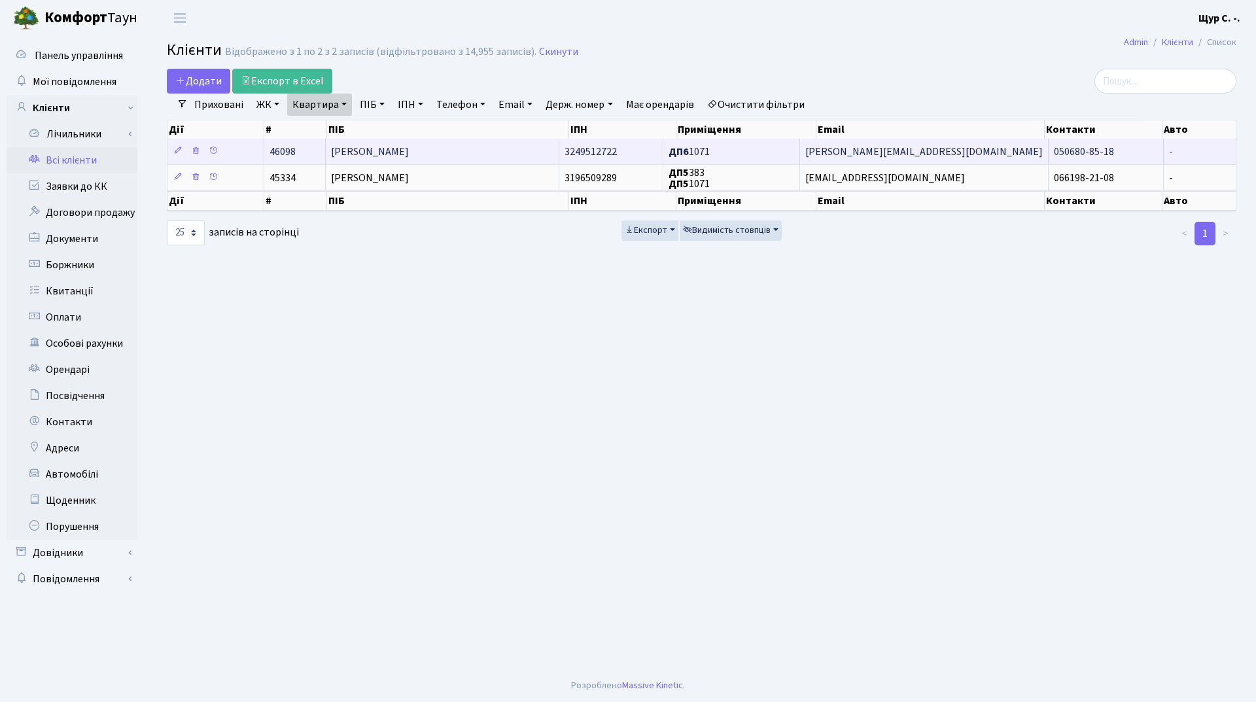
click at [395, 147] on span "[PERSON_NAME]" at bounding box center [370, 152] width 78 height 14
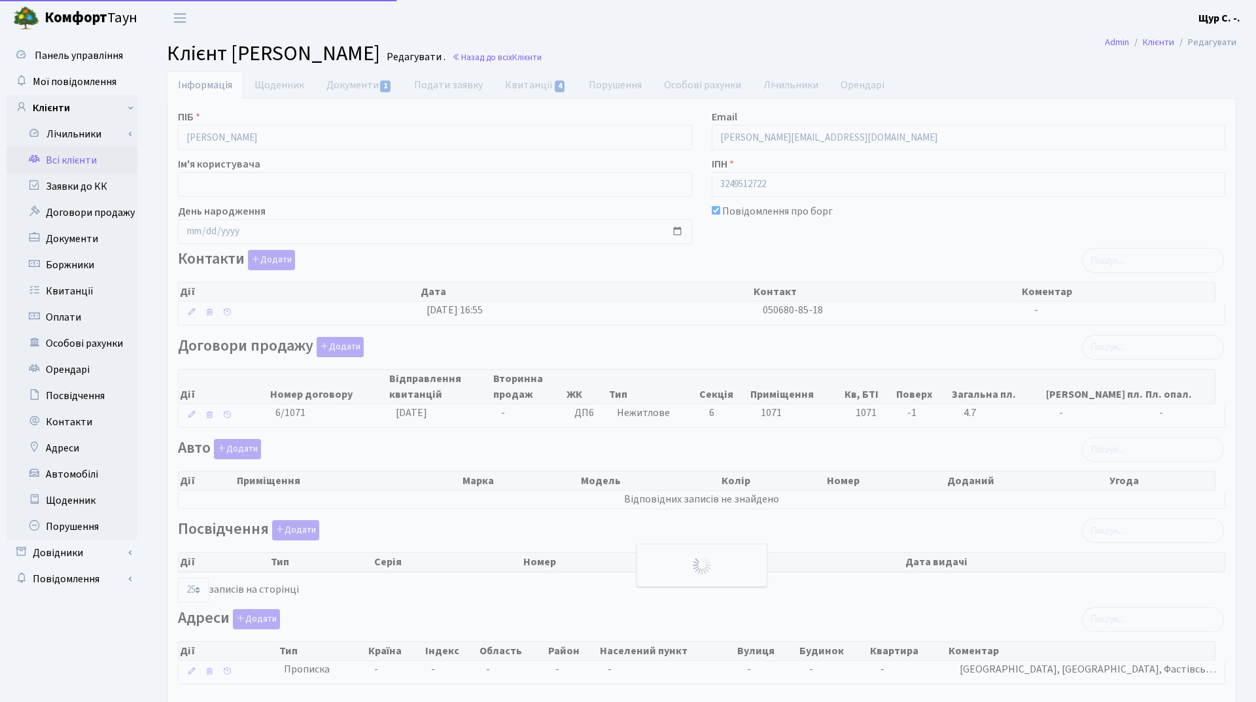
select select "25"
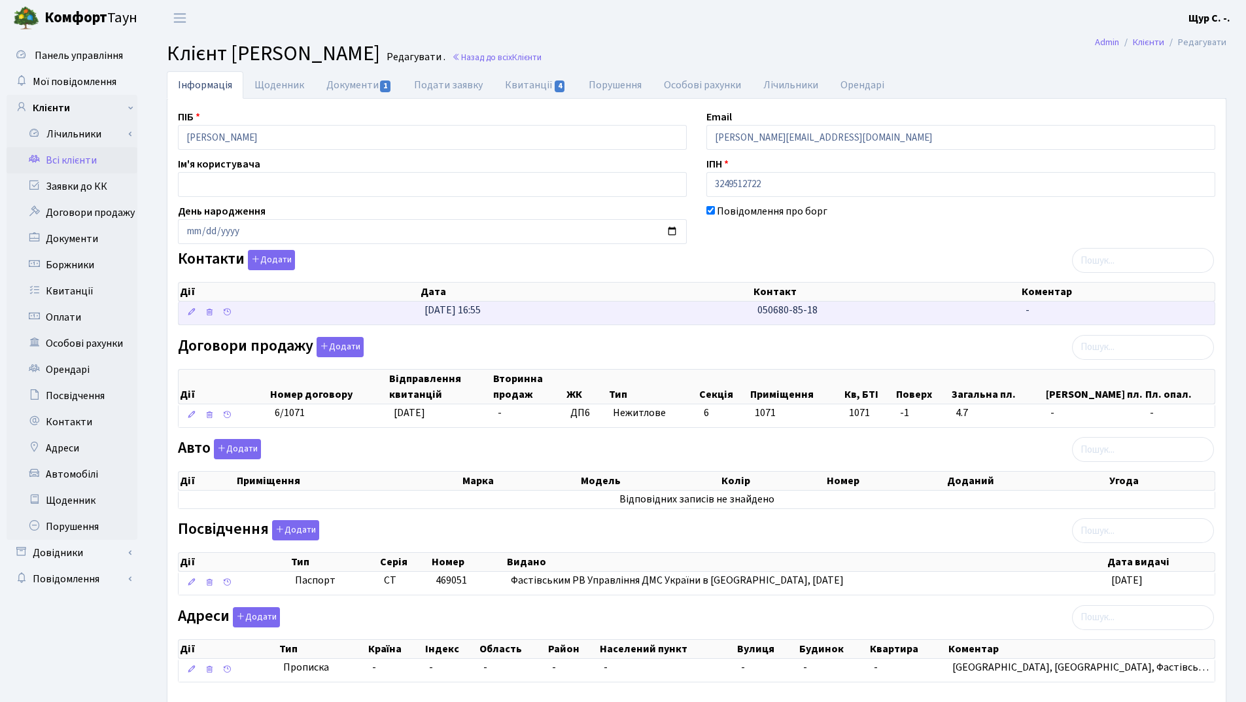
click at [672, 309] on td "31.03.2025, 16:55" at bounding box center [585, 312] width 333 height 23
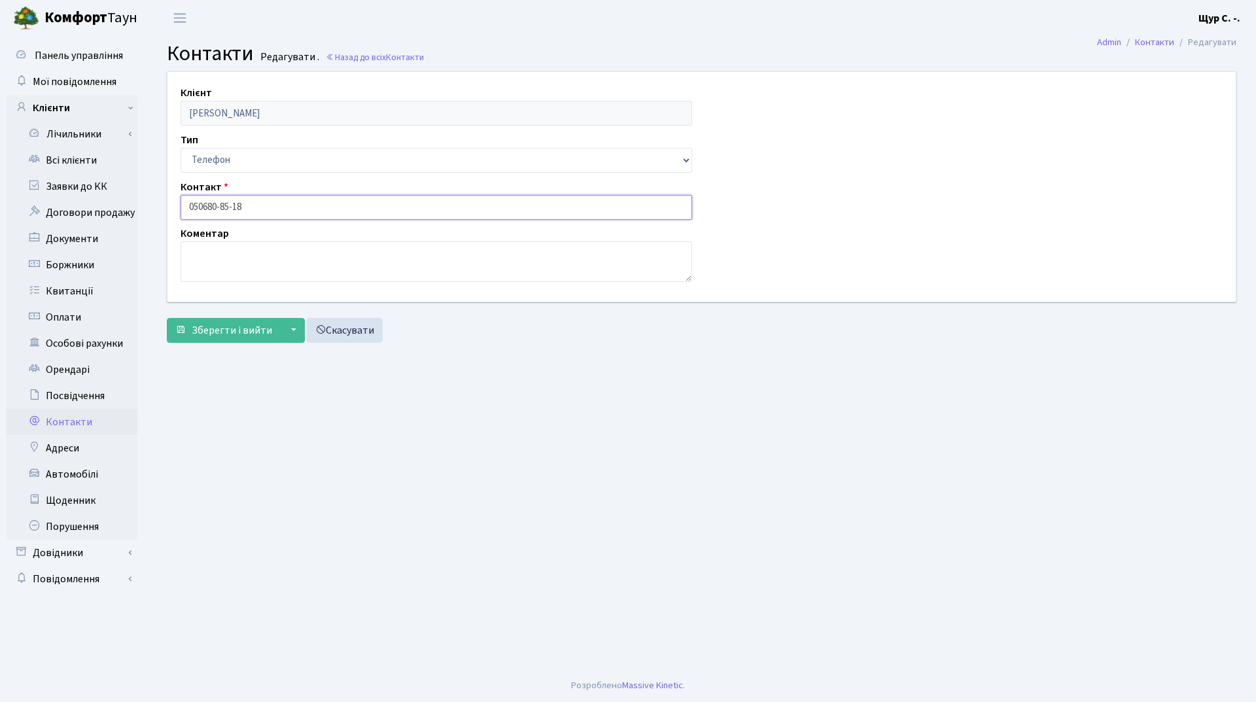
click at [203, 208] on input "050680-85-18" at bounding box center [435, 207] width 511 height 25
type input "[PHONE_NUMBER]"
click at [223, 330] on span "Зберегти і вийти" at bounding box center [232, 330] width 80 height 14
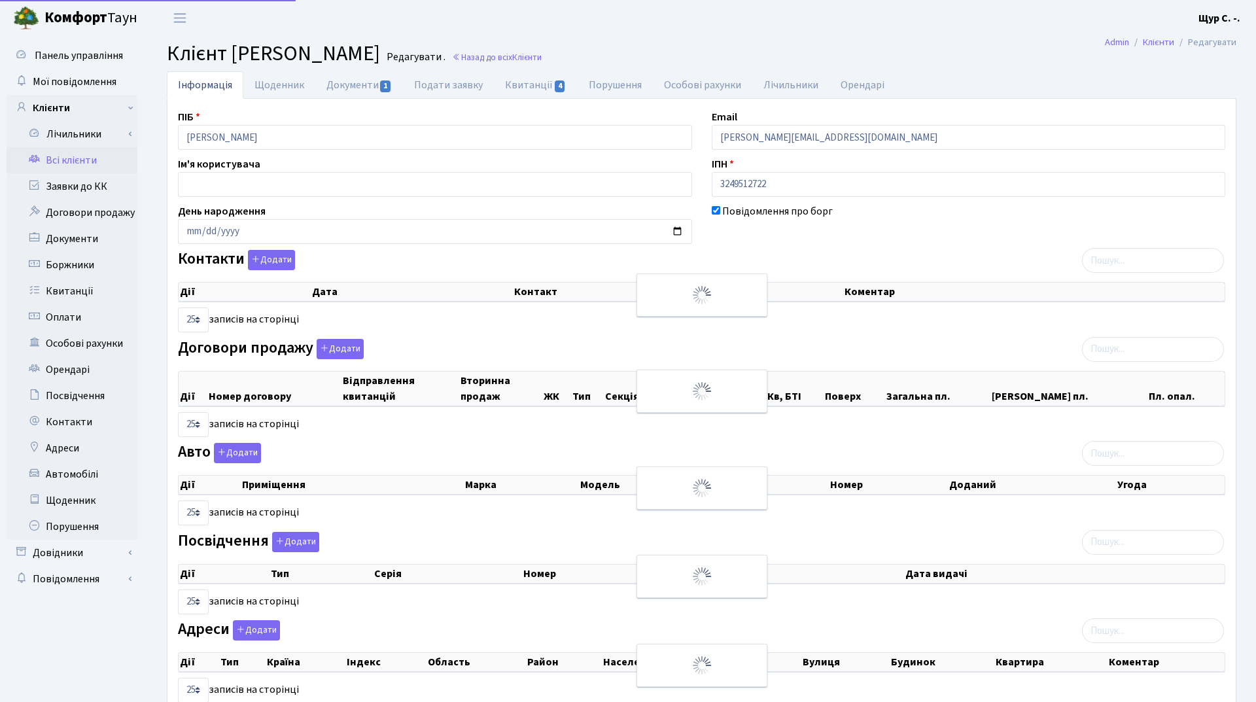
select select "25"
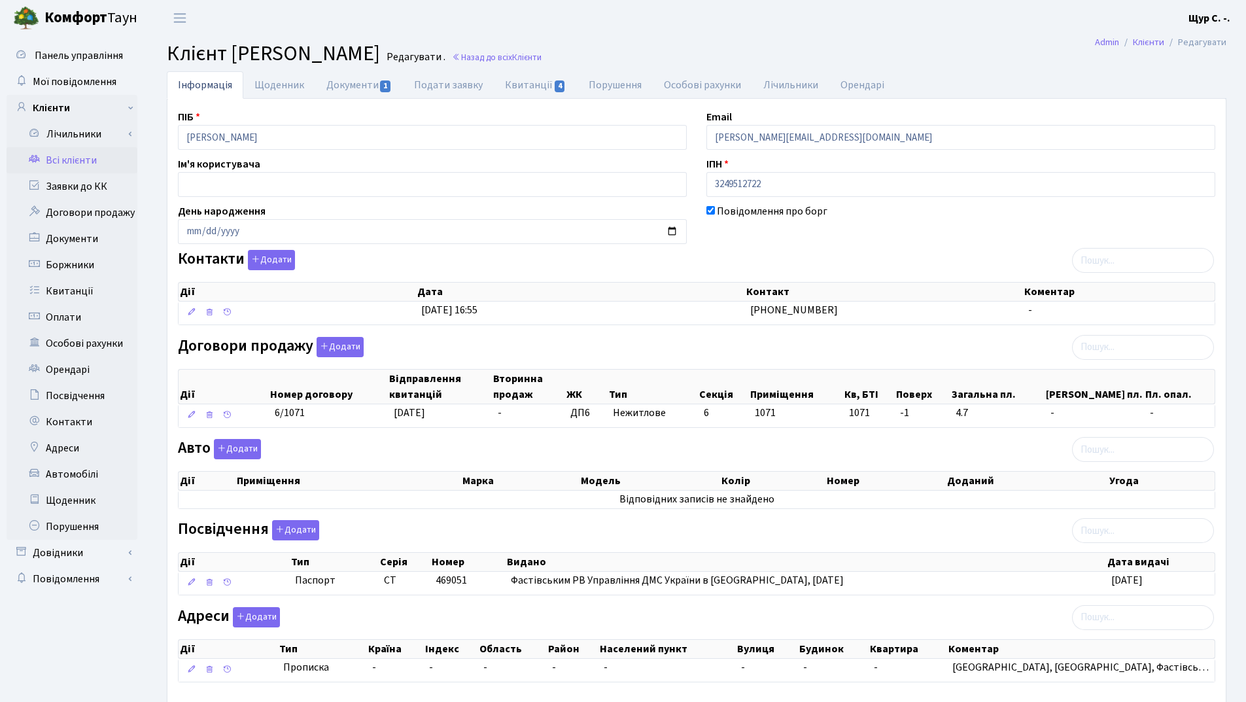
click at [77, 158] on link "Всі клієнти" at bounding box center [72, 160] width 131 height 26
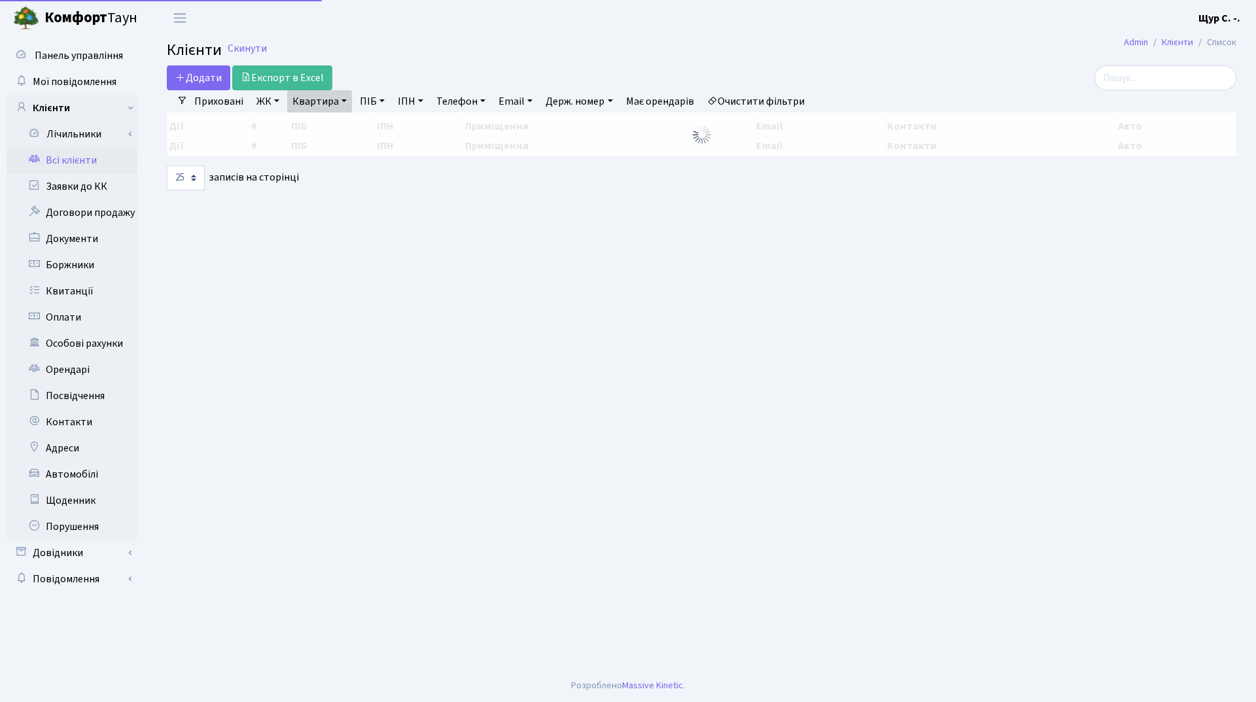
select select "25"
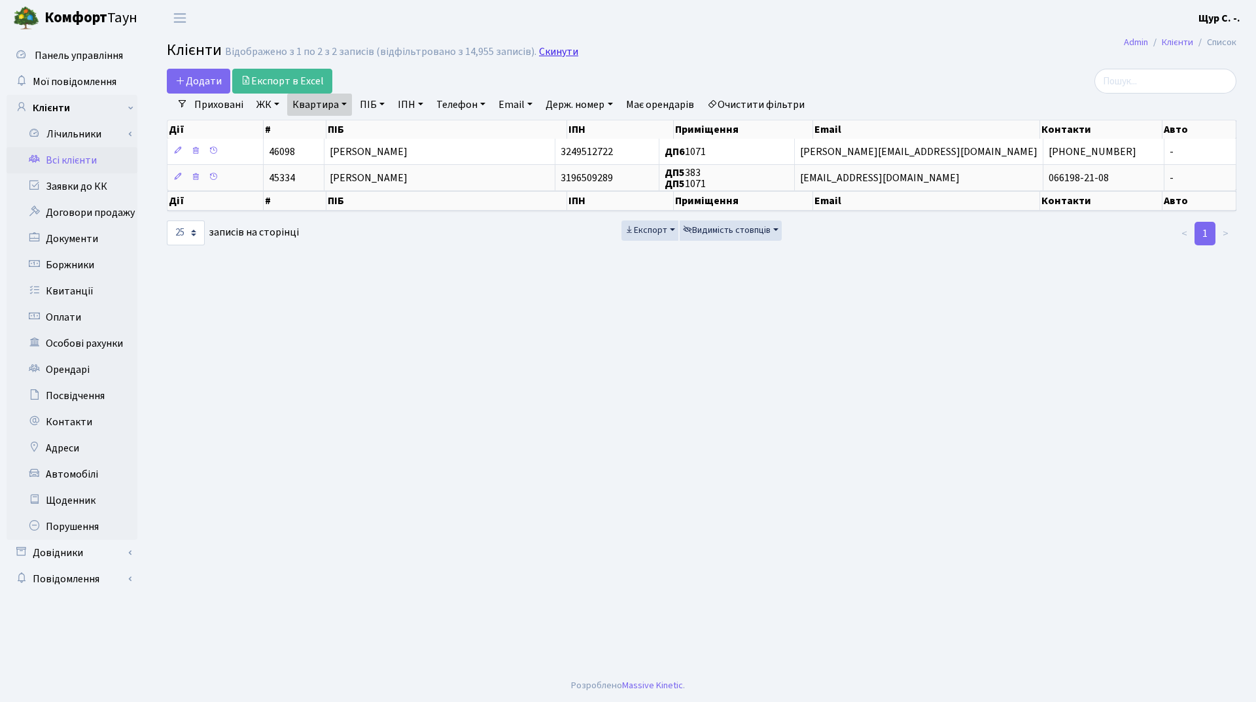
click at [553, 54] on link "Скинути" at bounding box center [558, 52] width 39 height 12
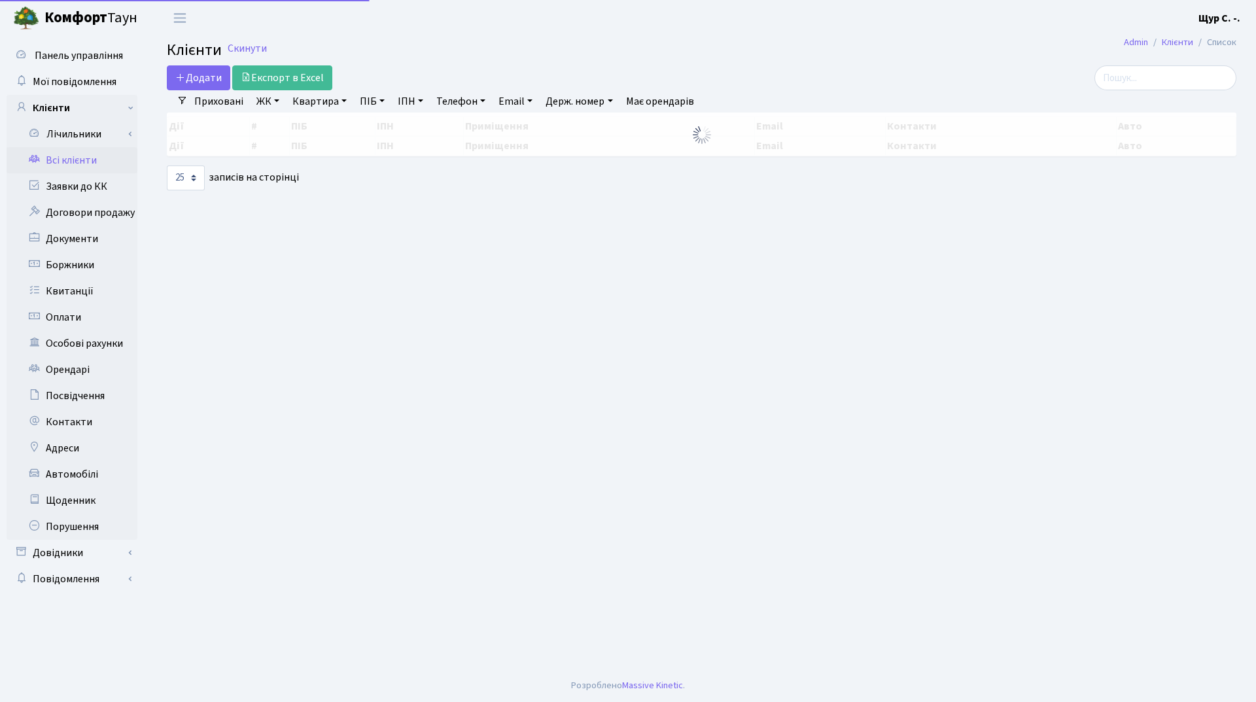
select select "25"
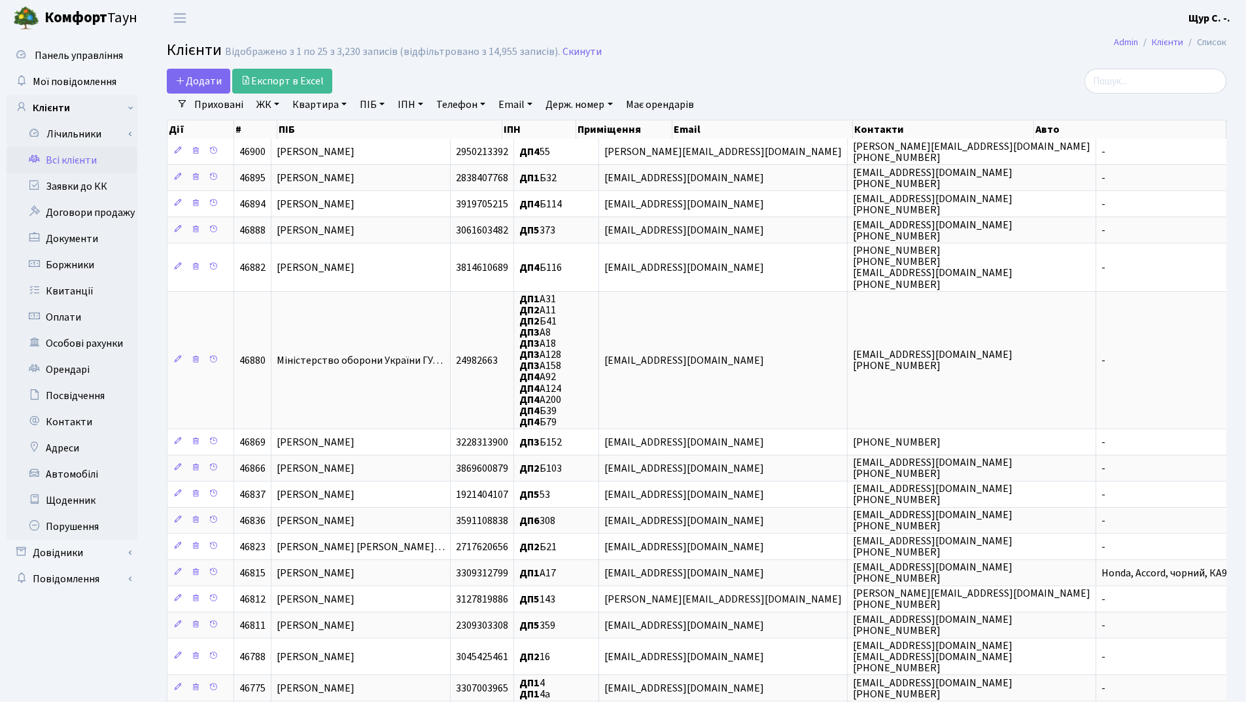
click at [364, 102] on link "ПІБ" at bounding box center [371, 105] width 35 height 22
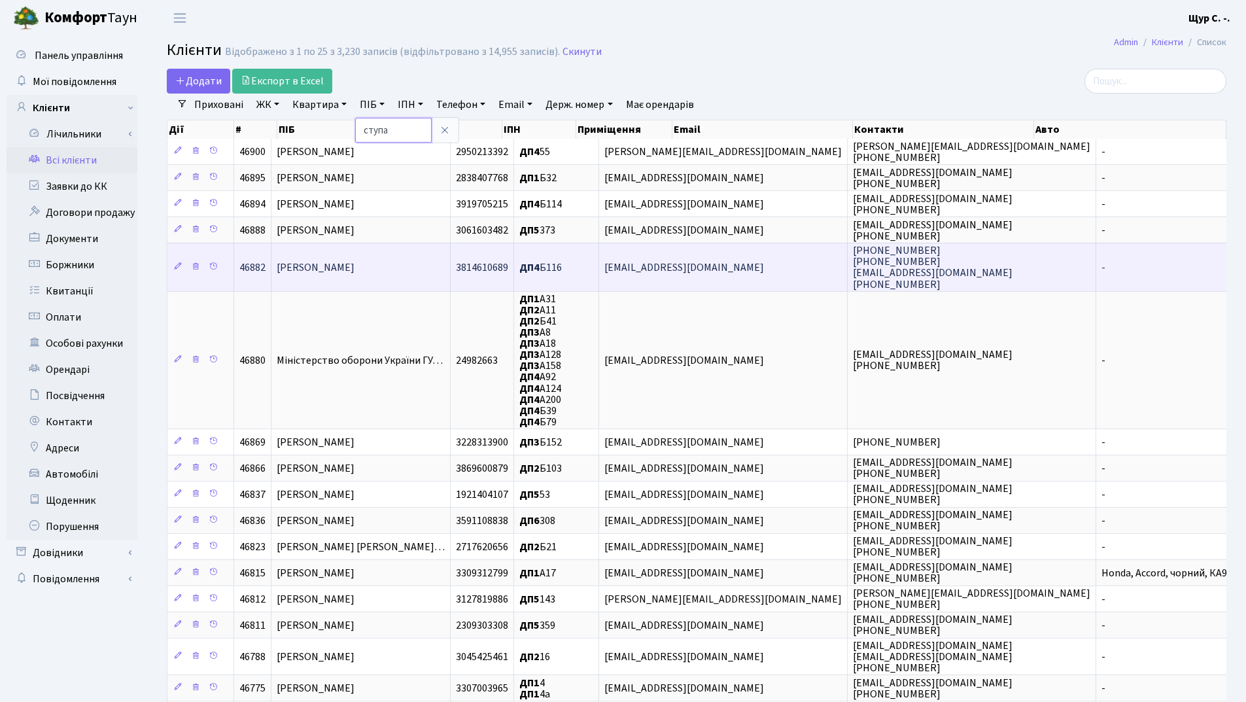
type input "ступа"
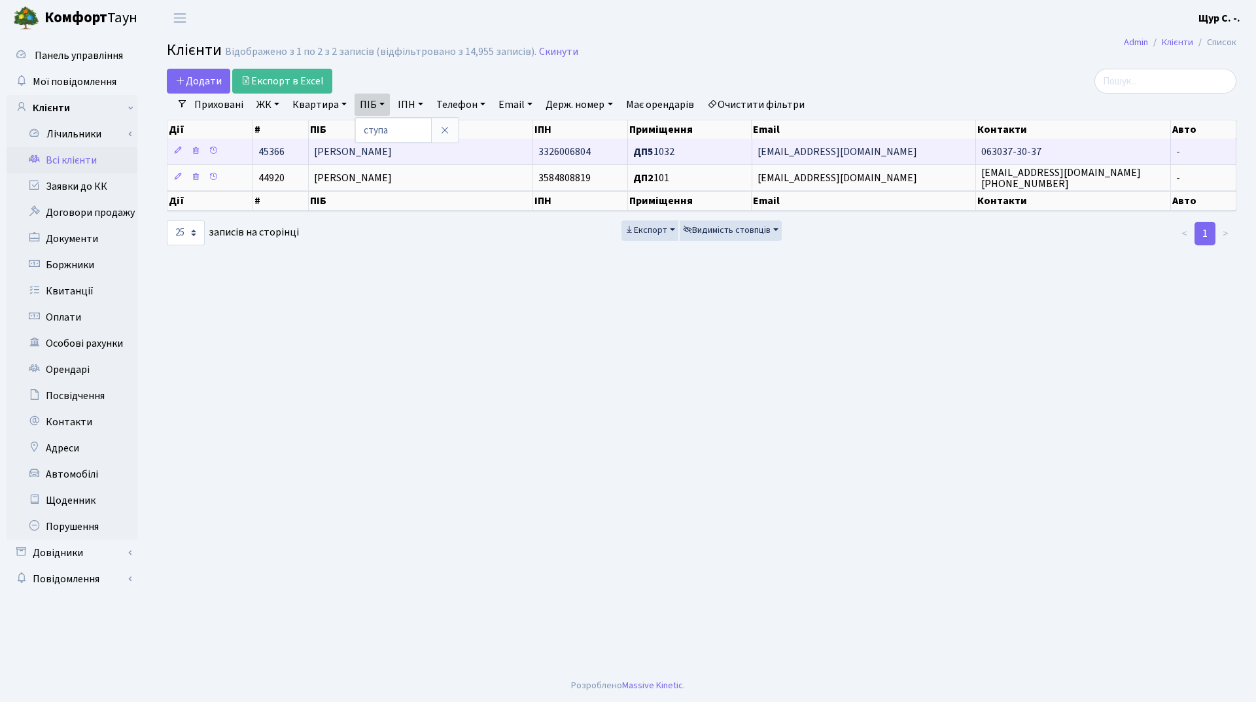
click at [494, 156] on td "Ступа Іванна Іванівна" at bounding box center [421, 152] width 224 height 26
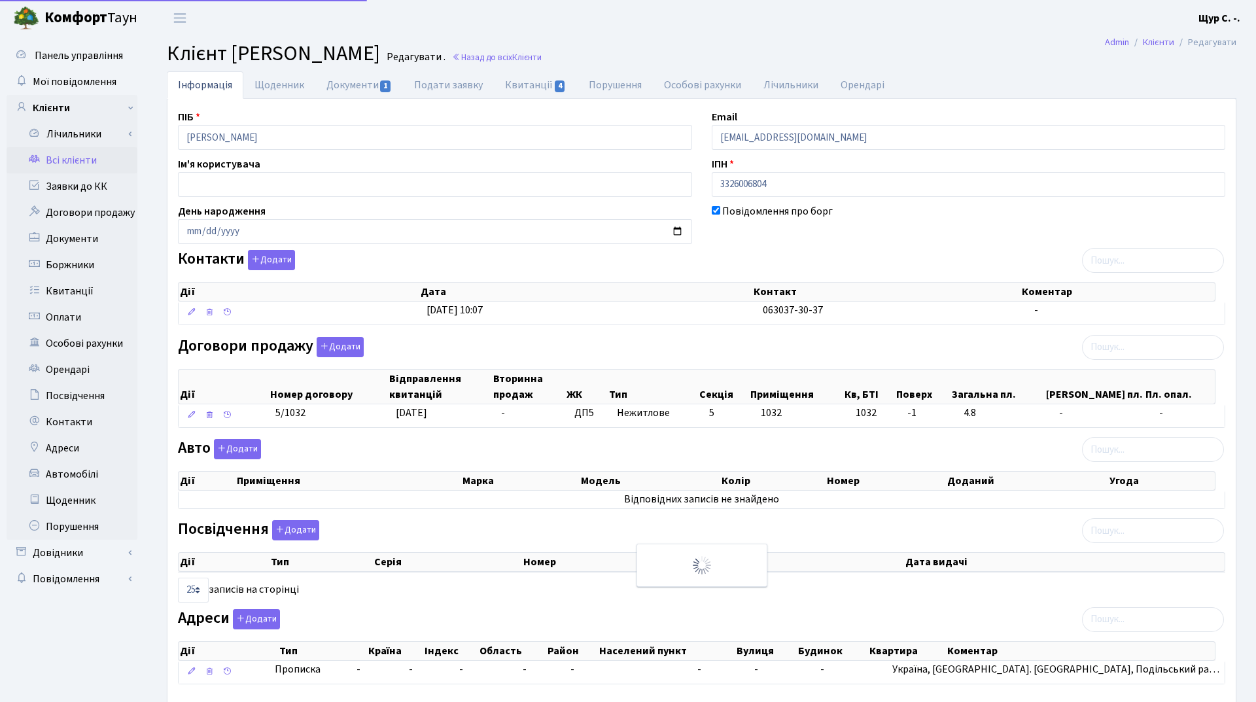
select select "25"
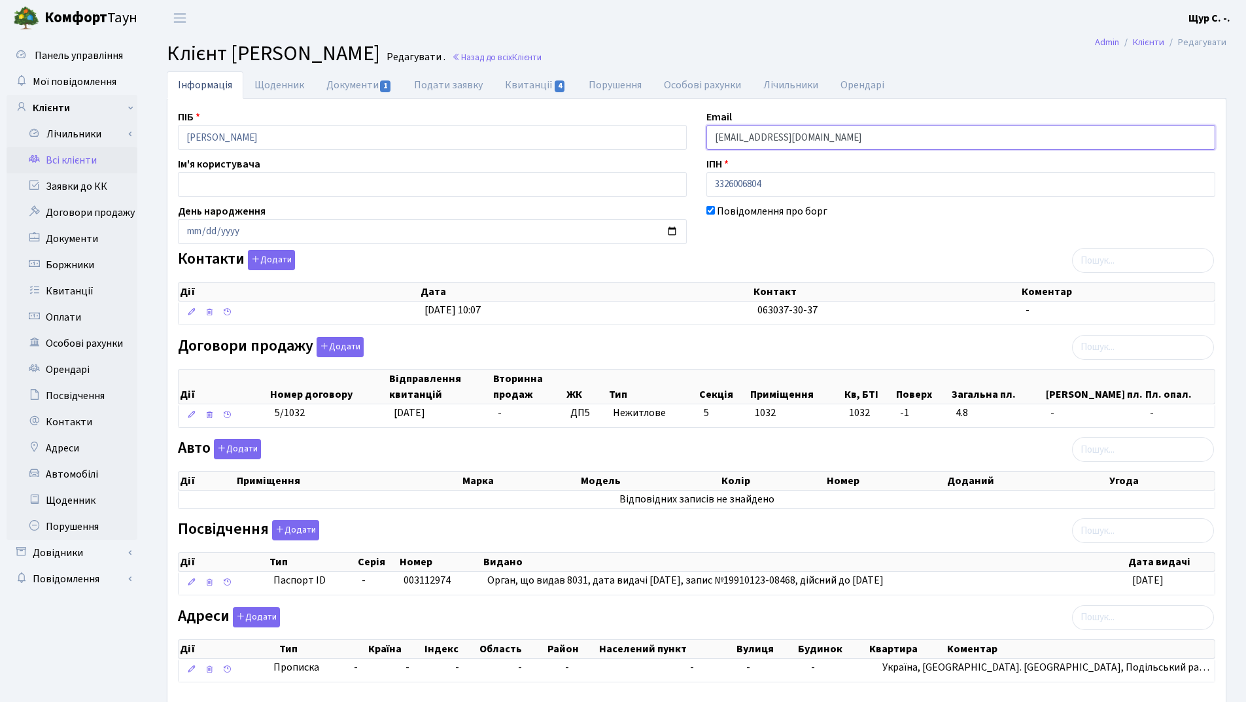
drag, startPoint x: 848, startPoint y: 136, endPoint x: 709, endPoint y: 143, distance: 138.8
click at [709, 143] on input "kt45366@comfort-town.com.ua" at bounding box center [960, 137] width 509 height 25
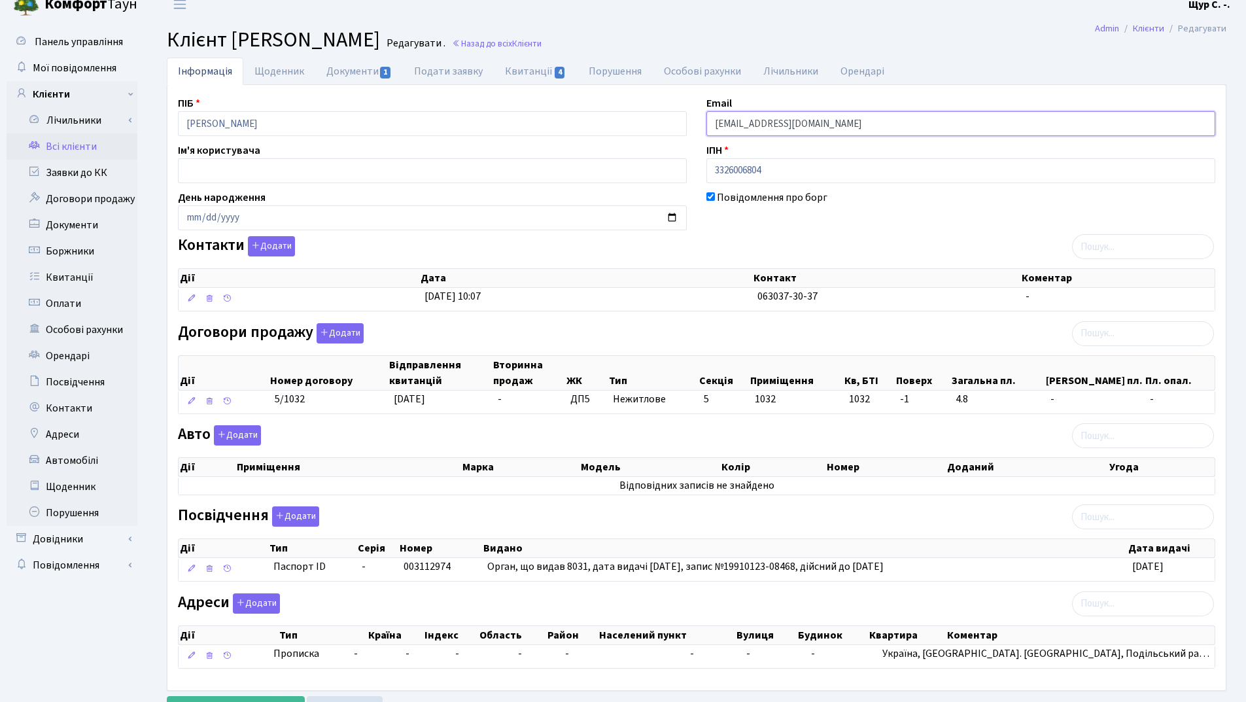
scroll to position [72, 0]
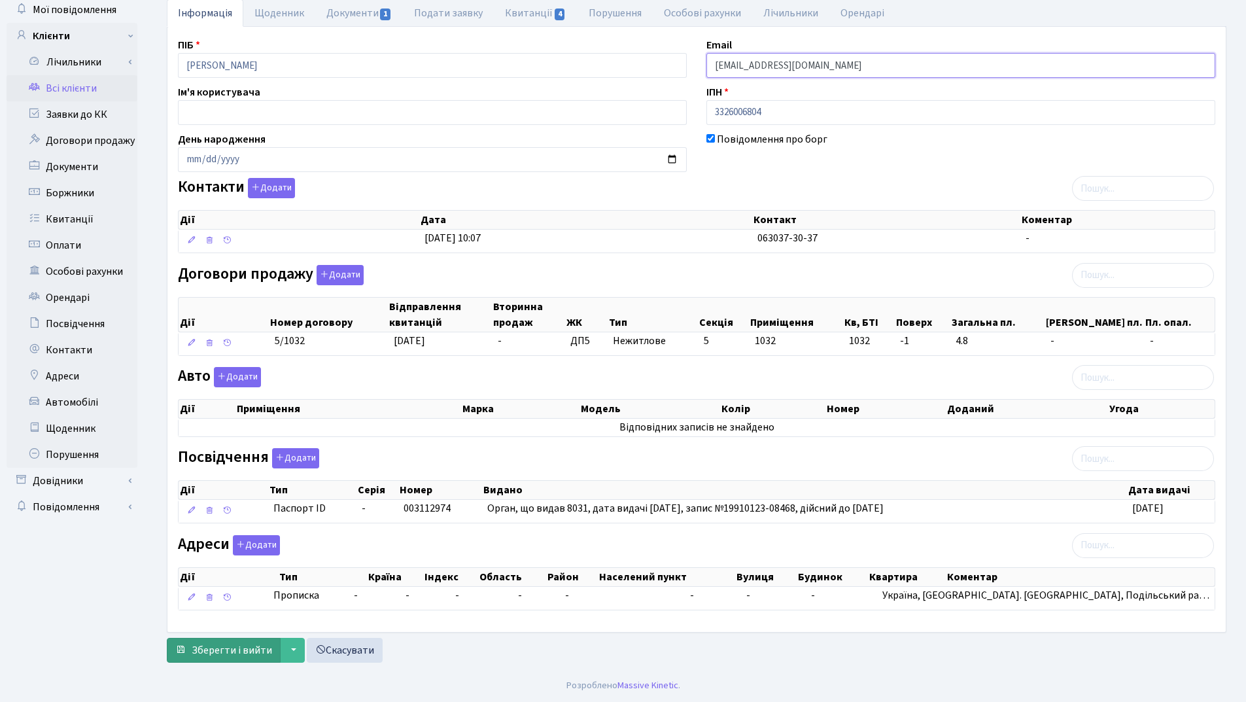
type input "ivanna_karpik@ukr.net"
click at [202, 647] on span "Зберегти і вийти" at bounding box center [232, 650] width 80 height 14
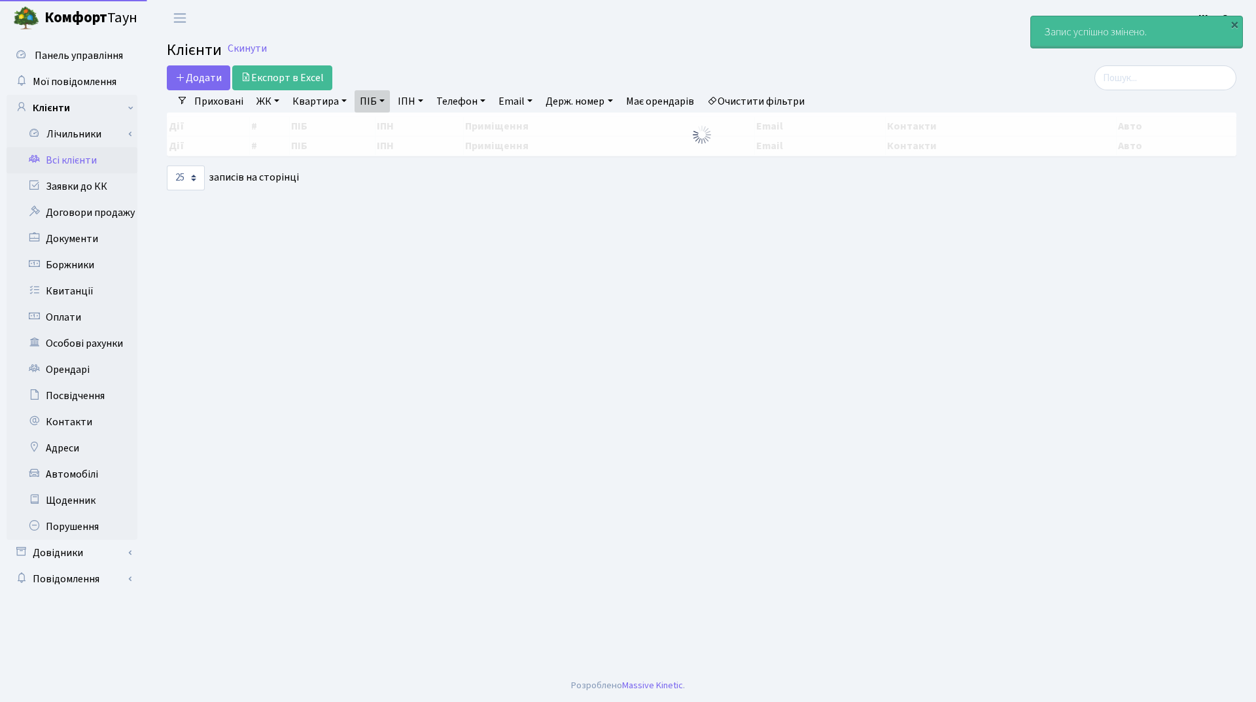
select select "25"
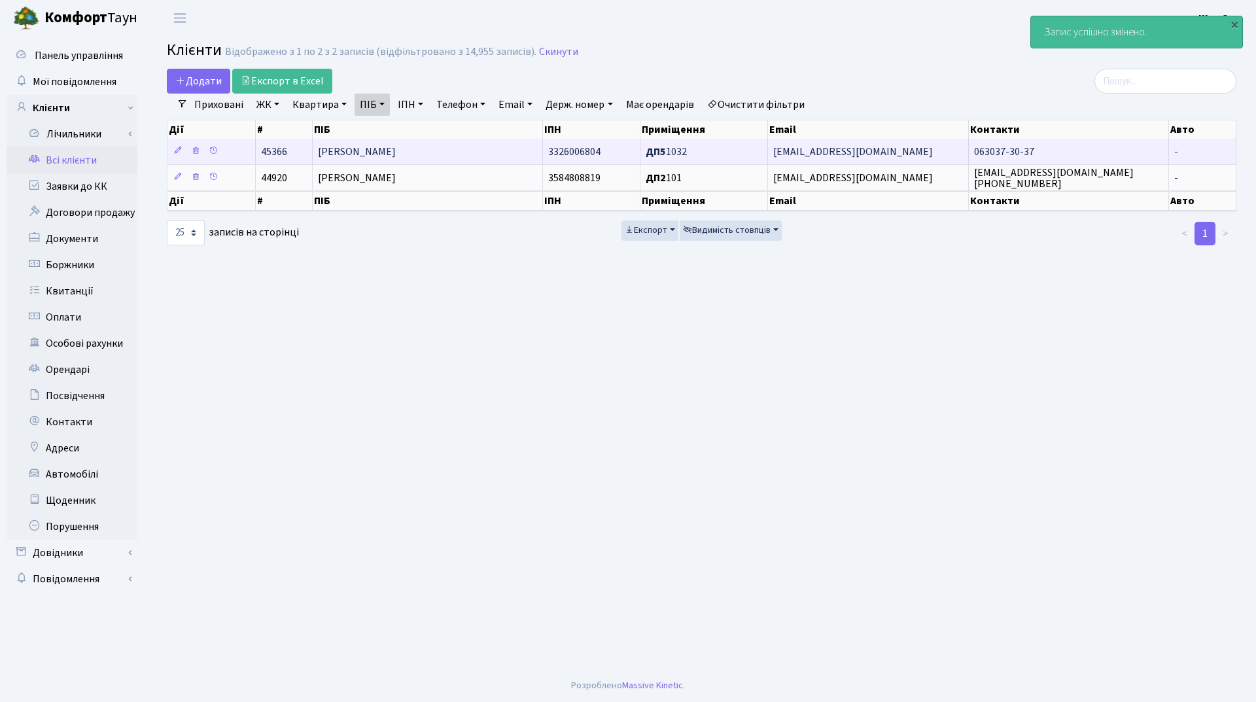
click at [474, 144] on td "[PERSON_NAME]" at bounding box center [428, 152] width 230 height 26
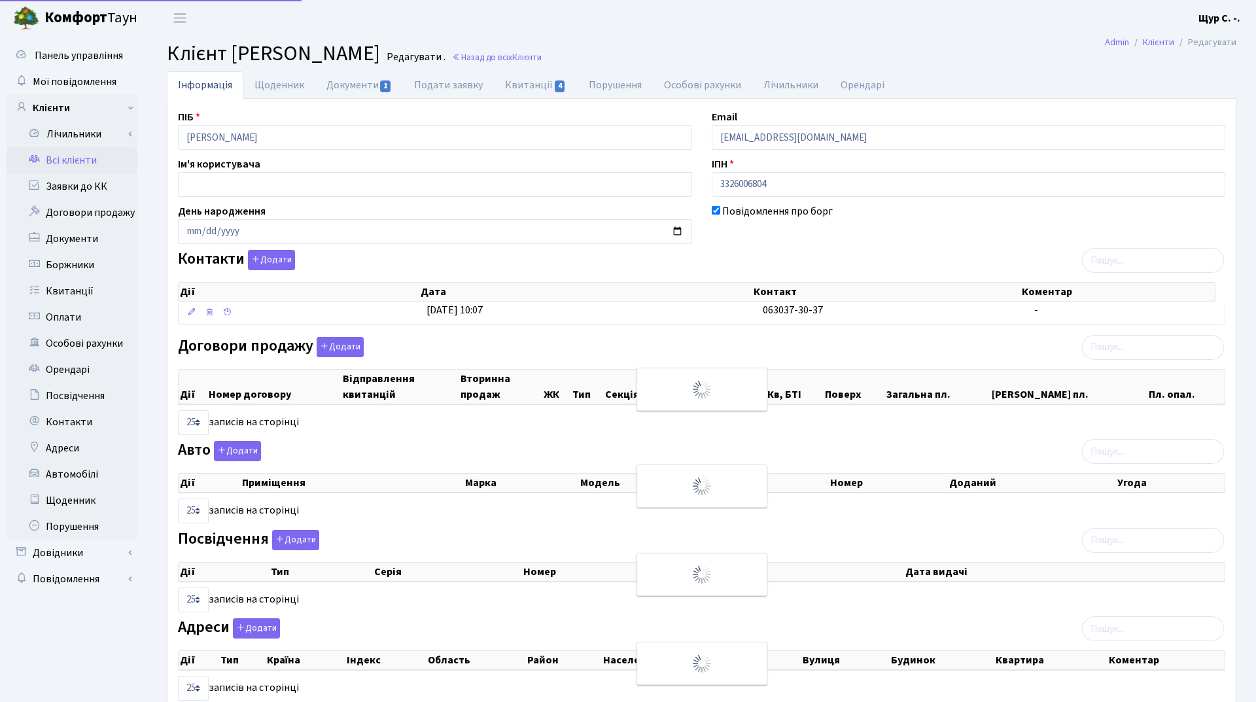
select select "25"
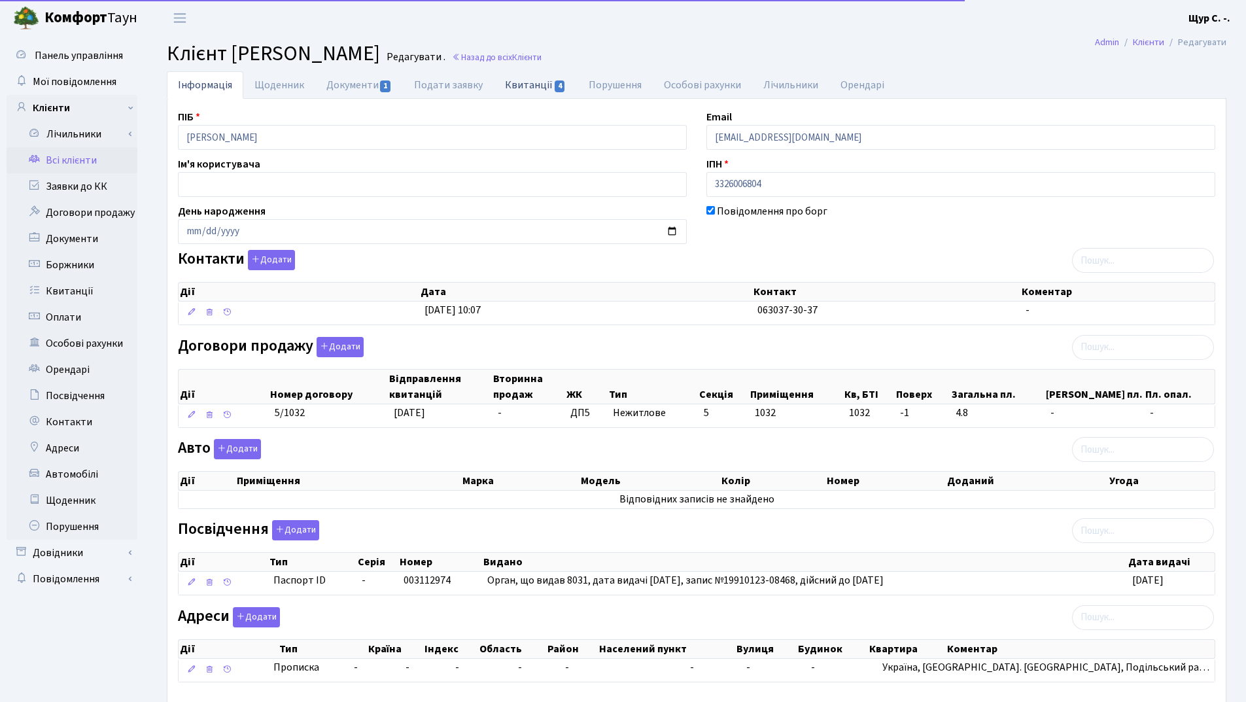
click at [526, 83] on link "Квитанції 4" at bounding box center [535, 84] width 83 height 27
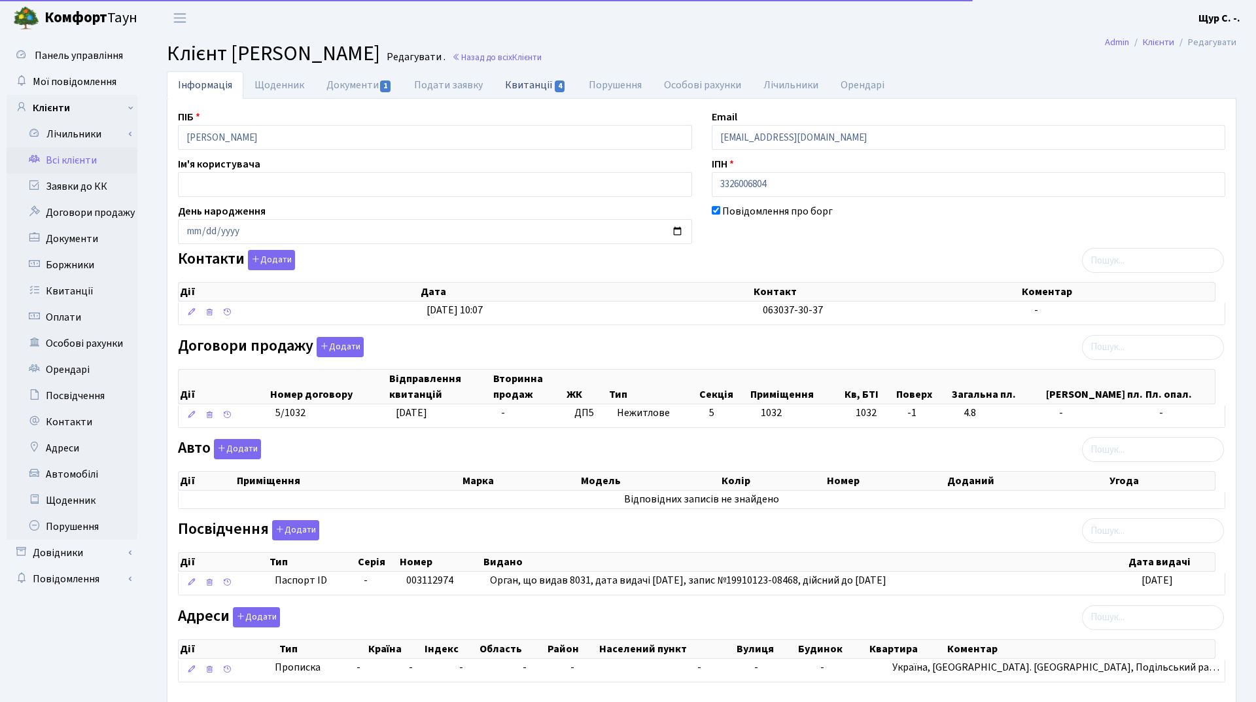
select select "25"
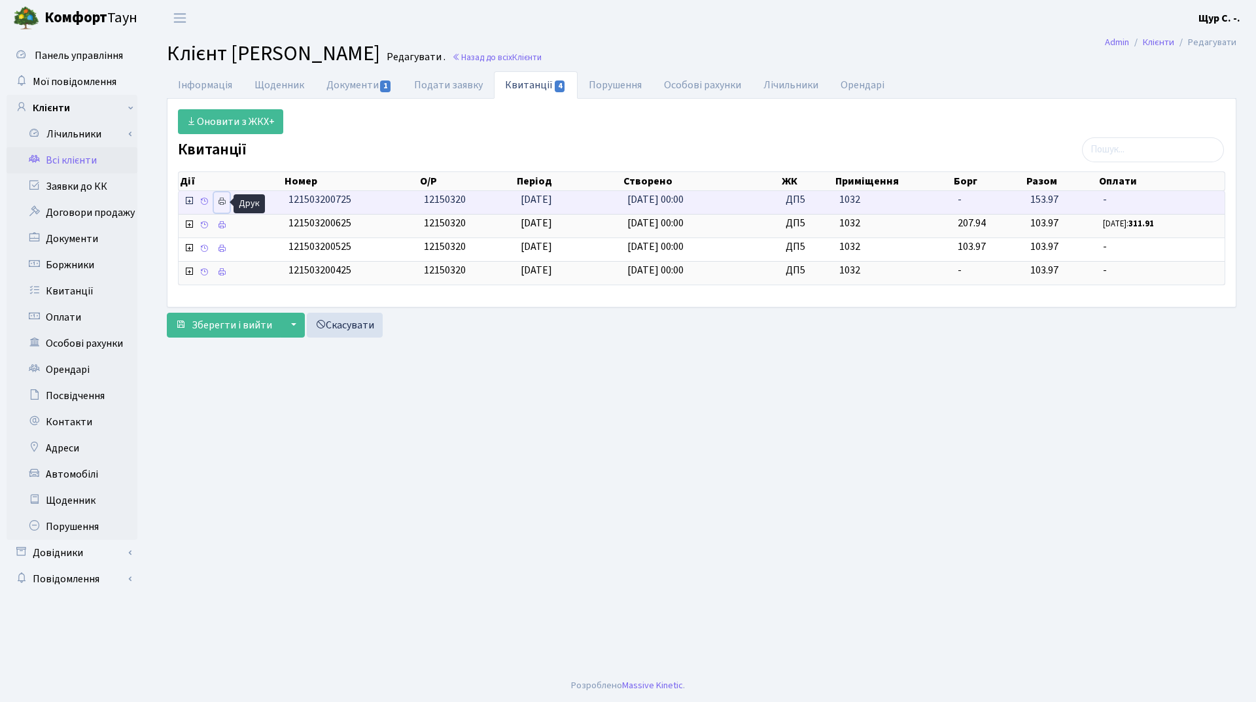
click at [221, 203] on icon at bounding box center [221, 201] width 9 height 9
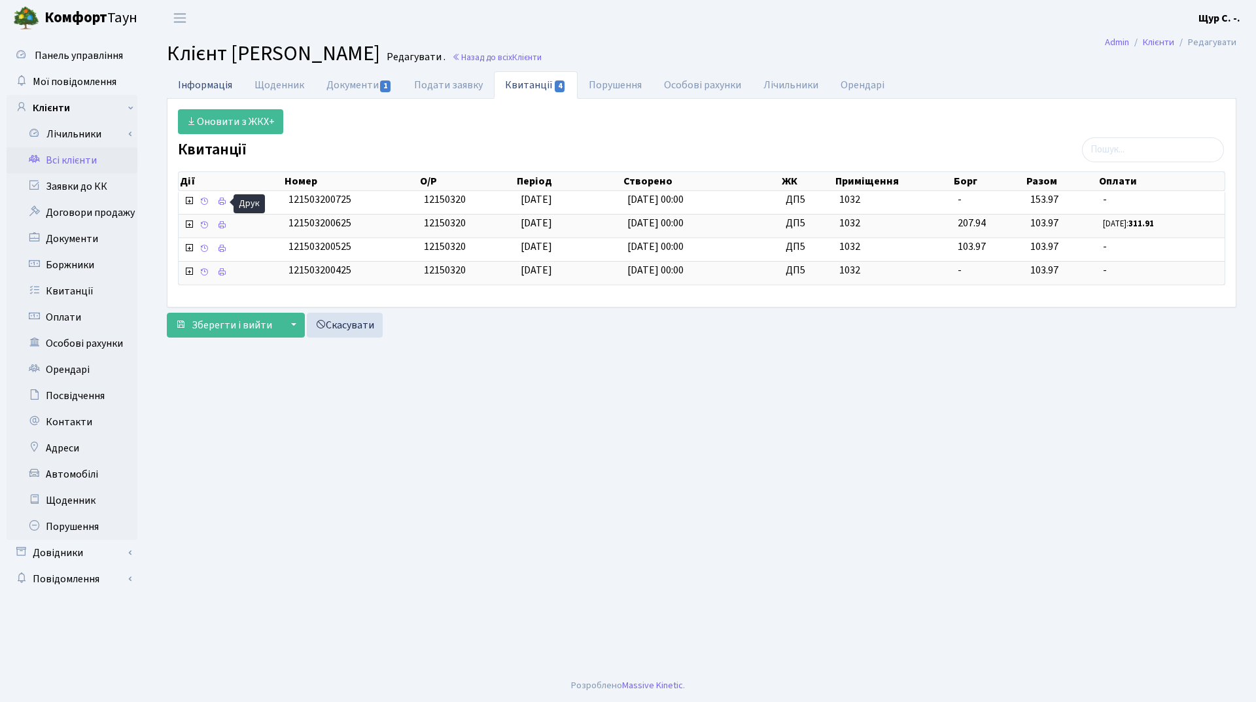
click at [217, 88] on link "Інформація" at bounding box center [205, 84] width 77 height 27
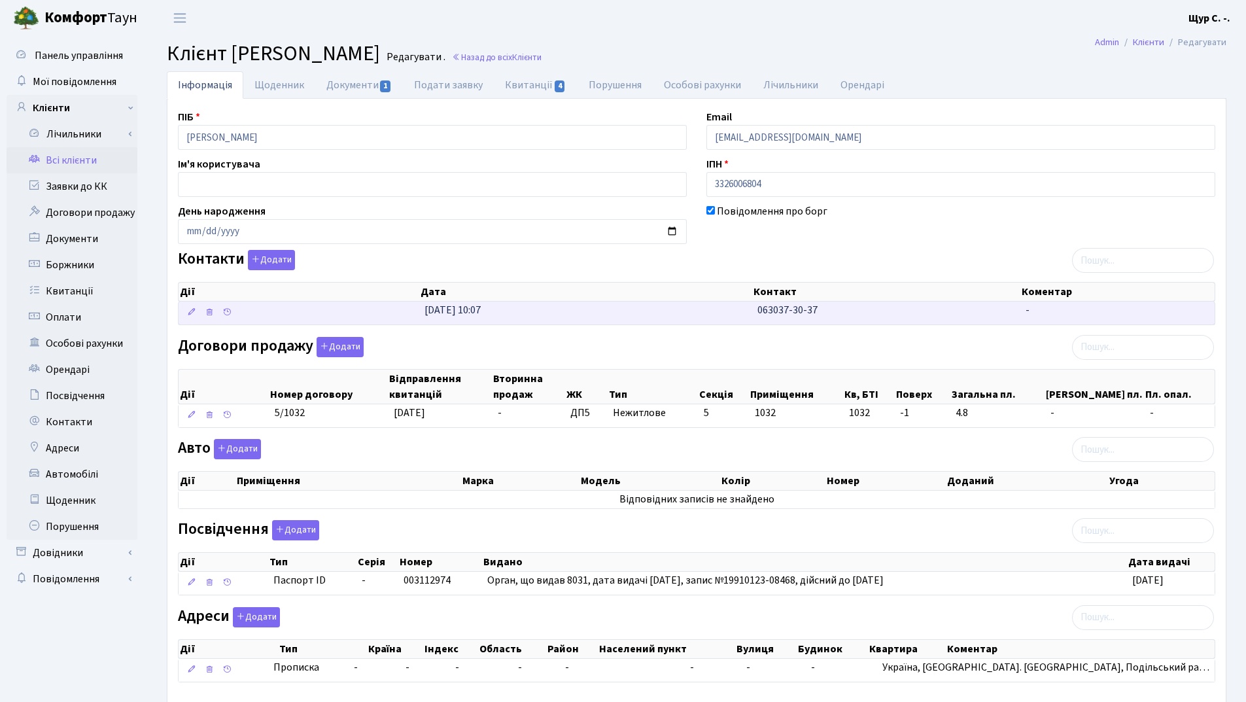
click at [710, 318] on td "24.01.2025, 10:07" at bounding box center [585, 312] width 333 height 23
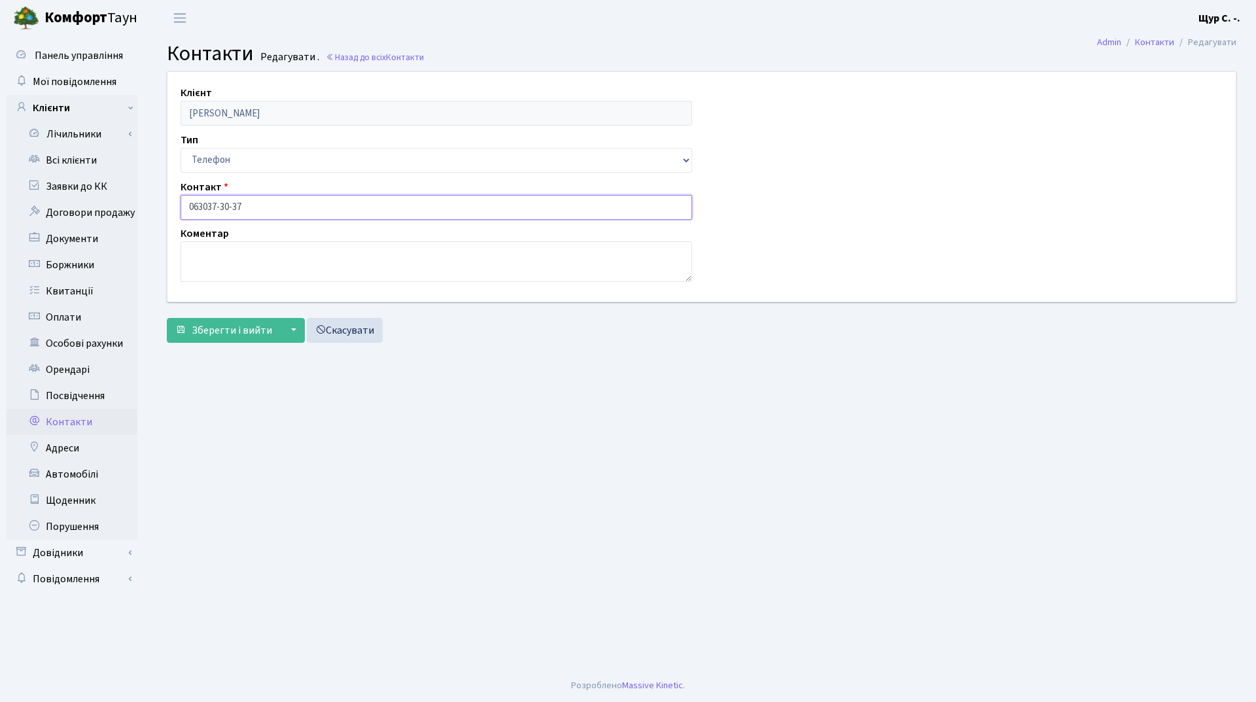
click at [202, 206] on input "063037-30-37" at bounding box center [435, 207] width 511 height 25
type input "[PHONE_NUMBER]"
click at [215, 337] on span "Зберегти і вийти" at bounding box center [232, 330] width 80 height 14
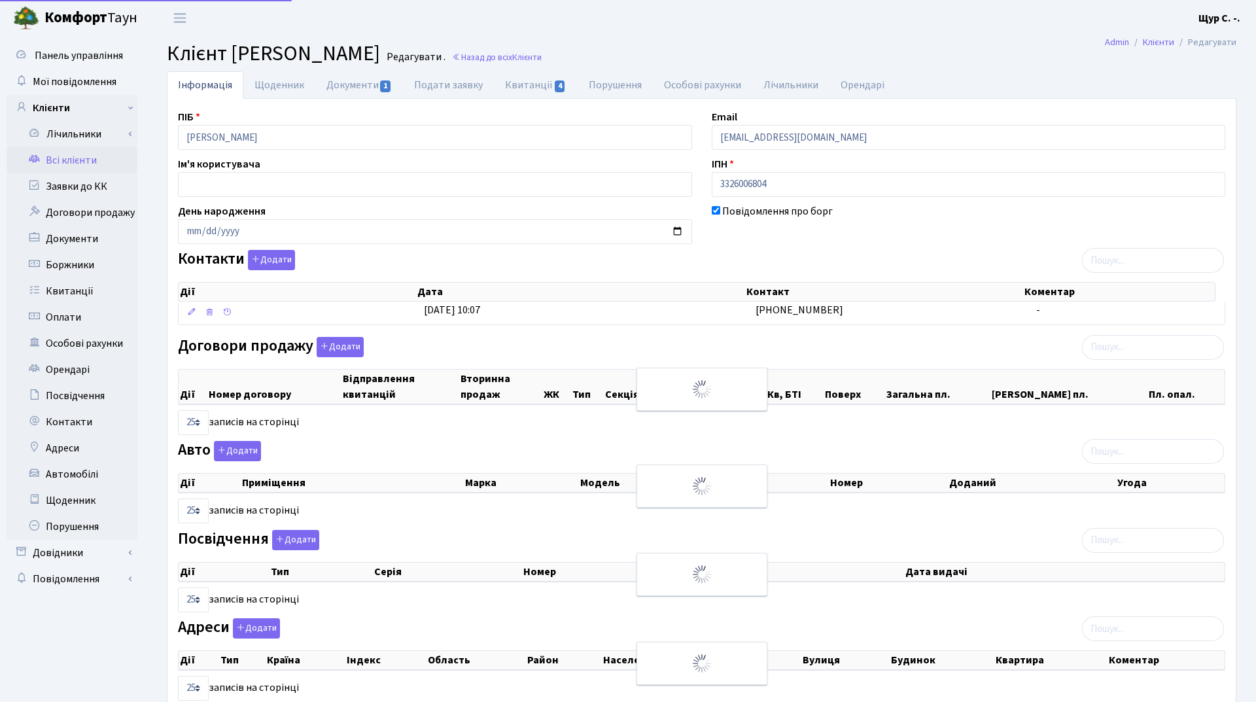
select select "25"
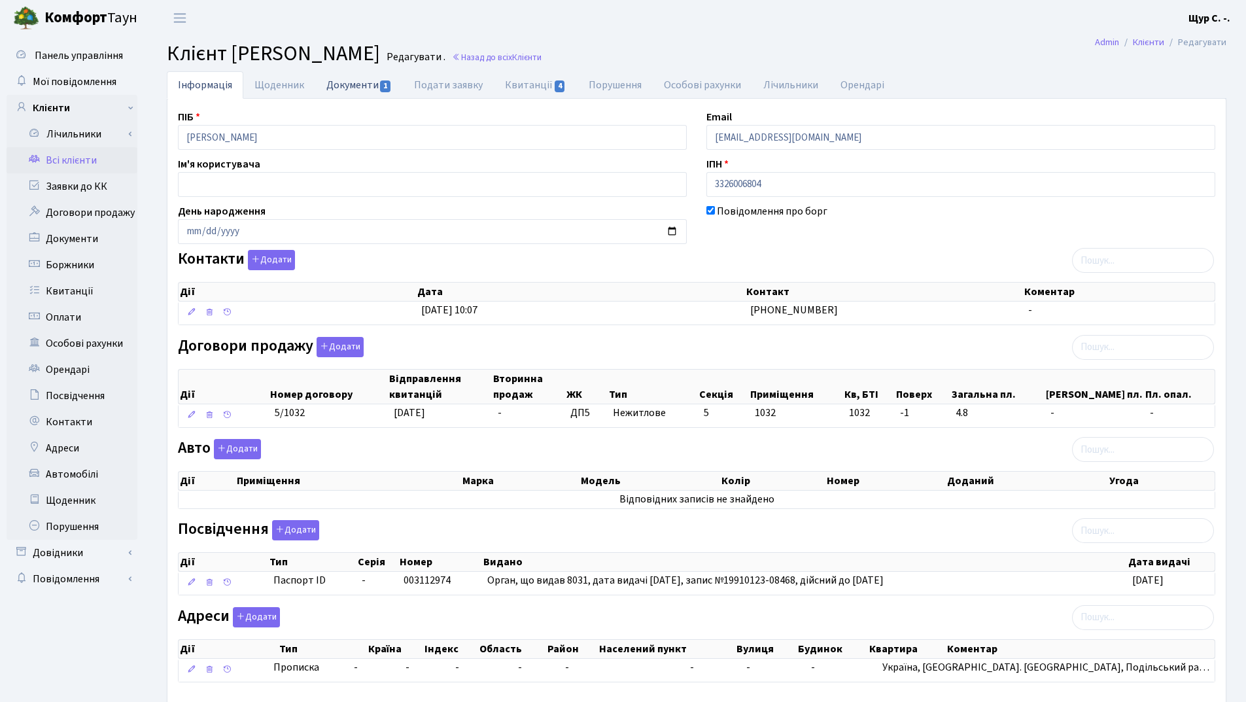
click at [362, 78] on link "Документи 1" at bounding box center [359, 84] width 88 height 27
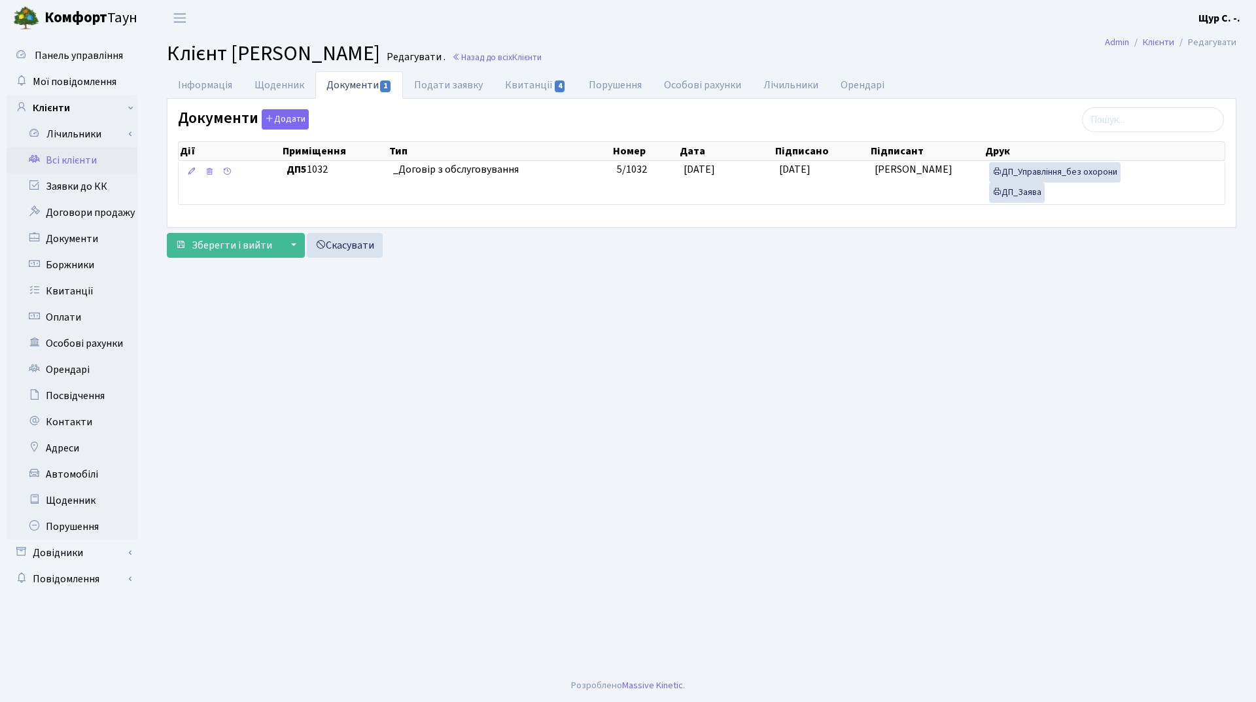
click at [88, 164] on link "Всі клієнти" at bounding box center [72, 160] width 131 height 26
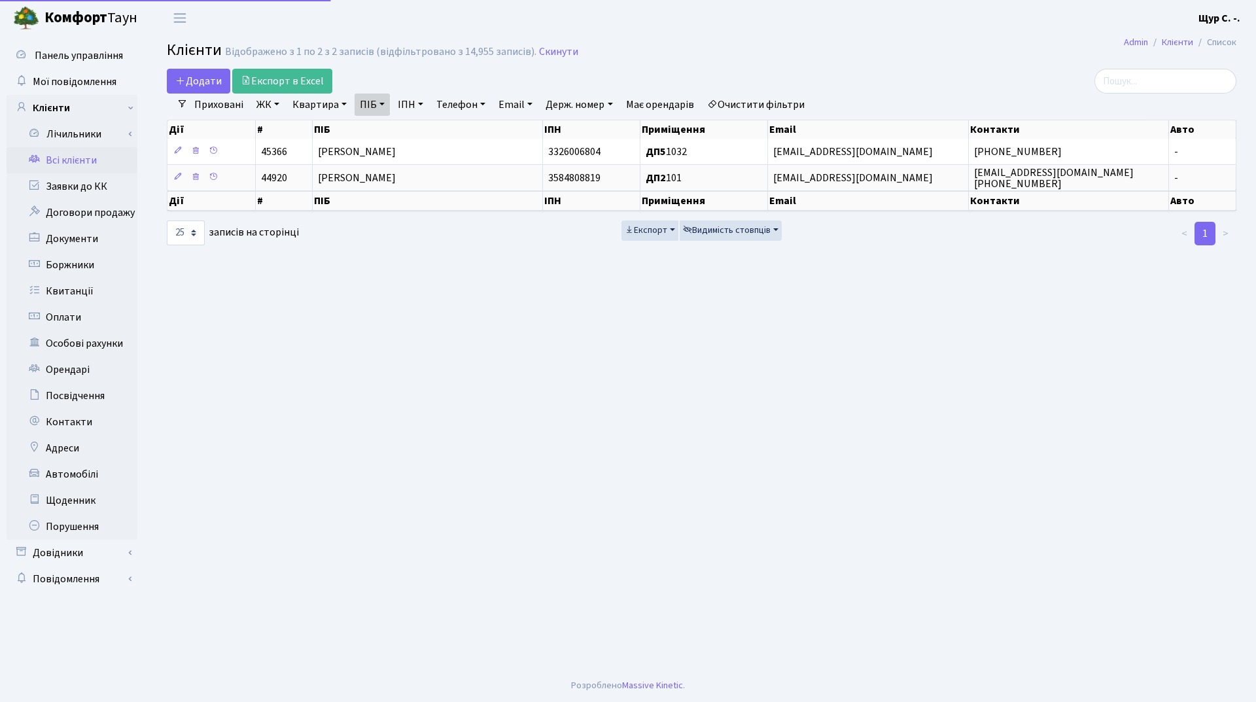
select select "25"
click at [562, 47] on link "Скинути" at bounding box center [558, 52] width 39 height 12
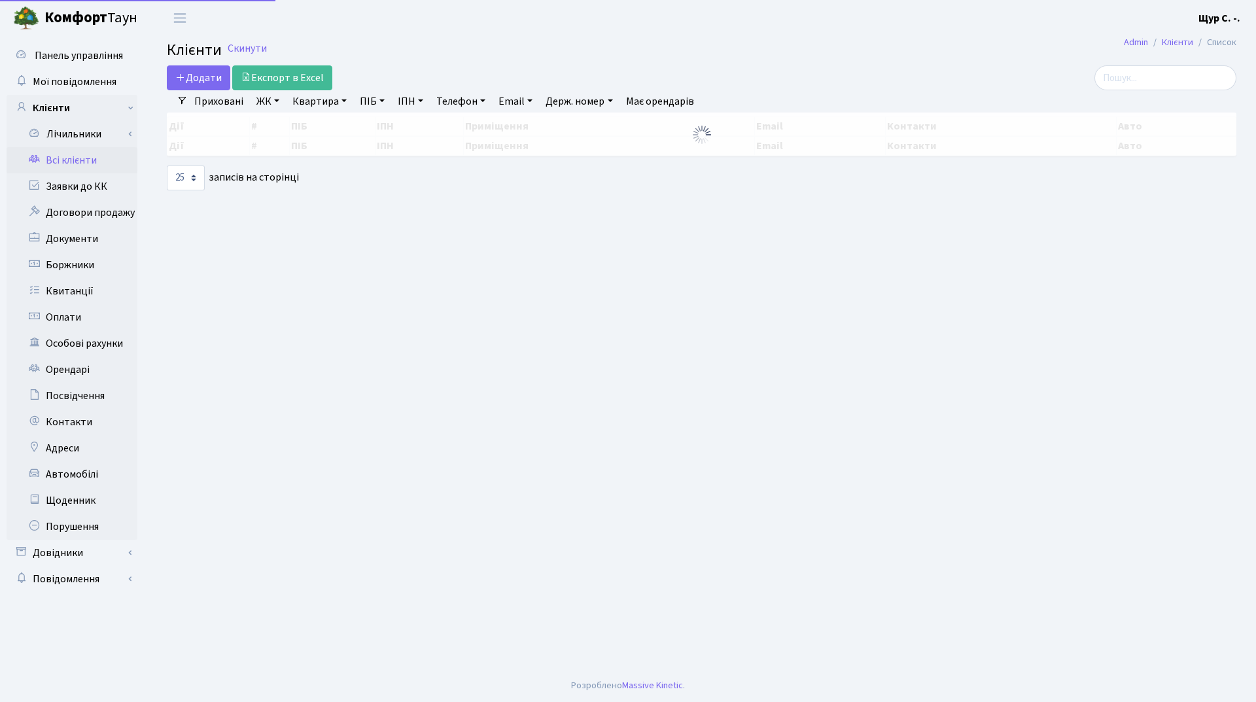
select select "25"
